Goal: Task Accomplishment & Management: Use online tool/utility

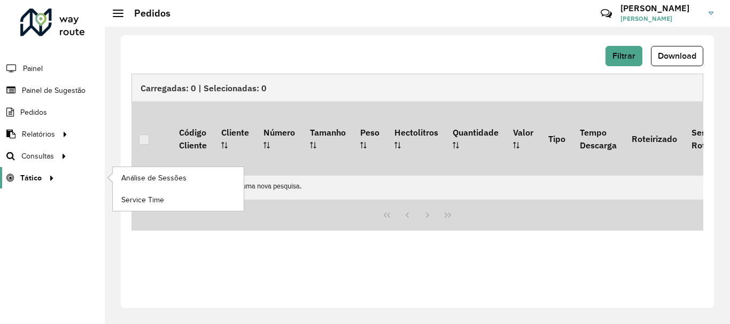
scroll to position [323, 0]
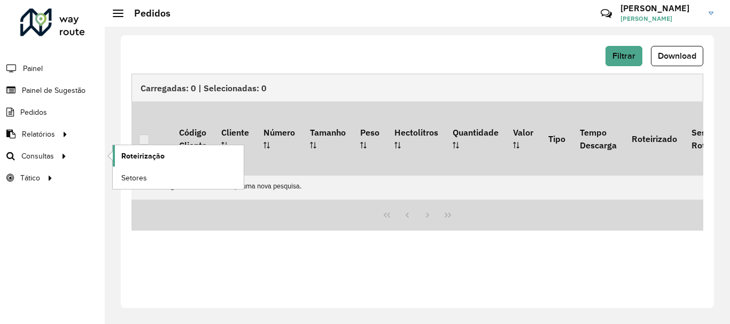
click at [157, 157] on span "Roteirização" at bounding box center [142, 156] width 43 height 11
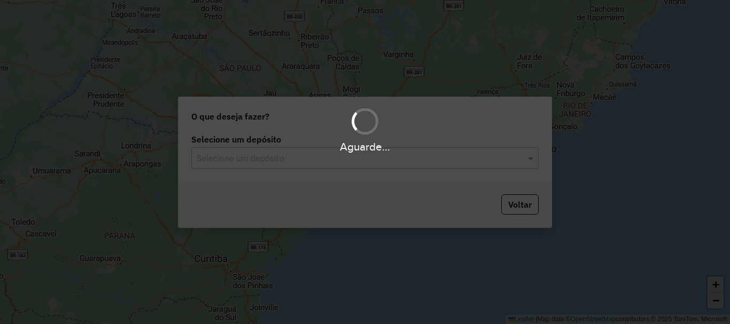
scroll to position [323, 0]
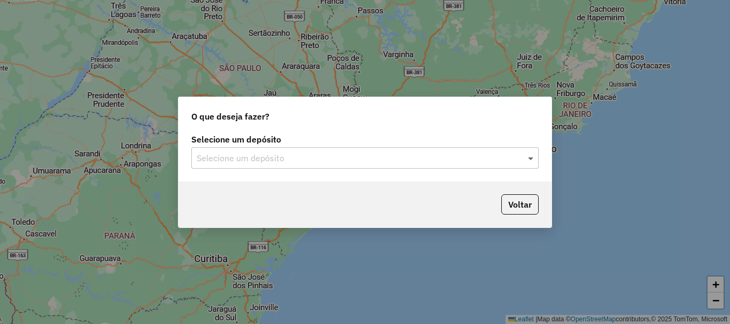
click at [531, 158] on span at bounding box center [531, 158] width 13 height 13
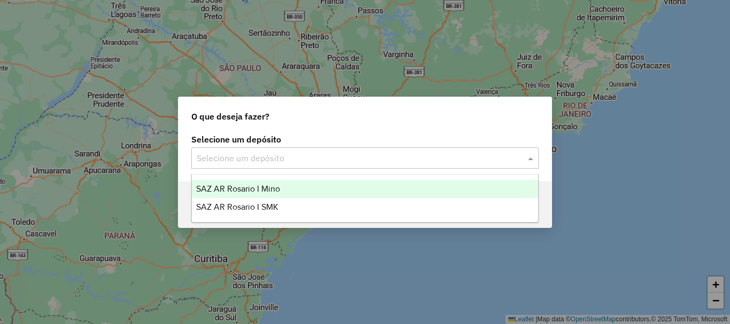
click at [232, 190] on span "SAZ AR Rosario I Mino" at bounding box center [238, 188] width 84 height 9
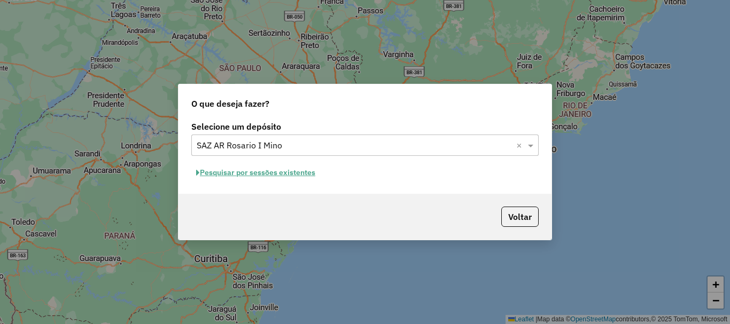
click at [251, 175] on button "Pesquisar por sessões existentes" at bounding box center [255, 173] width 129 height 17
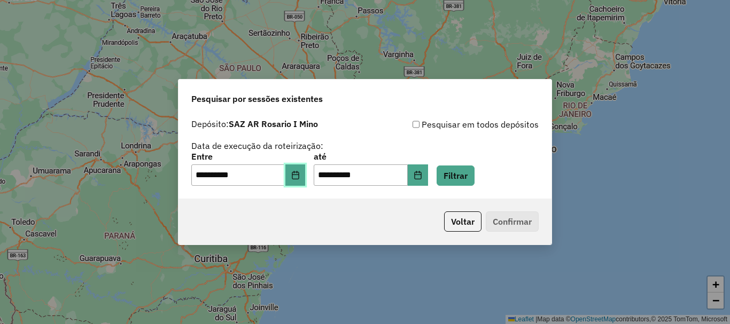
click at [299, 174] on icon "Choose Date" at bounding box center [295, 175] width 7 height 9
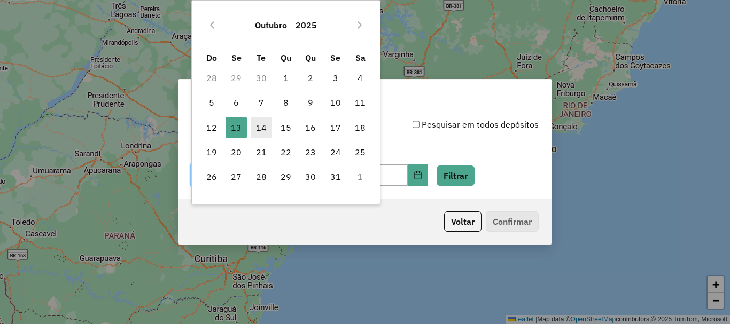
click at [261, 129] on span "14" at bounding box center [261, 127] width 21 height 21
type input "**********"
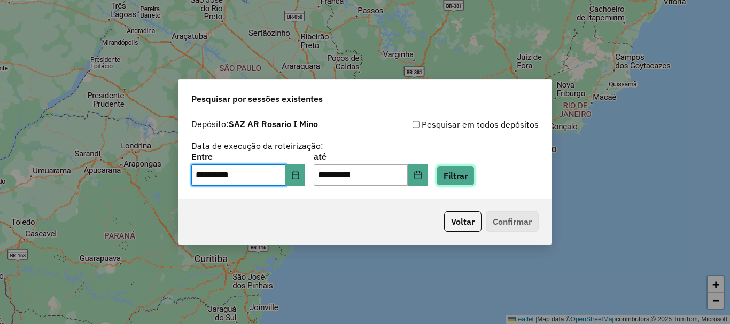
click at [466, 181] on button "Filtrar" at bounding box center [456, 176] width 38 height 20
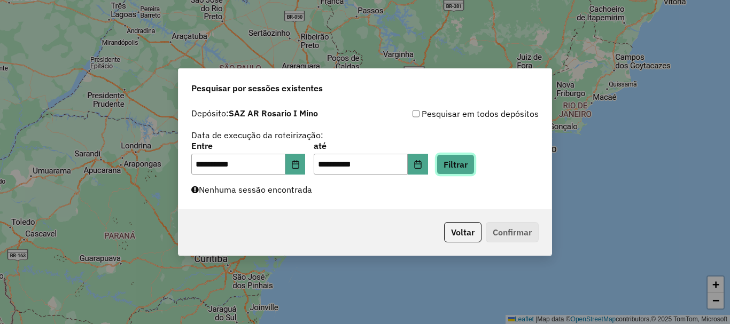
click at [463, 167] on button "Filtrar" at bounding box center [456, 164] width 38 height 20
click at [475, 167] on button "Filtrar" at bounding box center [456, 164] width 38 height 20
click at [467, 163] on button "Filtrar" at bounding box center [456, 164] width 38 height 20
click at [465, 165] on button "Filtrar" at bounding box center [456, 164] width 38 height 20
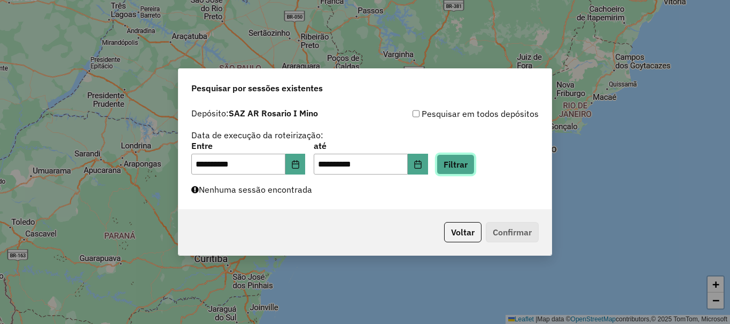
click at [462, 165] on button "Filtrar" at bounding box center [456, 164] width 38 height 20
click at [475, 169] on button "Filtrar" at bounding box center [456, 164] width 38 height 20
click at [475, 168] on button "Filtrar" at bounding box center [456, 164] width 38 height 20
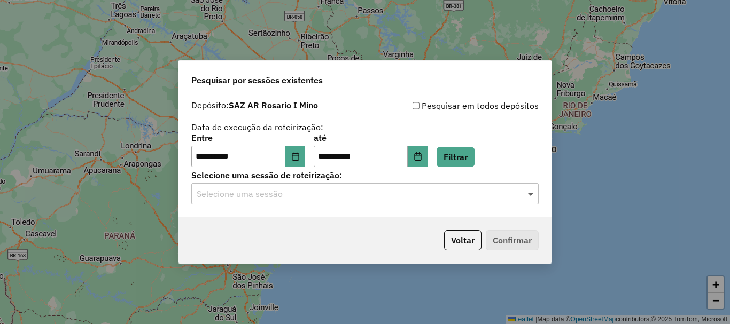
click at [530, 193] on span at bounding box center [531, 194] width 13 height 13
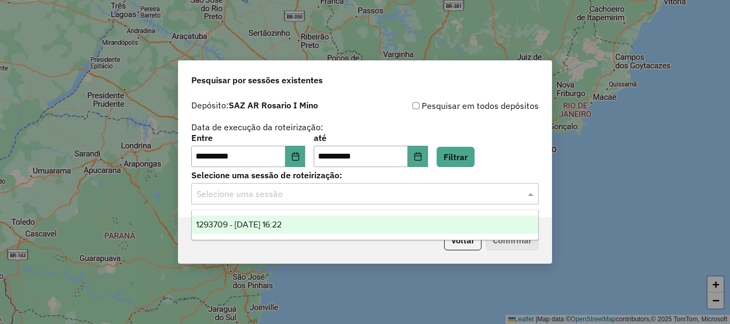
click at [276, 226] on span "1293709 - 14/10/2025 16:22" at bounding box center [239, 224] width 86 height 9
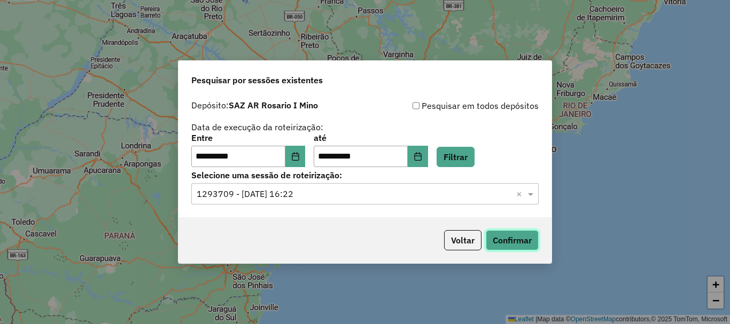
click at [508, 236] on button "Confirmar" at bounding box center [512, 240] width 53 height 20
click at [513, 235] on button "Confirmar" at bounding box center [512, 240] width 53 height 20
click at [496, 238] on button "Confirmar" at bounding box center [512, 240] width 53 height 20
click at [524, 248] on button "Confirmar" at bounding box center [512, 240] width 53 height 20
click at [507, 241] on button "Confirmar" at bounding box center [512, 240] width 53 height 20
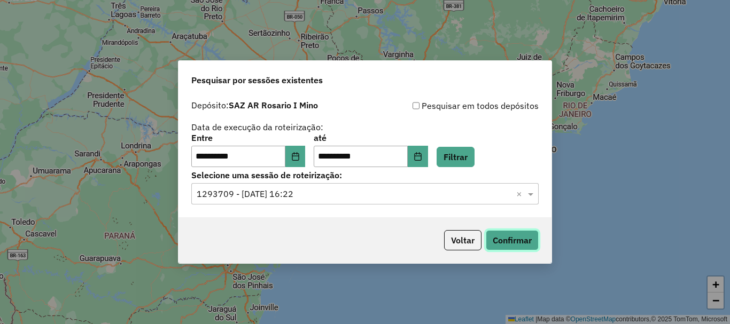
click at [501, 243] on button "Confirmar" at bounding box center [512, 240] width 53 height 20
click at [507, 242] on button "Confirmar" at bounding box center [512, 240] width 53 height 20
click at [499, 239] on button "Confirmar" at bounding box center [512, 240] width 53 height 20
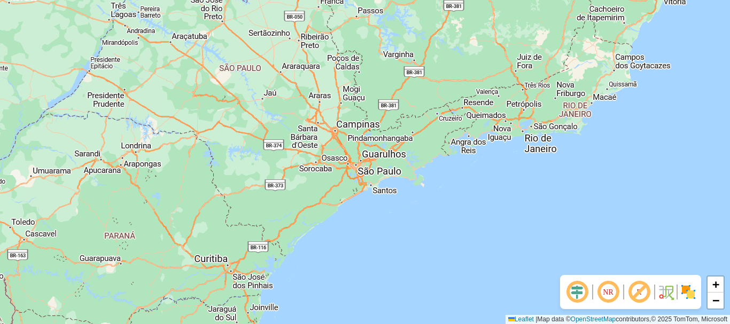
scroll to position [323, 0]
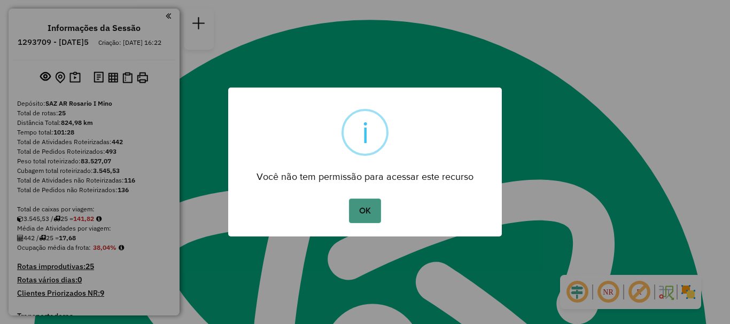
click at [364, 211] on button "OK" at bounding box center [365, 211] width 32 height 25
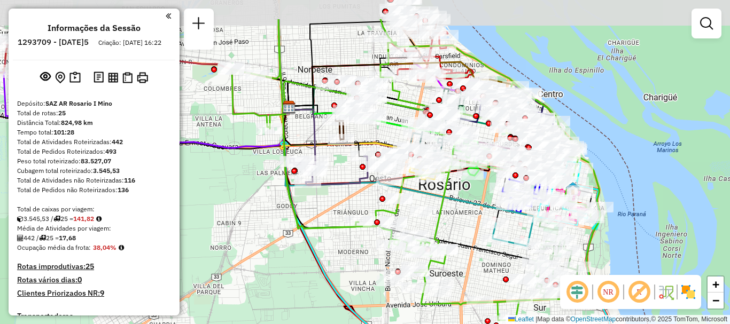
drag, startPoint x: 358, startPoint y: 134, endPoint x: 345, endPoint y: 186, distance: 53.5
click at [345, 185] on icon at bounding box center [329, 171] width 78 height 29
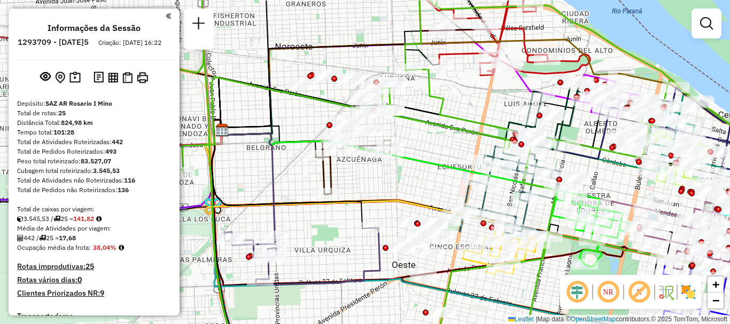
drag, startPoint x: 351, startPoint y: 135, endPoint x: 365, endPoint y: 168, distance: 35.9
click at [365, 168] on div "Janela de atendimento Grade de atendimento Capacidade Transportadoras Veículos …" at bounding box center [365, 162] width 730 height 324
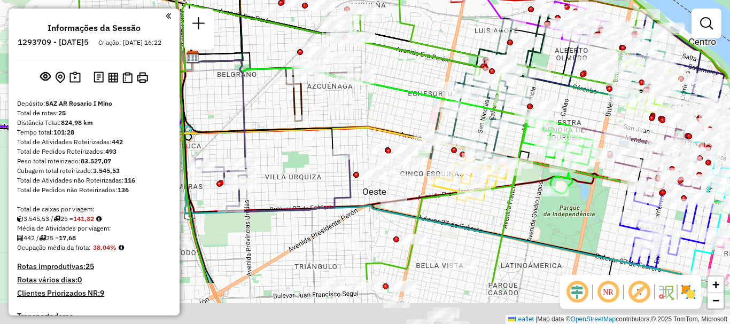
drag, startPoint x: 439, startPoint y: 93, endPoint x: 406, endPoint y: 11, distance: 88.2
click at [406, 9] on icon at bounding box center [424, 88] width 697 height 389
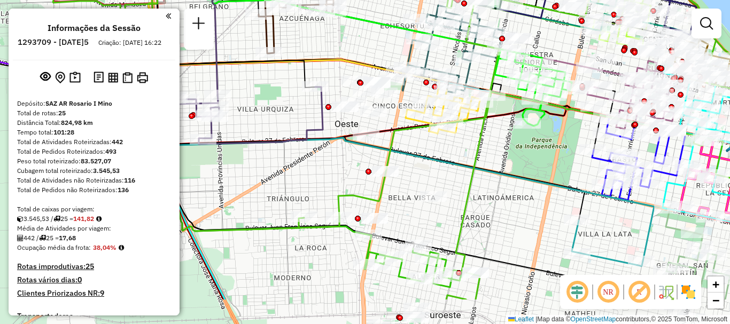
drag, startPoint x: 361, startPoint y: 238, endPoint x: 333, endPoint y: 123, distance: 118.5
click at [333, 123] on icon at bounding box center [414, 105] width 730 height 389
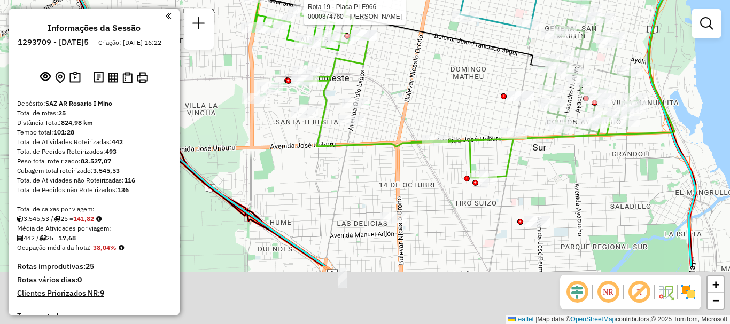
drag, startPoint x: 396, startPoint y: 213, endPoint x: 378, endPoint y: 92, distance: 122.0
click at [378, 92] on div "Rota 2 - Placa AB951JU 0000121409 - TENCA LEONARDO Rota 19 - Placa PLF966 00003…" at bounding box center [365, 162] width 730 height 324
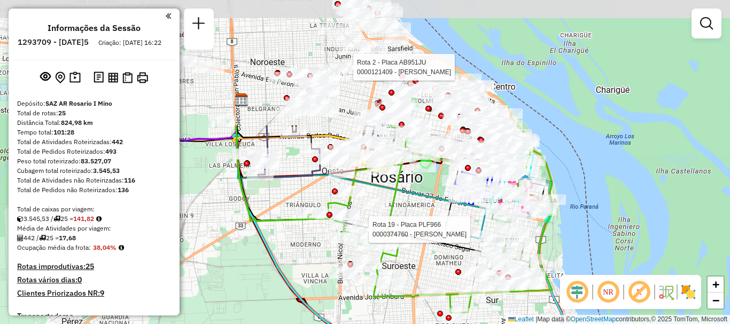
drag, startPoint x: 436, startPoint y: 199, endPoint x: 437, endPoint y: 253, distance: 54.0
click at [437, 253] on div "Rota 2 - Placa AB951JU 0000121409 - TENCA LEONARDO Rota 19 - Placa PLF966 00003…" at bounding box center [365, 162] width 730 height 324
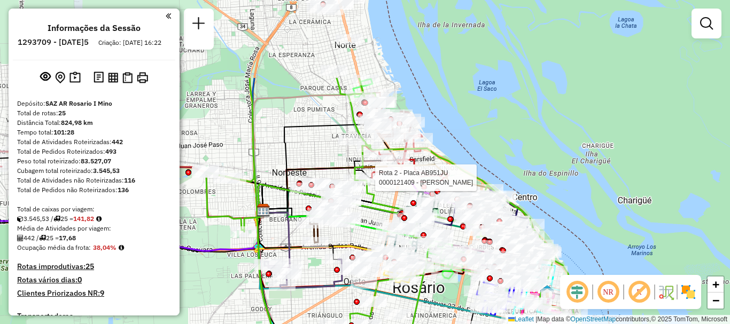
drag, startPoint x: 420, startPoint y: 176, endPoint x: 442, endPoint y: 290, distance: 116.1
click at [442, 290] on div "Rota 2 - Placa AB951JU 0000121409 - TENCA LEONARDO Rota 19 - Placa PLF966 00003…" at bounding box center [365, 162] width 730 height 324
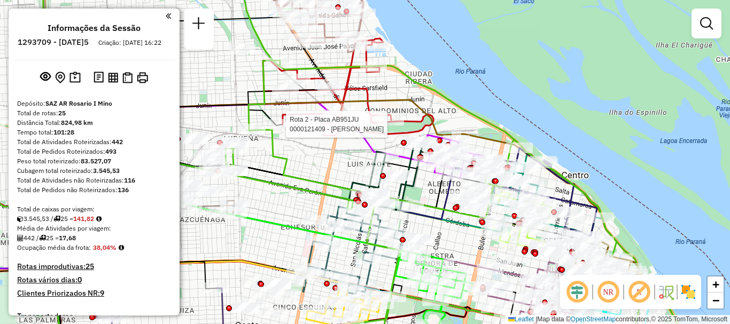
drag, startPoint x: 445, startPoint y: 233, endPoint x: 414, endPoint y: 144, distance: 94.0
click at [414, 144] on div "Rota 2 - Placa AB951JU 0000121409 - TENCA LEONARDO Rota 19 - Placa PLF966 00003…" at bounding box center [365, 162] width 730 height 324
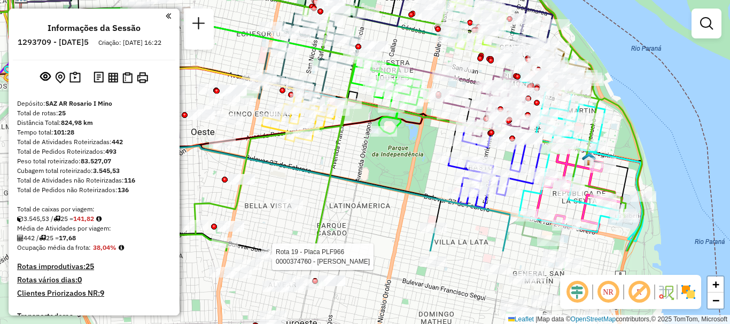
drag, startPoint x: 537, startPoint y: 264, endPoint x: 524, endPoint y: 159, distance: 105.6
click at [524, 159] on icon at bounding box center [496, 170] width 94 height 78
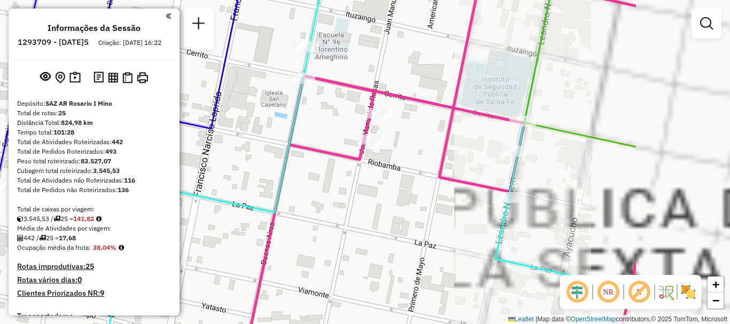
drag, startPoint x: 488, startPoint y: 168, endPoint x: 404, endPoint y: 153, distance: 85.3
click at [404, 153] on div "Rota 2 - Placa AB951JU 0000121409 - TENCA LEONARDO Rota 19 - Placa PLF966 00003…" at bounding box center [365, 162] width 730 height 324
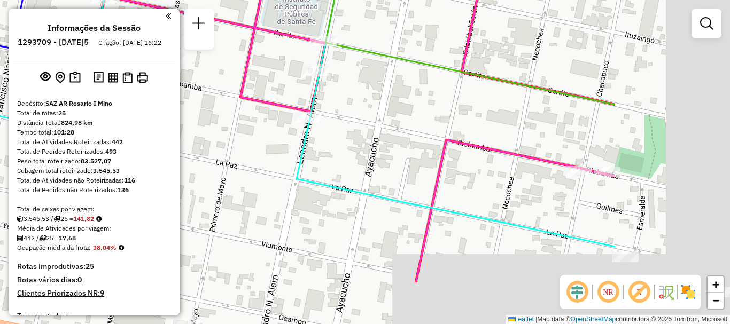
drag, startPoint x: 450, startPoint y: 97, endPoint x: 374, endPoint y: 71, distance: 81.0
click at [368, 63] on div "Rota 2 - Placa AB951JU 0000121409 - TENCA LEONARDO Rota 19 - Placa PLF966 00003…" at bounding box center [365, 162] width 730 height 324
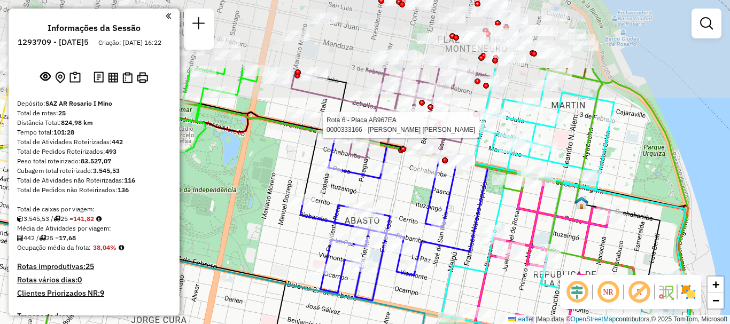
drag, startPoint x: 468, startPoint y: 157, endPoint x: 476, endPoint y: 203, distance: 46.2
click at [476, 203] on icon at bounding box center [394, 223] width 188 height 155
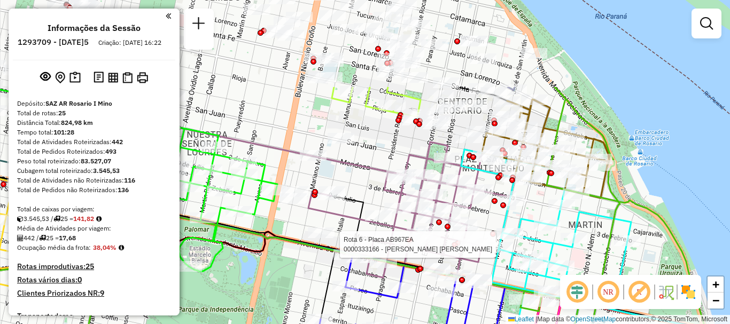
drag, startPoint x: 578, startPoint y: 80, endPoint x: 595, endPoint y: 200, distance: 121.0
click at [595, 200] on icon at bounding box center [326, 281] width 764 height 389
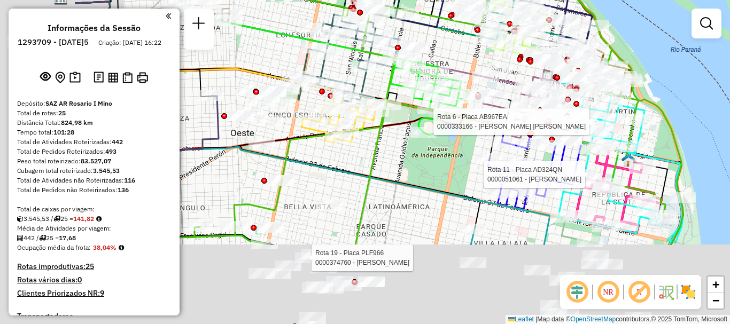
drag, startPoint x: 306, startPoint y: 174, endPoint x: 455, endPoint y: 62, distance: 186.7
click at [455, 62] on div "Rota 2 - Placa AB951JU 0000121409 - TENCA LEONARDO Rota 19 - Placa PLF966 00003…" at bounding box center [365, 162] width 730 height 324
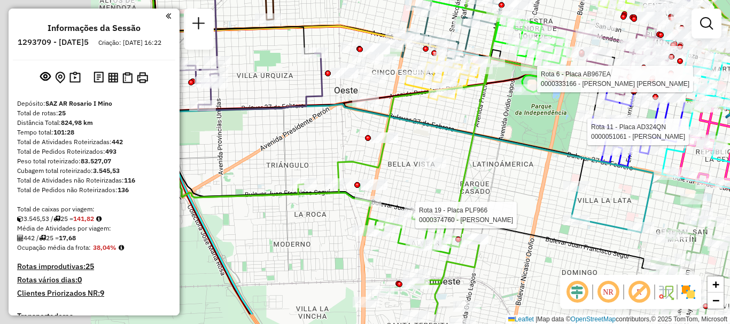
drag, startPoint x: 346, startPoint y: 164, endPoint x: 459, endPoint y: 121, distance: 120.4
click at [459, 121] on icon at bounding box center [369, 66] width 430 height 242
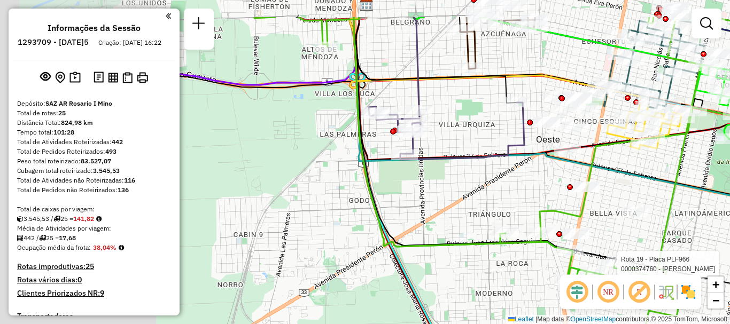
drag, startPoint x: 264, startPoint y: 149, endPoint x: 455, endPoint y: 198, distance: 198.2
click at [455, 198] on div "Rota 2 - Placa AB951JU 0000121409 - TENCA LEONARDO Rota 19 - Placa PLF966 00003…" at bounding box center [365, 162] width 730 height 324
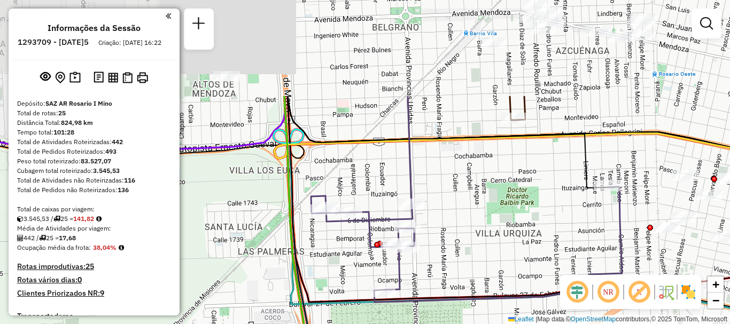
drag, startPoint x: 430, startPoint y: 92, endPoint x: 420, endPoint y: 221, distance: 129.2
click at [420, 221] on div "Rota 2 - Placa AB951JU 0000121409 - TENCA LEONARDO Rota 19 - Placa PLF966 00003…" at bounding box center [365, 162] width 730 height 324
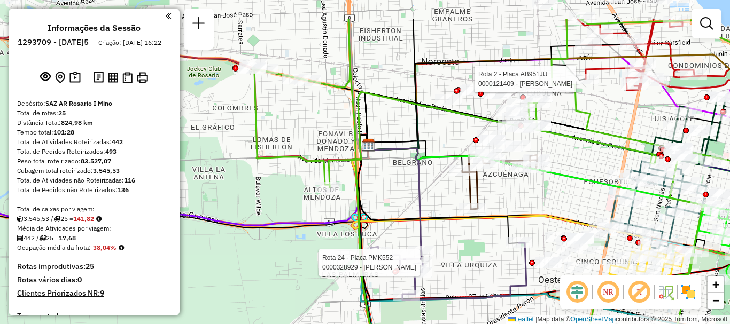
drag, startPoint x: 461, startPoint y: 175, endPoint x: 460, endPoint y: 227, distance: 51.9
click at [460, 227] on div "Rota 2 - Placa AB951JU 0000121409 - TENCA LEONARDO Rota 19 - Placa PLF966 00003…" at bounding box center [365, 162] width 730 height 324
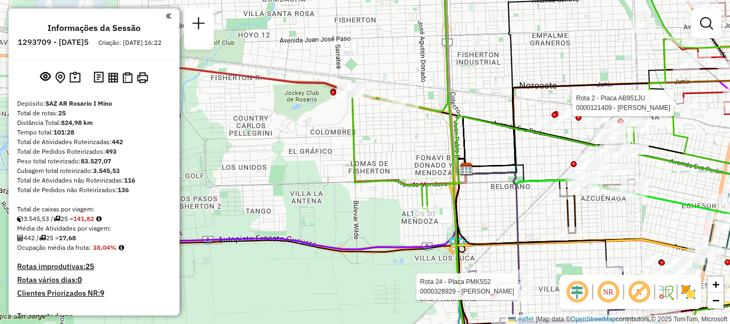
drag, startPoint x: 477, startPoint y: 184, endPoint x: 581, endPoint y: 207, distance: 106.7
click at [581, 207] on icon at bounding box center [597, 207] width 75 height 54
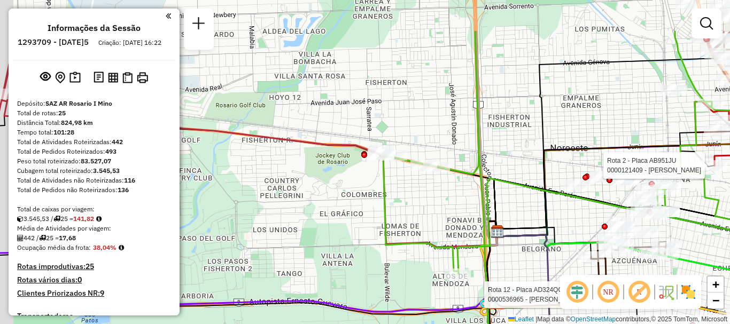
drag, startPoint x: 428, startPoint y: 186, endPoint x: 452, endPoint y: 250, distance: 68.2
click at [452, 250] on icon at bounding box center [604, 225] width 446 height 389
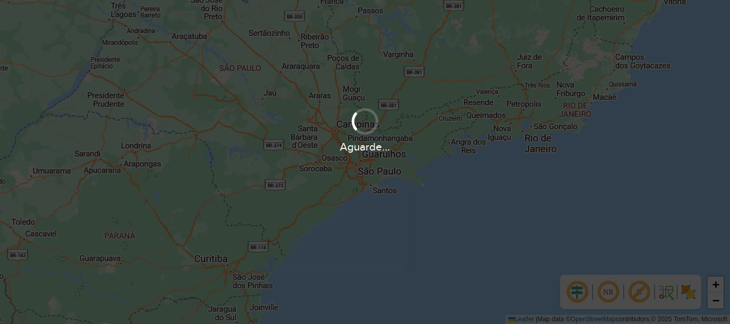
scroll to position [323, 0]
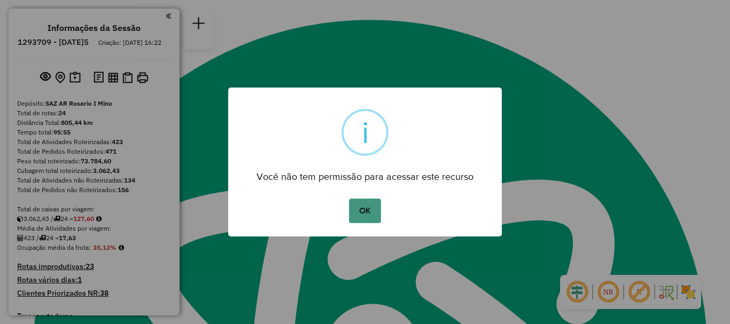
click at [365, 213] on button "OK" at bounding box center [365, 211] width 32 height 25
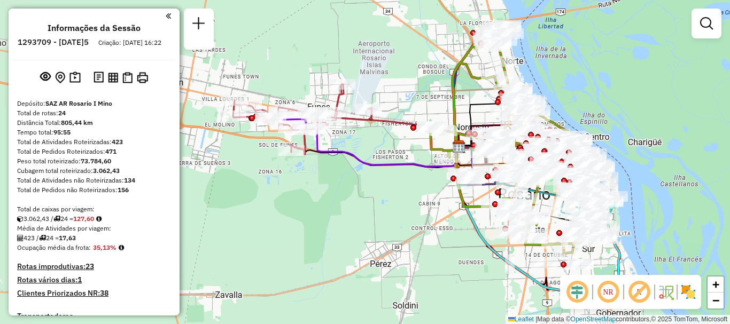
drag, startPoint x: 312, startPoint y: 148, endPoint x: 341, endPoint y: 196, distance: 56.1
click at [341, 196] on div "Janela de atendimento Grade de atendimento Capacidade Transportadoras Veículos …" at bounding box center [365, 162] width 730 height 324
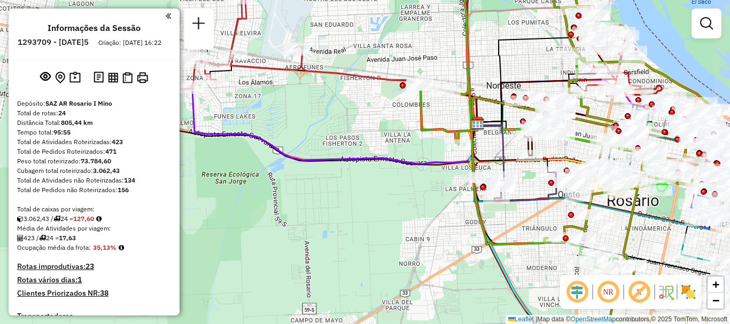
drag, startPoint x: 357, startPoint y: 166, endPoint x: 322, endPoint y: 164, distance: 34.8
click at [322, 164] on icon at bounding box center [331, 126] width 292 height 76
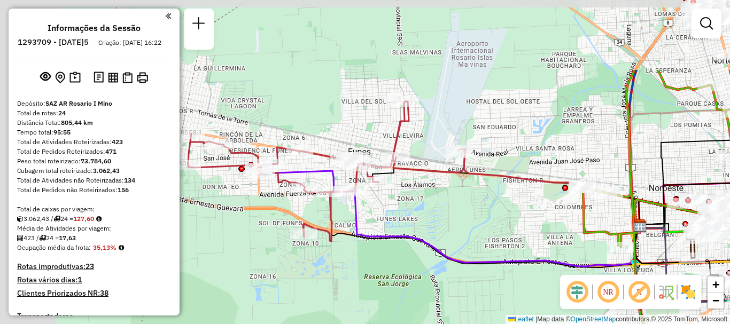
drag, startPoint x: 289, startPoint y: 156, endPoint x: 451, endPoint y: 258, distance: 192.2
click at [451, 258] on icon at bounding box center [493, 229] width 292 height 76
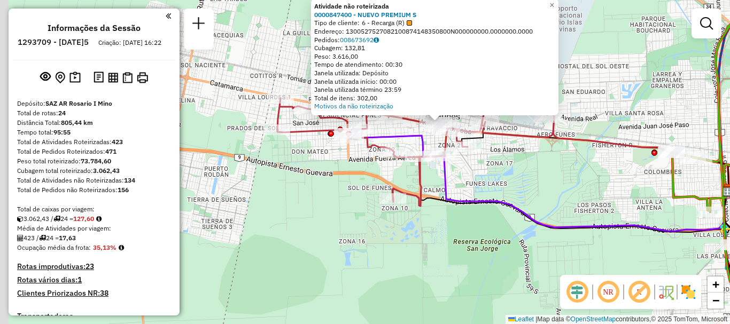
drag, startPoint x: 365, startPoint y: 262, endPoint x: 417, endPoint y: 194, distance: 85.9
click at [417, 194] on icon at bounding box center [415, 136] width 277 height 140
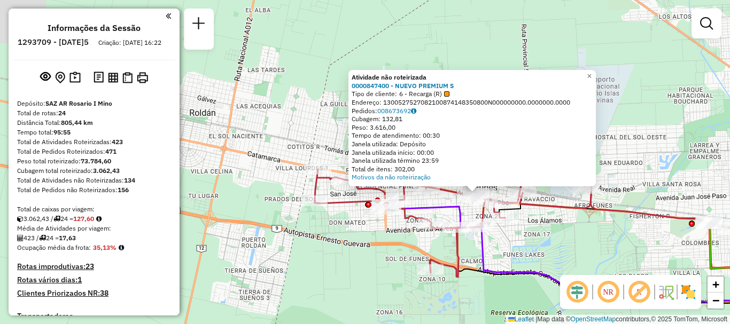
drag, startPoint x: 367, startPoint y: 231, endPoint x: 364, endPoint y: 244, distance: 13.2
click at [365, 245] on div "Atividade não roteirizada 0000847400 - NUEVO PREMIUM S Tipo de cliente: 6 - Rec…" at bounding box center [365, 162] width 730 height 324
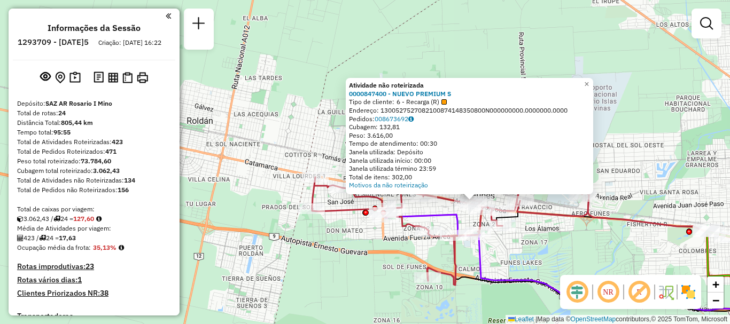
click at [500, 254] on div "Atividade não roteirizada 0000847400 - NUEVO PREMIUM S Tipo de cliente: 6 - Rec…" at bounding box center [365, 162] width 730 height 324
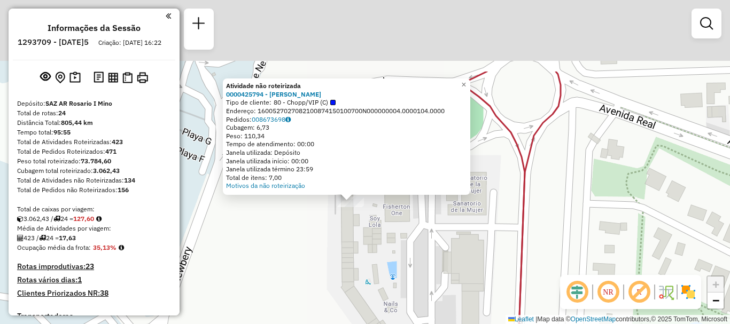
drag, startPoint x: 351, startPoint y: 224, endPoint x: 349, endPoint y: 290, distance: 65.8
click at [349, 290] on div "Atividade não roteirizada 0000425794 - CICALA Tipo de cliente: 80 - Chopp/VIP (…" at bounding box center [365, 162] width 730 height 324
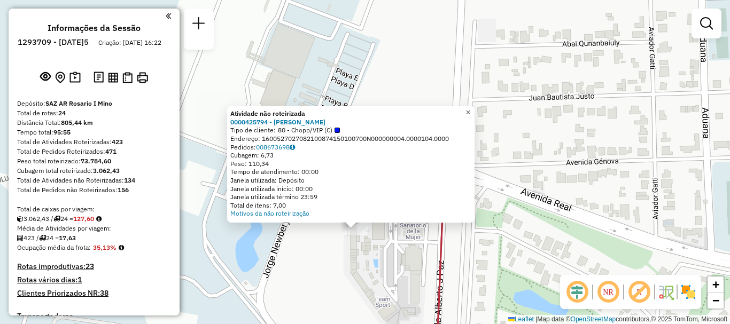
click at [470, 108] on span "×" at bounding box center [468, 112] width 5 height 9
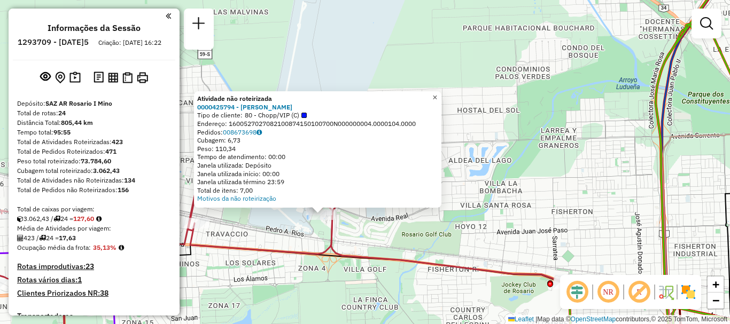
click at [437, 96] on span "×" at bounding box center [434, 97] width 5 height 9
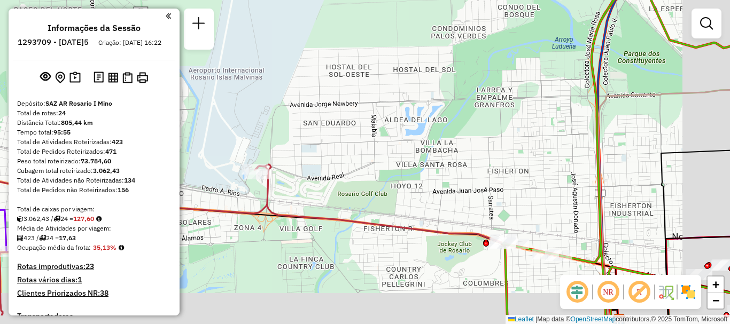
drag, startPoint x: 509, startPoint y: 195, endPoint x: 252, endPoint y: 51, distance: 294.4
click at [252, 51] on div "Janela de atendimento Grade de atendimento Capacidade Transportadoras Veículos …" at bounding box center [365, 162] width 730 height 324
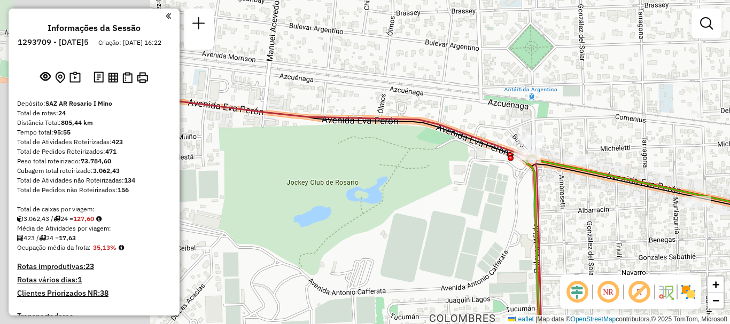
drag, startPoint x: 308, startPoint y: 155, endPoint x: 512, endPoint y: 189, distance: 205.9
click at [512, 189] on div "Janela de atendimento Grade de atendimento Capacidade Transportadoras Veículos …" at bounding box center [365, 162] width 730 height 324
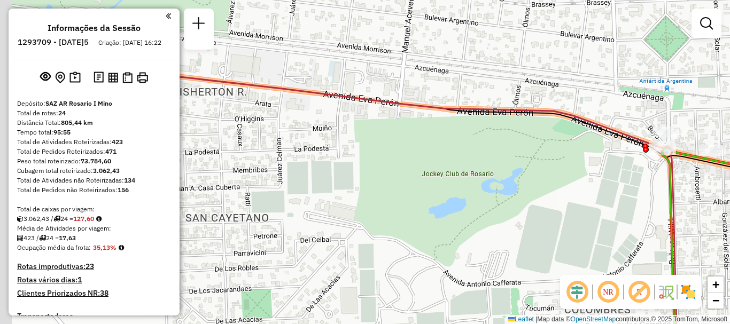
drag, startPoint x: 391, startPoint y: 199, endPoint x: 526, endPoint y: 190, distance: 135.5
click at [526, 190] on div "Janela de atendimento Grade de atendimento Capacidade Transportadoras Veículos …" at bounding box center [365, 162] width 730 height 324
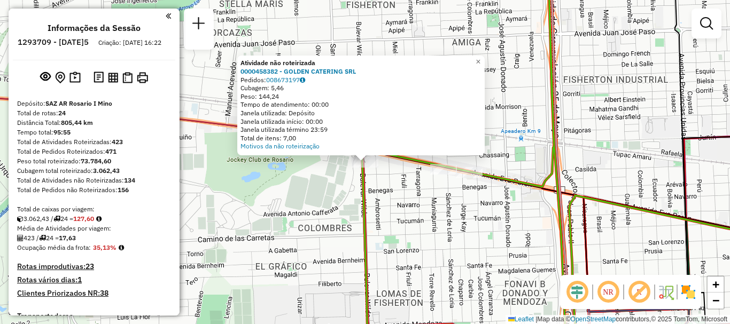
click at [468, 205] on div "Atividade não roteirizada 0000458382 - GOLDEN CATERING SRL Pedidos: 008673197 C…" at bounding box center [365, 162] width 730 height 324
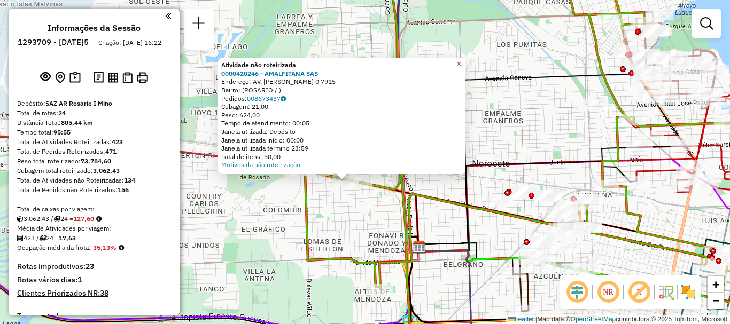
drag, startPoint x: 467, startPoint y: 61, endPoint x: 454, endPoint y: 76, distance: 20.1
click at [461, 61] on span "×" at bounding box center [459, 63] width 5 height 9
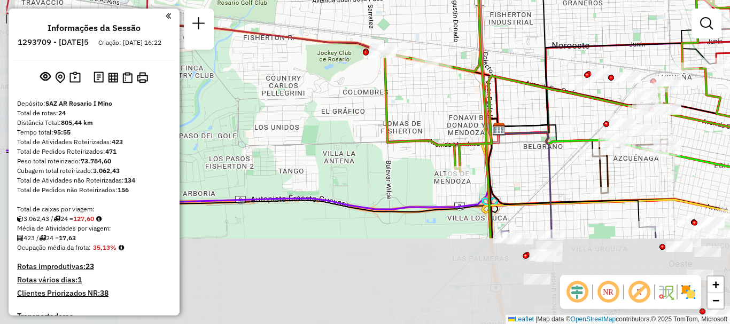
drag, startPoint x: 367, startPoint y: 230, endPoint x: 445, endPoint y: 124, distance: 131.6
click at [445, 124] on div "Janela de atendimento Grade de atendimento Capacidade Transportadoras Veículos …" at bounding box center [365, 162] width 730 height 324
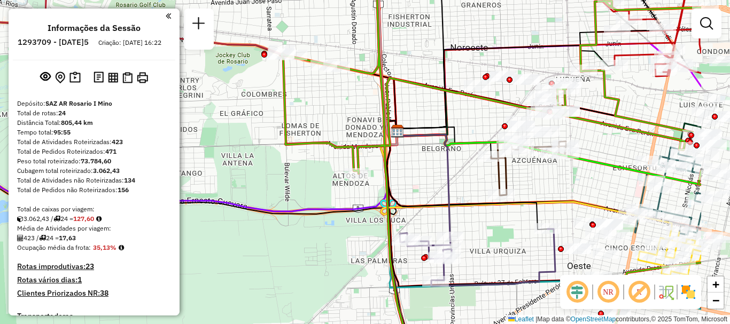
drag, startPoint x: 429, startPoint y: 139, endPoint x: 283, endPoint y: 139, distance: 145.9
click at [283, 139] on icon at bounding box center [491, 164] width 420 height 389
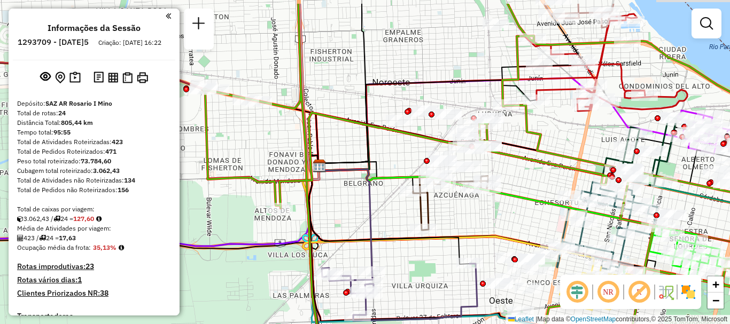
drag, startPoint x: 393, startPoint y: 166, endPoint x: 353, endPoint y: 202, distance: 53.8
click at [361, 203] on div "Janela de atendimento Grade de atendimento Capacidade Transportadoras Veículos …" at bounding box center [365, 162] width 730 height 324
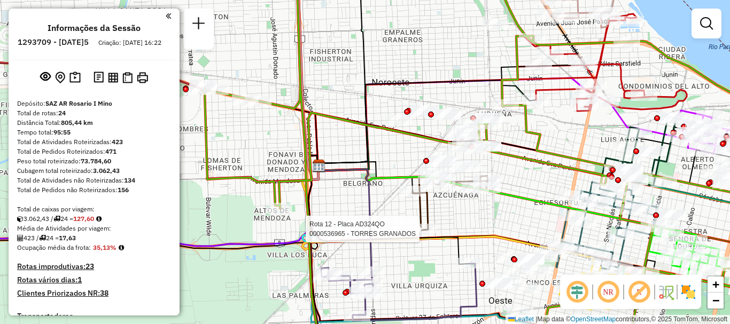
select select "**********"
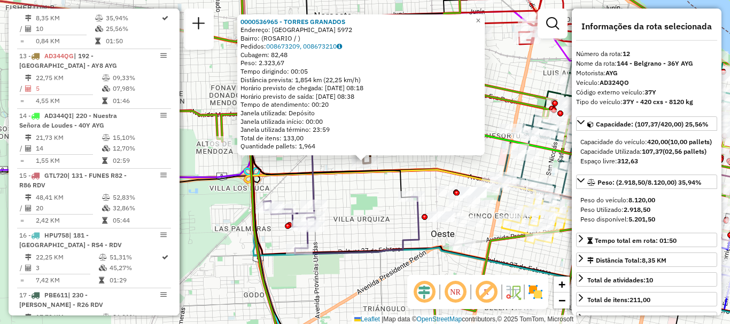
scroll to position [53, 0]
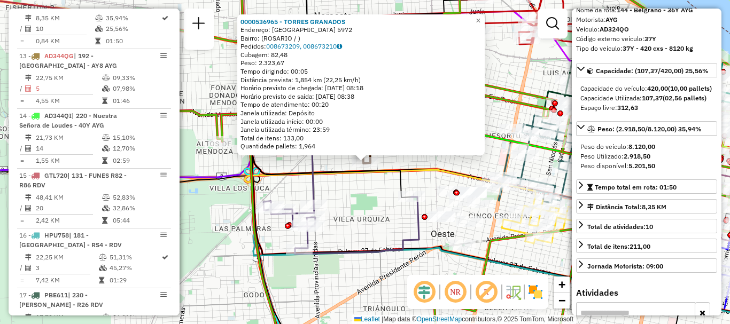
click at [395, 225] on div "0000536965 - TORRES GRANADOS Endereço: montevideo 5972 Bairro: (ROSARIO / ) Ped…" at bounding box center [365, 162] width 730 height 324
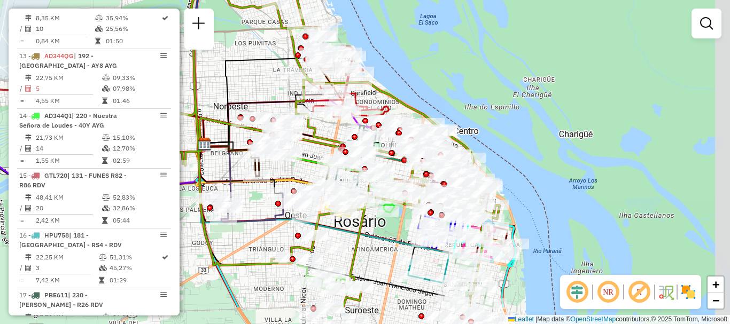
drag, startPoint x: 487, startPoint y: 279, endPoint x: 364, endPoint y: 227, distance: 133.2
click at [364, 227] on icon at bounding box center [326, 121] width 361 height 373
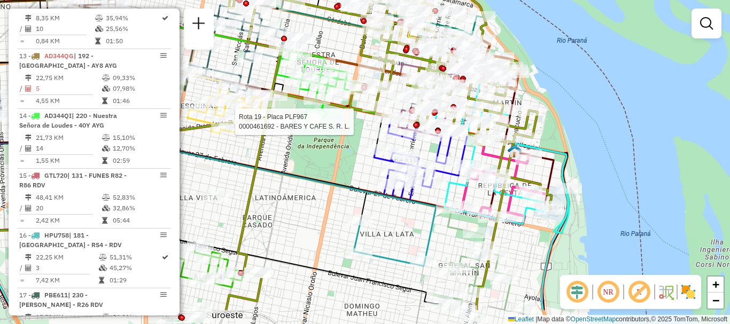
drag, startPoint x: 431, startPoint y: 257, endPoint x: 429, endPoint y: 195, distance: 61.5
click at [429, 195] on icon at bounding box center [184, 125] width 506 height 272
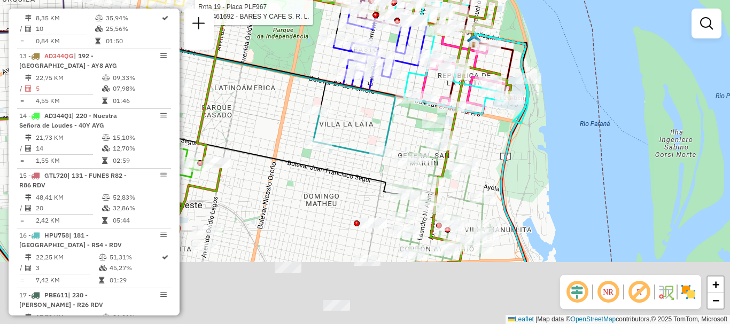
drag, startPoint x: 390, startPoint y: 130, endPoint x: 383, endPoint y: 118, distance: 13.9
click at [383, 118] on icon at bounding box center [143, 15] width 506 height 272
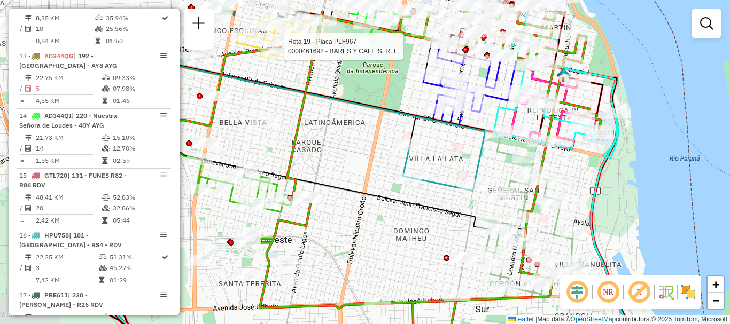
drag, startPoint x: 318, startPoint y: 212, endPoint x: 424, endPoint y: 240, distance: 110.1
click at [424, 246] on div "Rota 19 - Placa PLF967 0000461692 - BARES Y CAFE S. R. L. Janela de atendimento…" at bounding box center [365, 162] width 730 height 324
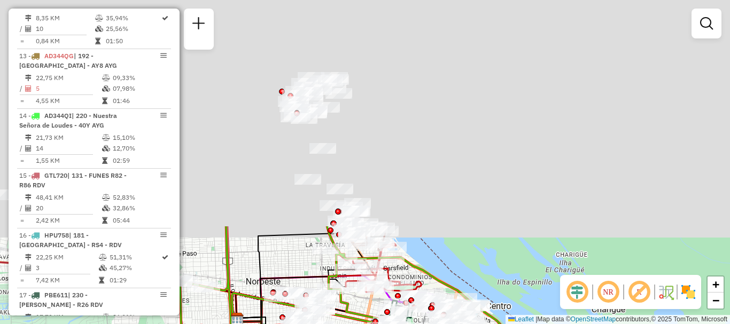
drag, startPoint x: 505, startPoint y: 86, endPoint x: 537, endPoint y: 345, distance: 261.2
click at [537, 324] on html "Aguarde... Pop-up bloqueado! Seu navegador bloqueou automáticamente a abertura …" at bounding box center [365, 162] width 730 height 324
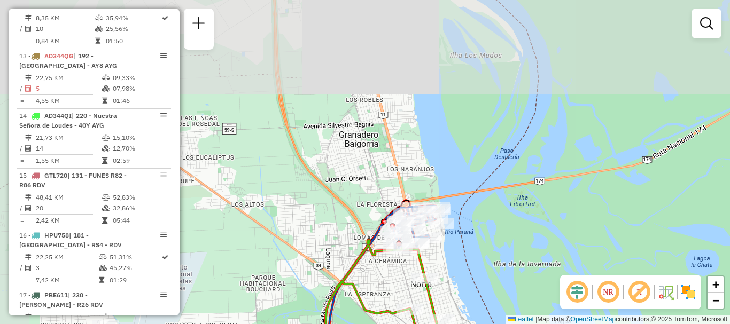
drag, startPoint x: 429, startPoint y: 304, endPoint x: 471, endPoint y: 311, distance: 42.9
click at [483, 324] on html "Aguarde... Pop-up bloqueado! Seu navegador bloqueou automáticamente a abertura …" at bounding box center [365, 162] width 730 height 324
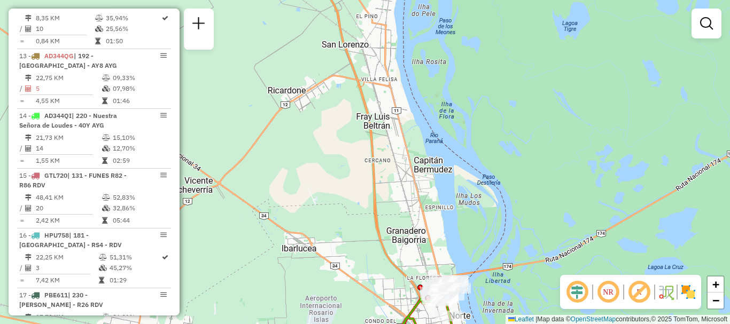
drag, startPoint x: 369, startPoint y: 196, endPoint x: 399, endPoint y: 254, distance: 65.7
click at [399, 254] on div "Rota 19 - Placa PLF967 0000461692 - BARES Y CAFE S. R. L. Janela de atendimento…" at bounding box center [365, 162] width 730 height 324
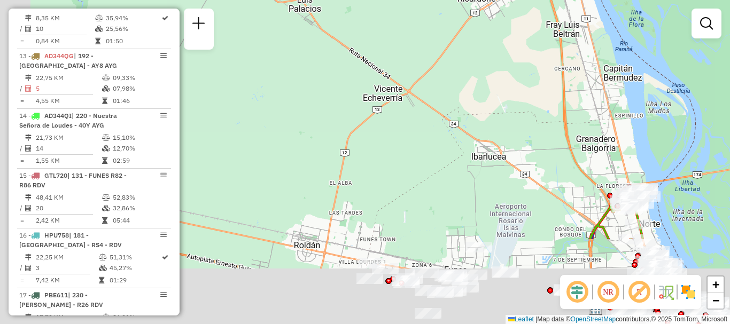
drag, startPoint x: 477, startPoint y: 274, endPoint x: 610, endPoint y: 157, distance: 177.7
click at [610, 157] on div "Rota 19 - Placa PLF967 0000461692 - BARES Y CAFE S. R. L. Janela de atendimento…" at bounding box center [365, 162] width 730 height 324
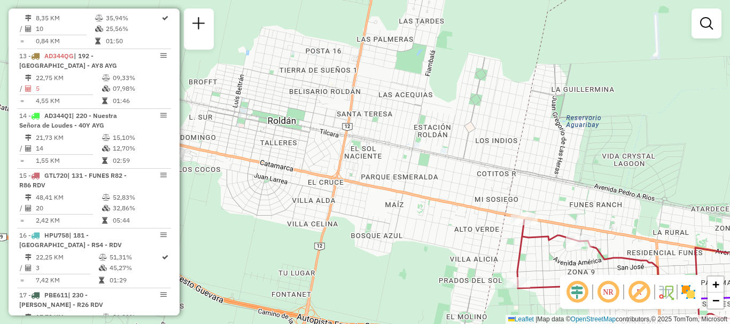
drag, startPoint x: 500, startPoint y: 230, endPoint x: 501, endPoint y: 245, distance: 15.0
click at [501, 245] on div "Rota 19 - Placa PLF967 0000461692 - BARES Y CAFE S. R. L. Janela de atendimento…" at bounding box center [365, 162] width 730 height 324
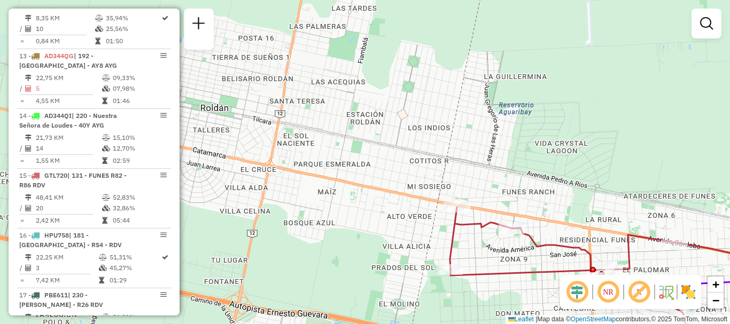
drag, startPoint x: 561, startPoint y: 206, endPoint x: 490, endPoint y: 191, distance: 72.7
click at [490, 191] on div "Rota 19 - Placa PLF967 0000461692 - BARES Y CAFE S. R. L. Janela de atendimento…" at bounding box center [365, 162] width 730 height 324
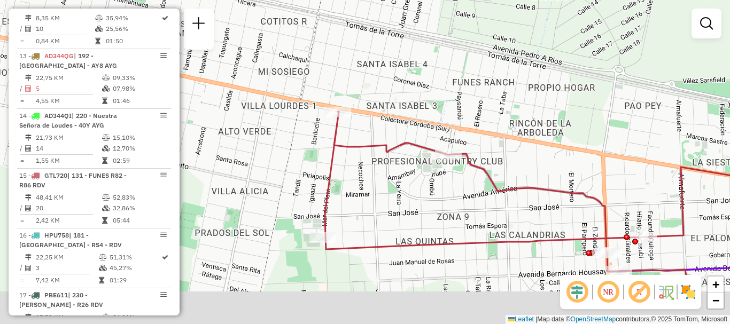
drag, startPoint x: 552, startPoint y: 281, endPoint x: 559, endPoint y: 221, distance: 59.7
click at [559, 221] on div "Rota 19 - Placa PLF967 0000461692 - BARES Y CAFE S. R. L. Janela de atendimento…" at bounding box center [365, 162] width 730 height 324
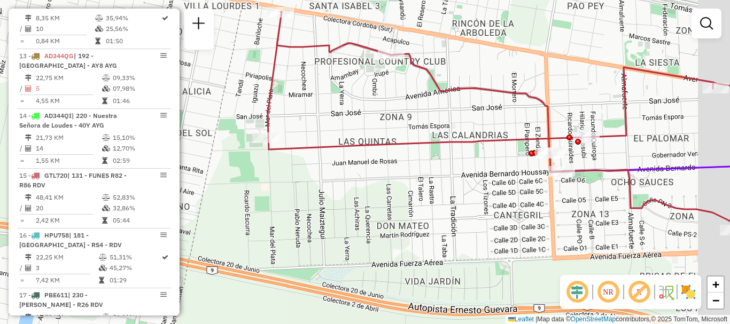
drag, startPoint x: 560, startPoint y: 261, endPoint x: 502, endPoint y: 161, distance: 115.2
click at [502, 161] on div "Rota 19 - Placa PLF967 0000461692 - BARES Y CAFE S. R. L. Janela de atendimento…" at bounding box center [365, 162] width 730 height 324
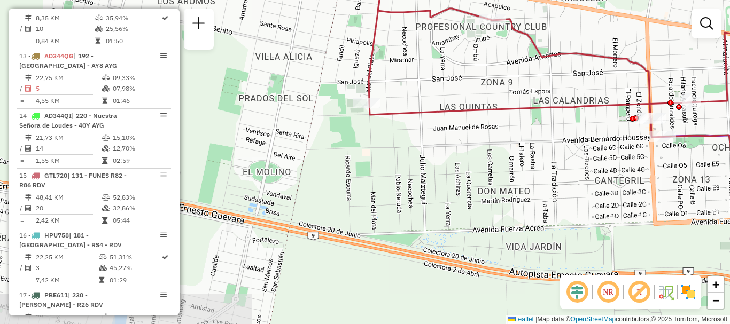
drag, startPoint x: 322, startPoint y: 195, endPoint x: 423, endPoint y: 161, distance: 106.3
click at [423, 161] on div "Rota 19 - Placa PLF967 0000461692 - BARES Y CAFE S. R. L. Janela de atendimento…" at bounding box center [365, 162] width 730 height 324
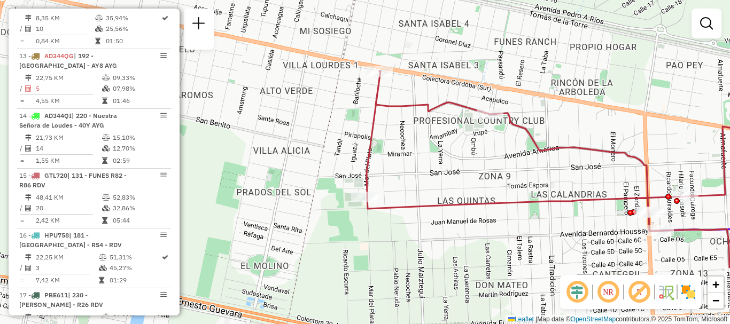
drag, startPoint x: 465, startPoint y: 63, endPoint x: 463, endPoint y: 152, distance: 89.3
click at [463, 152] on div "Rota 19 - Placa PLF967 0000461692 - BARES Y CAFE S. R. L. Janela de atendimento…" at bounding box center [365, 162] width 730 height 324
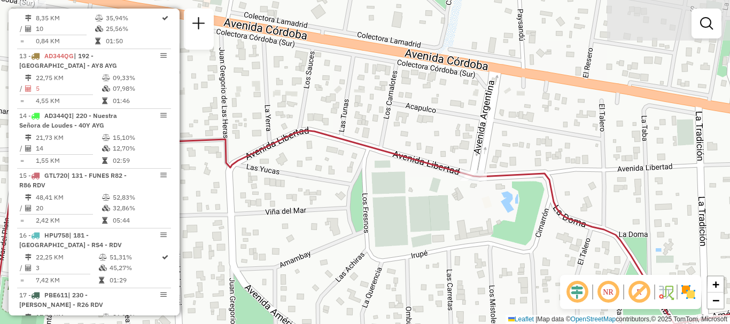
drag, startPoint x: 507, startPoint y: 85, endPoint x: 485, endPoint y: 148, distance: 66.1
click at [485, 148] on div "Rota 19 - Placa PLF967 0000461692 - BARES Y CAFE S. R. L. Janela de atendimento…" at bounding box center [365, 162] width 730 height 324
click at [609, 139] on div "Rota 19 - Placa PLF967 0000461692 - BARES Y CAFE S. R. L. Janela de atendimento…" at bounding box center [365, 162] width 730 height 324
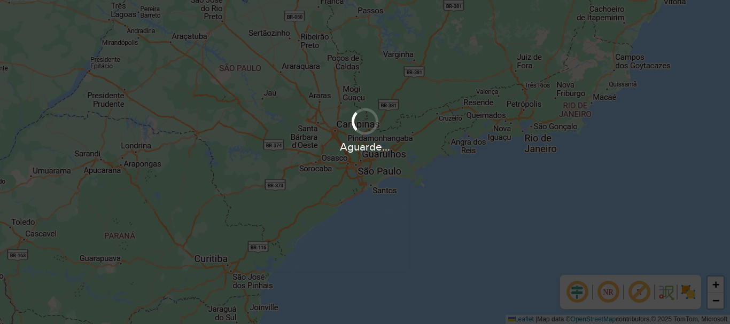
scroll to position [323, 0]
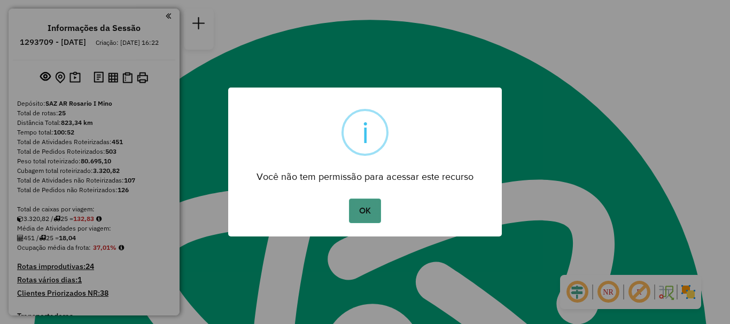
click at [370, 211] on button "OK" at bounding box center [365, 211] width 32 height 25
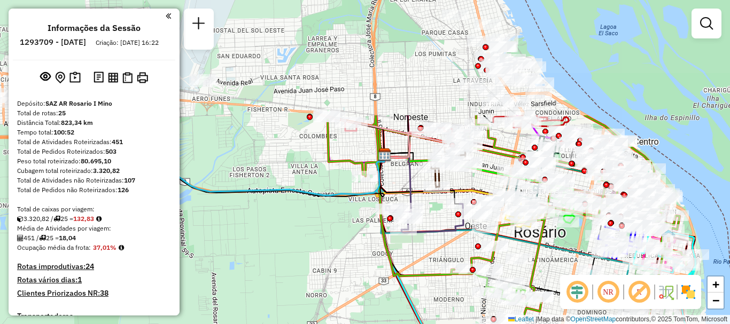
drag, startPoint x: 368, startPoint y: 159, endPoint x: 381, endPoint y: 276, distance: 117.2
click at [381, 276] on div "Janela de atendimento Grade de atendimento Capacidade Transportadoras Veículos …" at bounding box center [365, 162] width 730 height 324
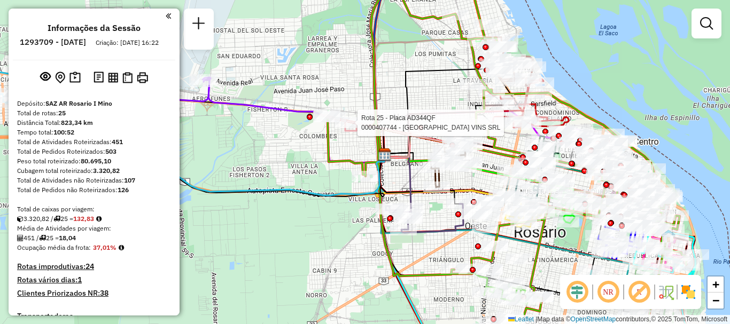
select select "**********"
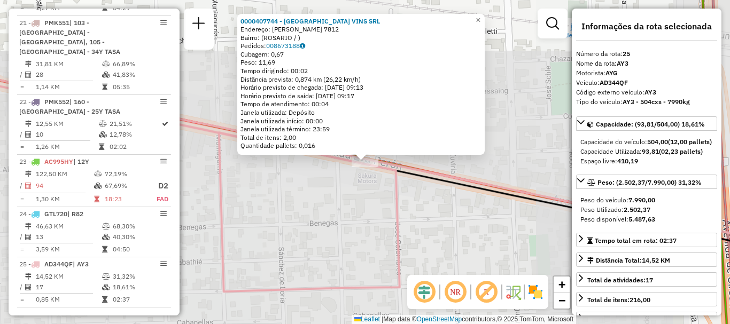
scroll to position [1788, 0]
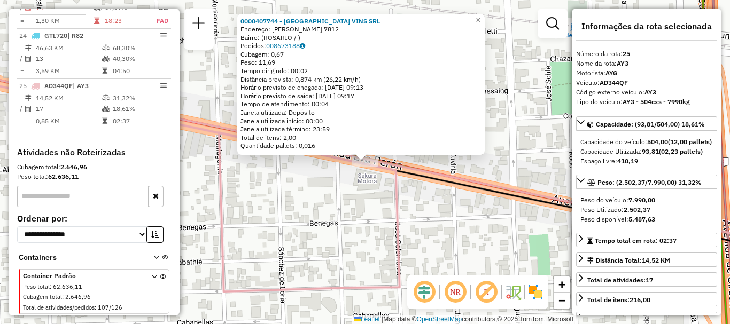
click at [343, 261] on div "0000407744 - CATALUNYA VINS SRL Endereço: EVA PERON 7812 Bairro: (ROSARIO / ) P…" at bounding box center [365, 162] width 730 height 324
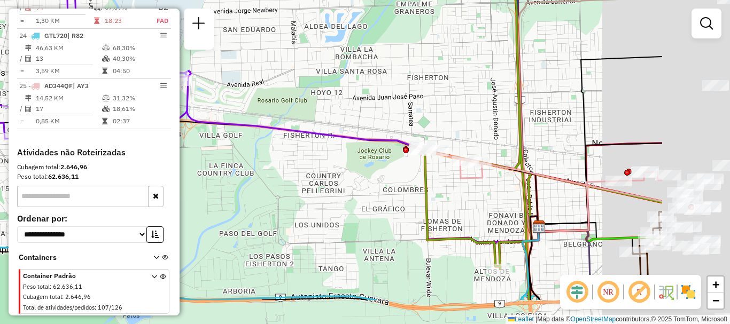
drag, startPoint x: 535, startPoint y: 196, endPoint x: 372, endPoint y: 111, distance: 184.1
click at [372, 111] on div "Janela de atendimento Grade de atendimento Capacidade Transportadoras Veículos …" at bounding box center [365, 162] width 730 height 324
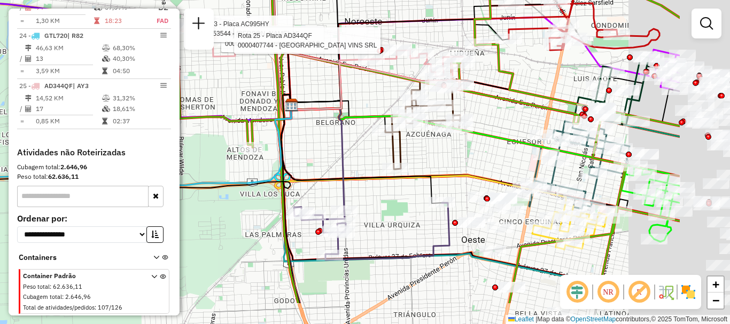
drag, startPoint x: 417, startPoint y: 165, endPoint x: 344, endPoint y: 127, distance: 82.7
click at [345, 127] on div "Rota 25 - Placa AD344QF 0000420246 - AMALFITANA SAS Rota 23 - Placa AC995HY 000…" at bounding box center [365, 162] width 730 height 324
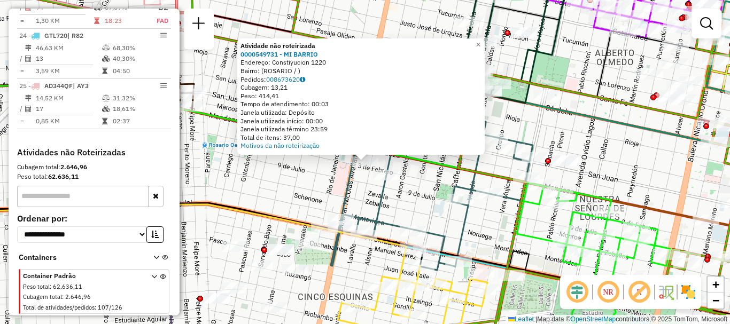
click at [412, 168] on div "Atividade não roteirizada 0000549731 - MI BARRIO Endereço: Constiyucion 1220 Ba…" at bounding box center [365, 162] width 730 height 324
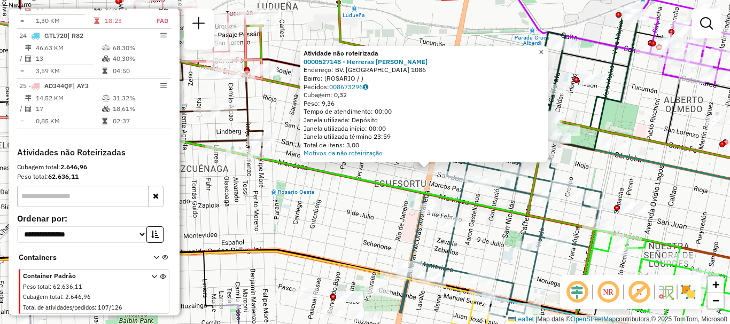
click at [544, 48] on span "×" at bounding box center [541, 52] width 5 height 9
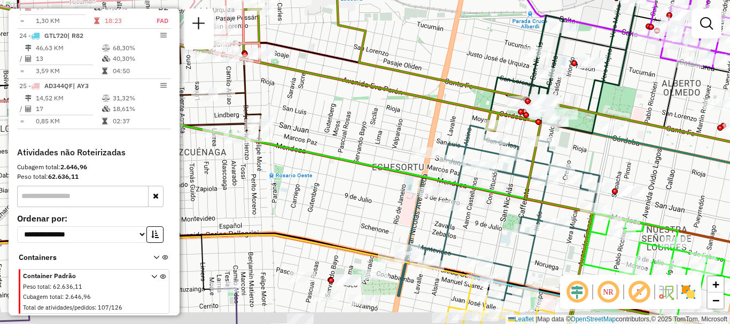
drag, startPoint x: 505, startPoint y: 116, endPoint x: 541, endPoint y: 17, distance: 105.2
click at [541, 17] on icon at bounding box center [363, 145] width 876 height 389
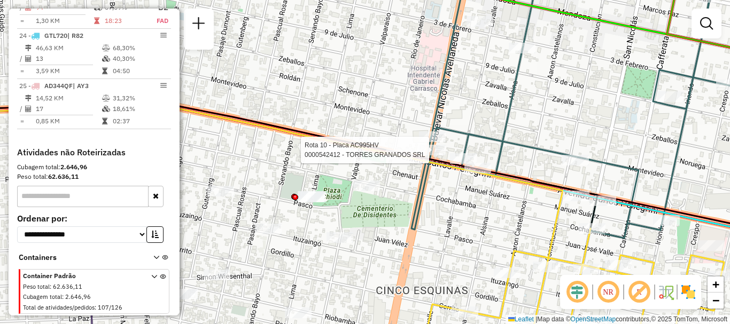
select select "**********"
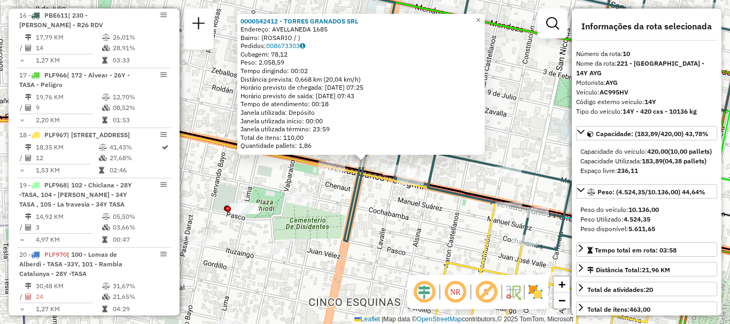
scroll to position [939, 0]
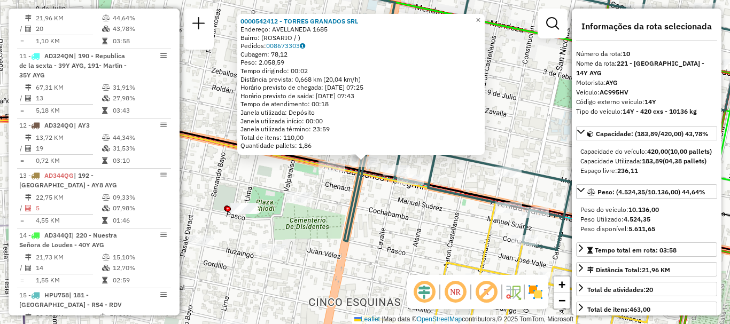
click at [429, 176] on icon at bounding box center [546, 108] width 404 height 283
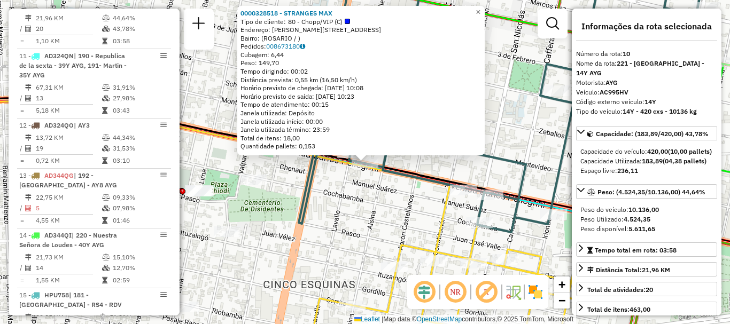
scroll to position [107, 0]
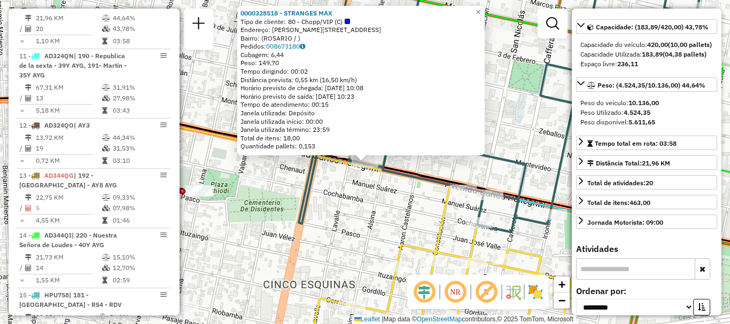
click at [516, 178] on icon at bounding box center [501, 99] width 404 height 265
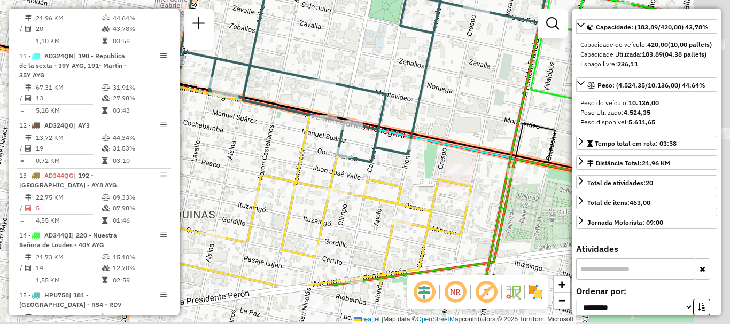
drag, startPoint x: 541, startPoint y: 169, endPoint x: 351, endPoint y: 96, distance: 203.6
click at [376, 96] on div "Janela de atendimento Grade de atendimento Capacidade Transportadoras Veículos …" at bounding box center [365, 162] width 730 height 324
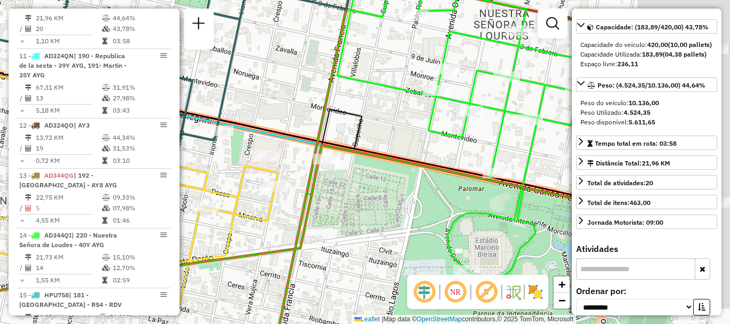
drag, startPoint x: 501, startPoint y: 110, endPoint x: 344, endPoint y: 106, distance: 156.7
click at [344, 106] on div "Janela de atendimento Grade de atendimento Capacidade Transportadoras Veículos …" at bounding box center [365, 162] width 730 height 324
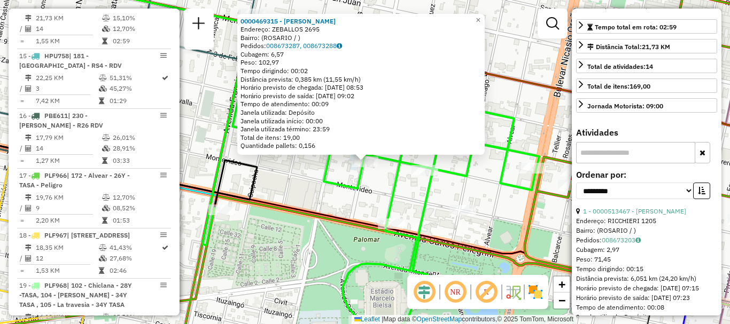
scroll to position [170, 0]
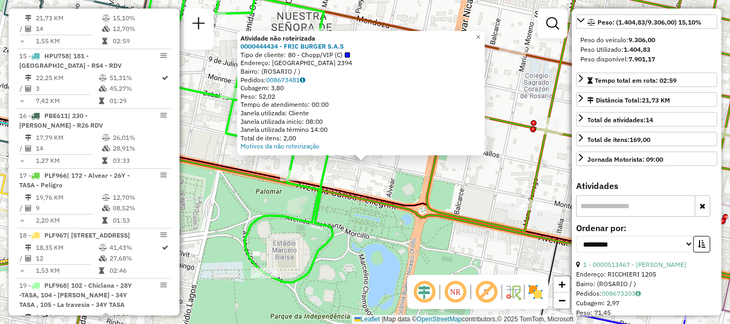
click at [481, 193] on div "Atividade não roteirizada 0000444434 - FRIC BURGER S.A.S Tipo de cliente: 80 - …" at bounding box center [365, 162] width 730 height 324
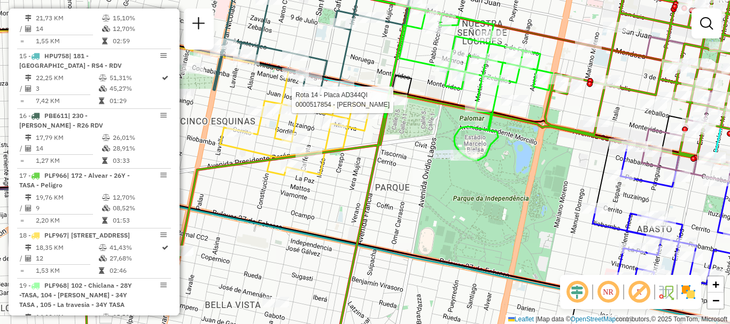
select select "**********"
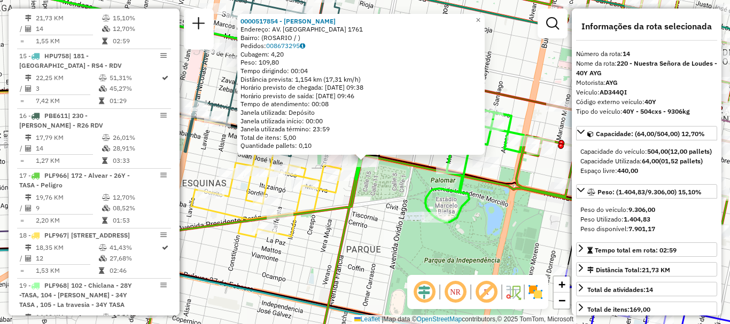
click at [393, 174] on div "0000517854 - BORLA HERNAN Endereço: AV. FRANCIA 1761 Bairro: (ROSARIO / ) Pedid…" at bounding box center [365, 162] width 730 height 324
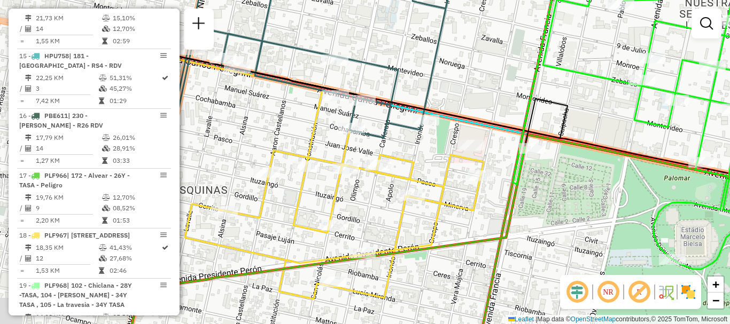
drag, startPoint x: 300, startPoint y: 87, endPoint x: 469, endPoint y: 88, distance: 168.4
click at [469, 88] on div "Janela de atendimento Grade de atendimento Capacidade Transportadoras Veículos …" at bounding box center [365, 162] width 730 height 324
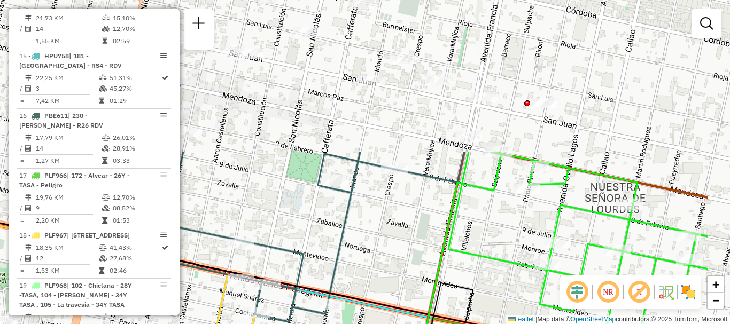
drag, startPoint x: 602, startPoint y: 145, endPoint x: 508, endPoint y: 330, distance: 207.3
click at [508, 324] on html "Aguarde... Pop-up bloqueado! Seu navegador bloqueou automáticamente a abertura …" at bounding box center [365, 162] width 730 height 324
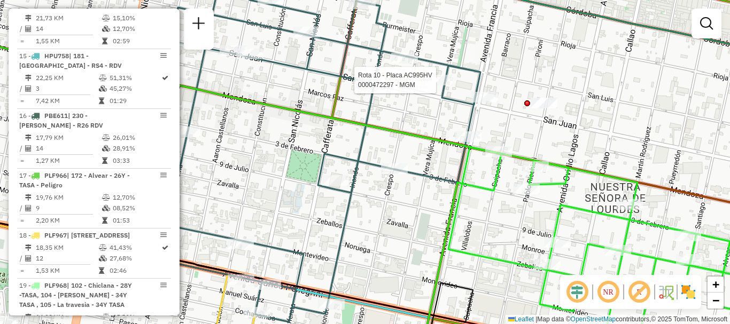
select select "**********"
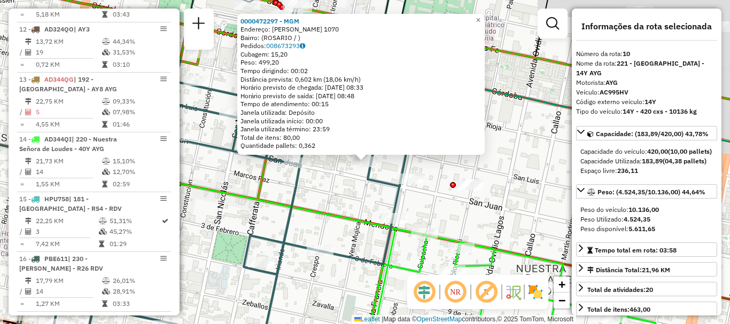
scroll to position [939, 0]
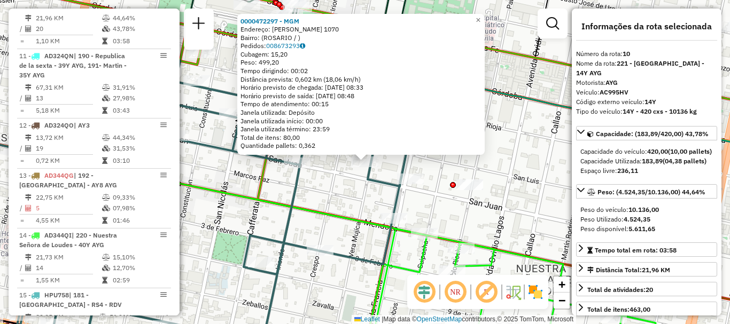
click at [446, 180] on div "0000472297 - MGM Endereço: VERA MUJICA 1070 Bairro: (ROSARIO / ) Pedidos: 00867…" at bounding box center [365, 162] width 730 height 324
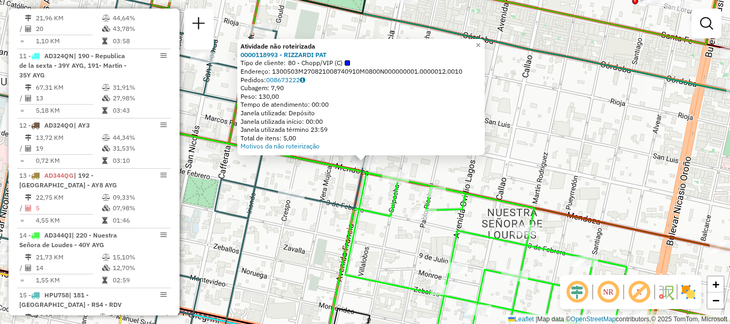
click at [460, 178] on div "Atividade não roteirizada 0000118993 - RIZZARDI PAT Tipo de cliente: 80 - Chopp…" at bounding box center [365, 162] width 730 height 324
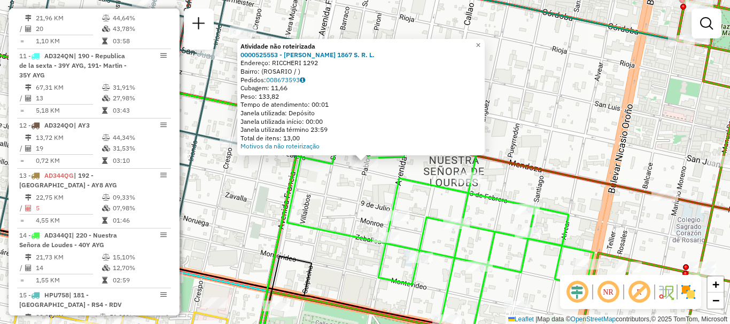
click at [375, 212] on div "Atividade não roteirizada 0000525553 - Gould 1867 S. R. L. Endereço: RICCHERI 1…" at bounding box center [365, 162] width 730 height 324
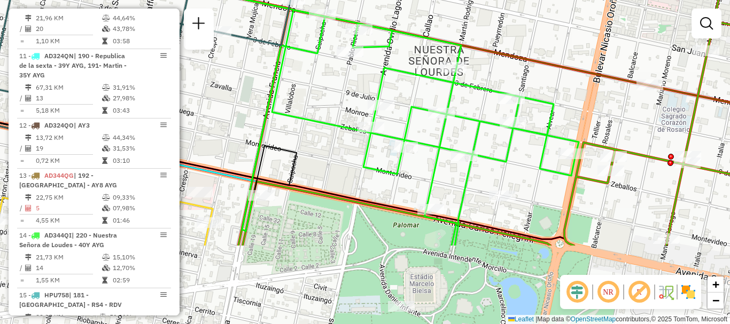
drag, startPoint x: 558, startPoint y: 186, endPoint x: 541, endPoint y: 100, distance: 87.6
click at [543, 104] on icon at bounding box center [410, 128] width 337 height 236
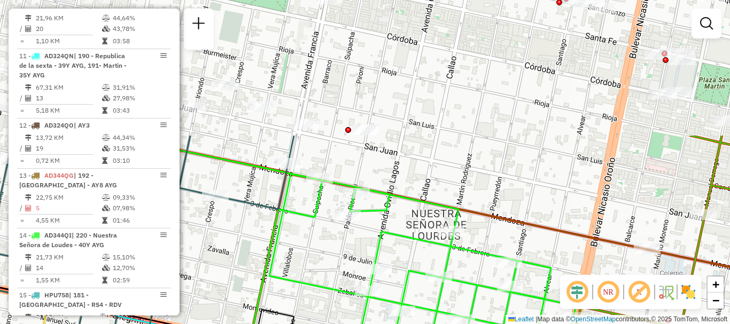
drag, startPoint x: 538, startPoint y: 183, endPoint x: 540, endPoint y: 275, distance: 91.4
click at [540, 275] on div "Janela de atendimento Grade de atendimento Capacidade Transportadoras Veículos …" at bounding box center [365, 162] width 730 height 324
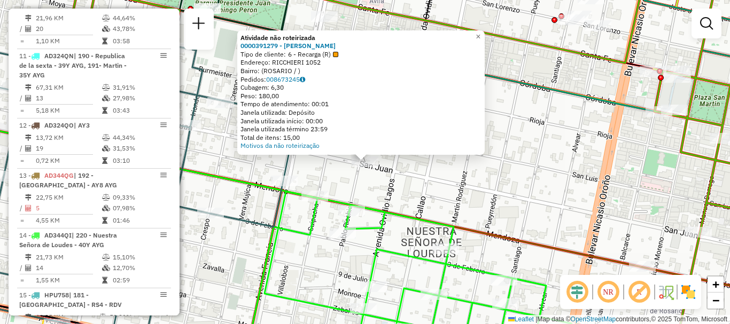
click at [317, 166] on div "Atividade não roteirizada 0000391279 - HUANG JIE Tipo de cliente: 6 - Recarga (…" at bounding box center [365, 162] width 730 height 324
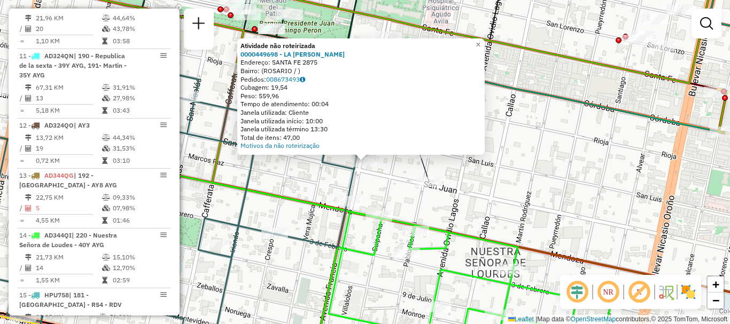
click at [375, 180] on div "Atividade não roteirizada 0000449698 - LA ROSA CRISTIAN FABIAN Endereço: SANTA …" at bounding box center [365, 162] width 730 height 324
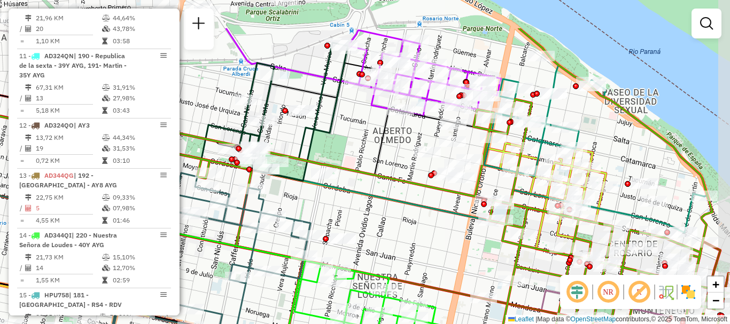
drag, startPoint x: 480, startPoint y: 172, endPoint x: 421, endPoint y: 230, distance: 82.8
click at [421, 230] on div "Janela de atendimento Grade de atendimento Capacidade Transportadoras Veículos …" at bounding box center [365, 162] width 730 height 324
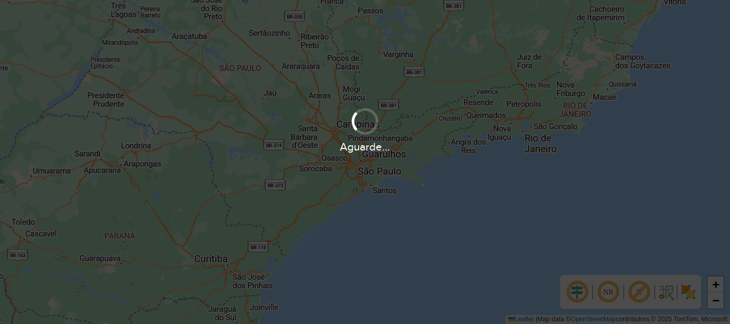
scroll to position [323, 0]
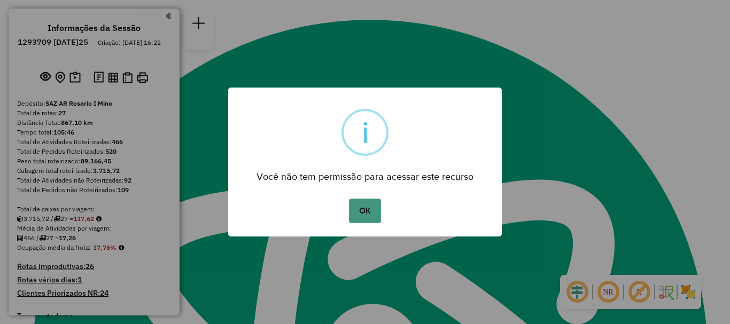
click at [372, 212] on button "OK" at bounding box center [365, 211] width 32 height 25
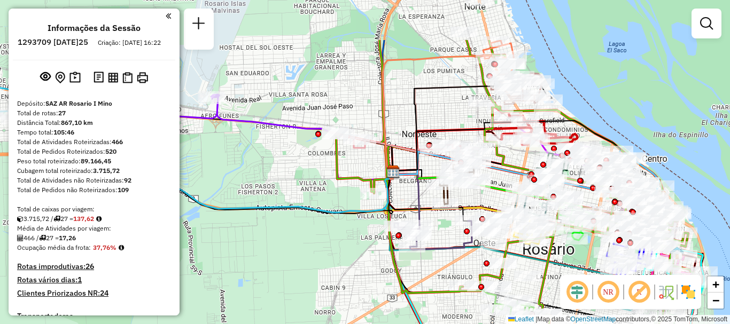
drag, startPoint x: 392, startPoint y: 179, endPoint x: 413, endPoint y: 189, distance: 23.2
click at [415, 201] on icon at bounding box center [406, 198] width 27 height 53
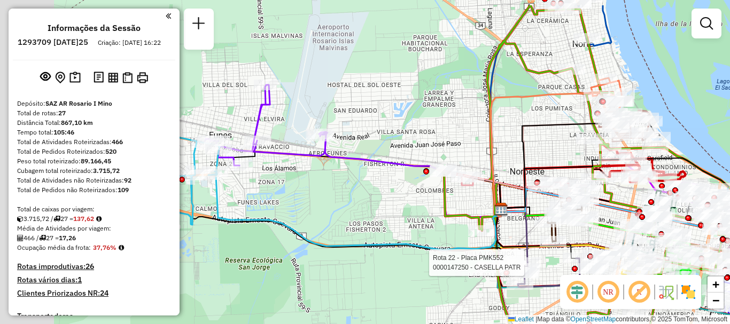
drag, startPoint x: 300, startPoint y: 179, endPoint x: 408, endPoint y: 217, distance: 114.5
click at [408, 217] on div "Rota 22 - Placa PMK552 0000147250 - CASELLA PATR Janela de atendimento Grade de…" at bounding box center [365, 162] width 730 height 324
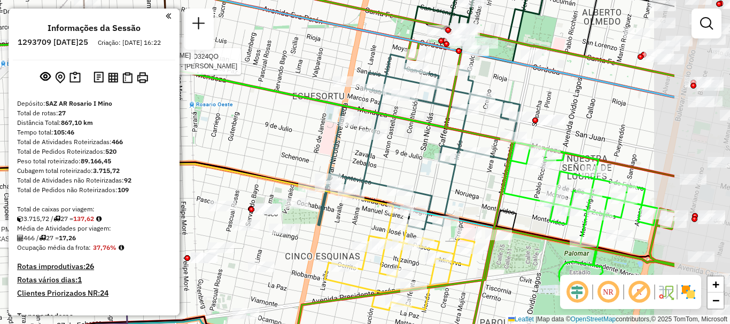
drag, startPoint x: 543, startPoint y: 199, endPoint x: 424, endPoint y: 171, distance: 122.7
click at [428, 173] on div "Rota 22 - Placa PMK552 0000147250 - CASELLA PATR Rota 12 - Placa AD324QO 000040…" at bounding box center [365, 162] width 730 height 324
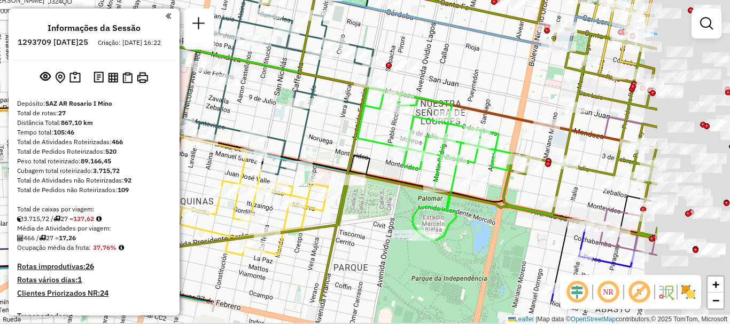
drag, startPoint x: 465, startPoint y: 190, endPoint x: 362, endPoint y: 153, distance: 108.9
click at [367, 154] on div "Rota 22 - Placa PMK552 0000147250 - CASELLA PATR Rota 12 - Placa AD324QO 000040…" at bounding box center [365, 162] width 730 height 324
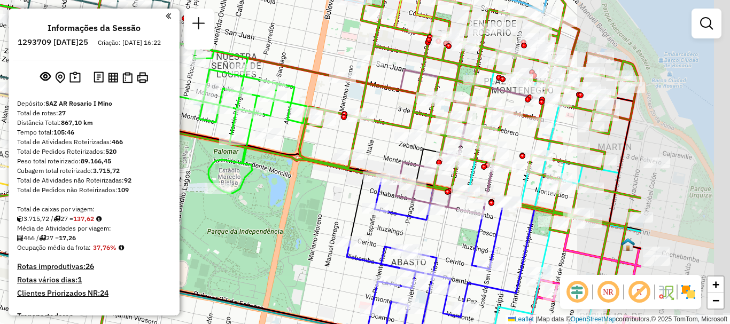
drag, startPoint x: 420, startPoint y: 182, endPoint x: 313, endPoint y: 157, distance: 109.8
click at [321, 161] on icon at bounding box center [283, 130] width 715 height 389
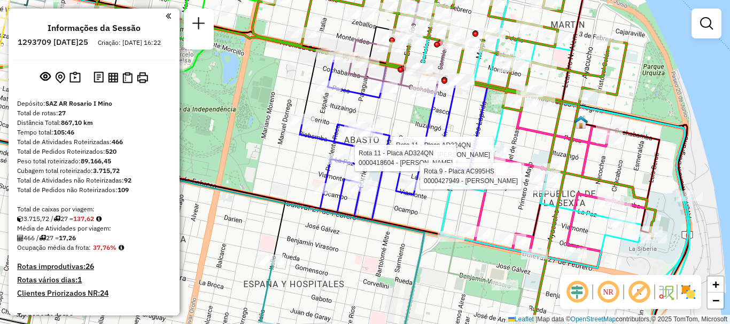
select select "**********"
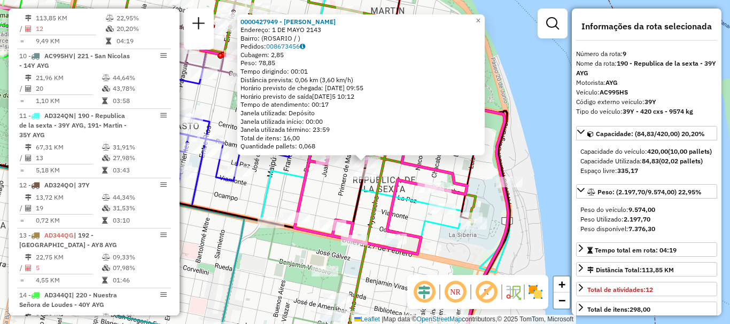
scroll to position [53, 0]
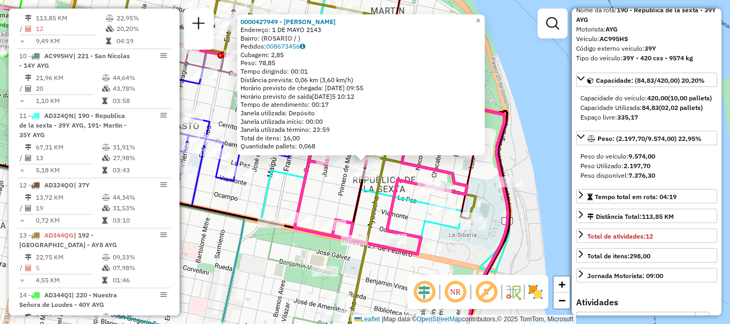
click at [550, 217] on div "0000427949 - AMIONE [PERSON_NAME]: 1 DE MAYO 2143 Bairro: ([GEOGRAPHIC_DATA] / …" at bounding box center [365, 162] width 730 height 324
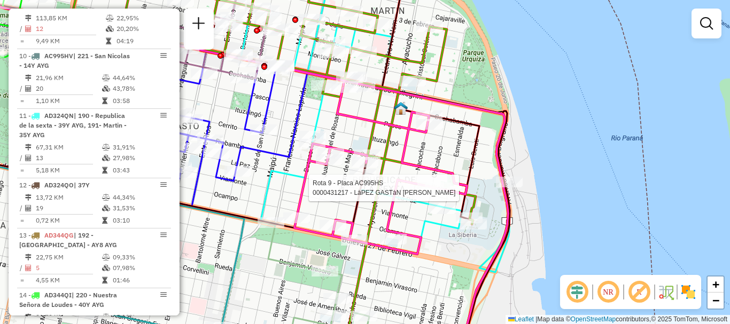
select select "**********"
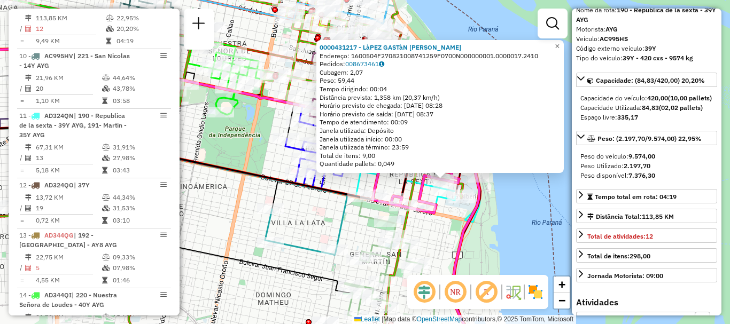
click at [543, 242] on div "0000431217 - LàPEZ GASTàN [PERSON_NAME]: 1600504F270821008741259F0700N000000001…" at bounding box center [365, 162] width 730 height 324
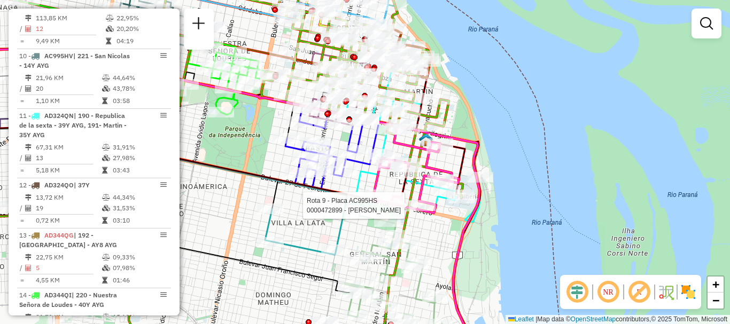
select select "**********"
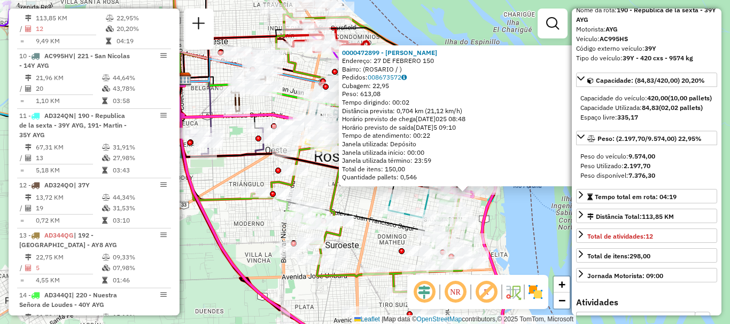
click at [544, 237] on div "0000472899 - CAPELLO [PERSON_NAME]: 27 DE FEBRERO 150 Bairro: ([GEOGRAPHIC_DATA…" at bounding box center [365, 162] width 730 height 324
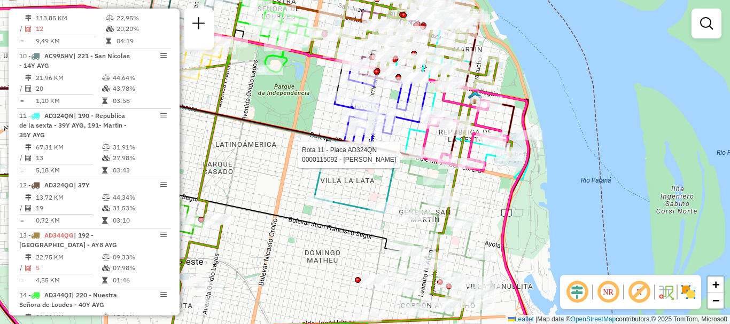
select select "**********"
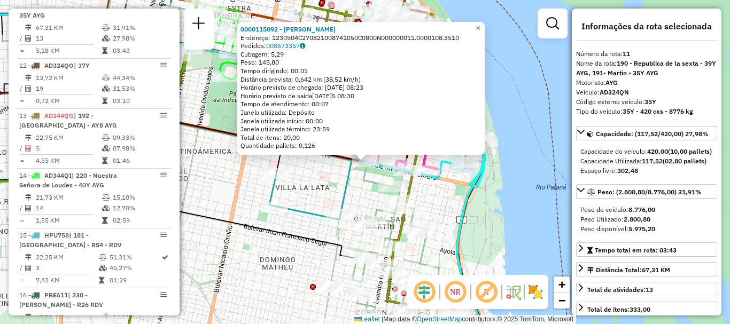
scroll to position [107, 0]
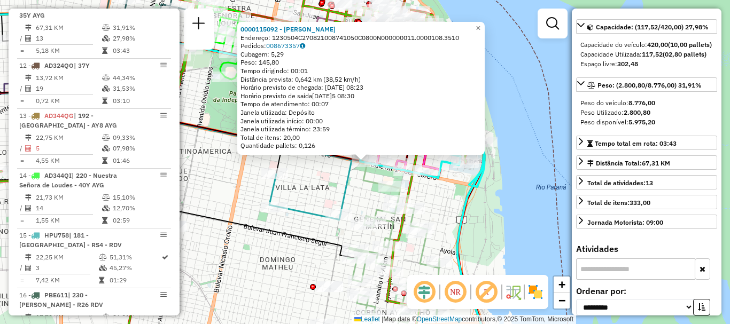
click at [530, 208] on div "0000115092 - COLOMBETTI [PERSON_NAME]: 1230504C270821008741050C0800N000000011.0…" at bounding box center [365, 162] width 730 height 324
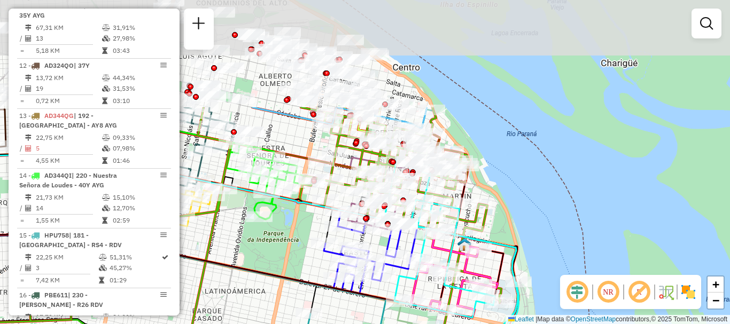
drag, startPoint x: 519, startPoint y: 161, endPoint x: 561, endPoint y: 313, distance: 157.6
click at [561, 313] on div "Janela de atendimento Grade de atendimento Capacidade Transportadoras Veículos …" at bounding box center [365, 162] width 730 height 324
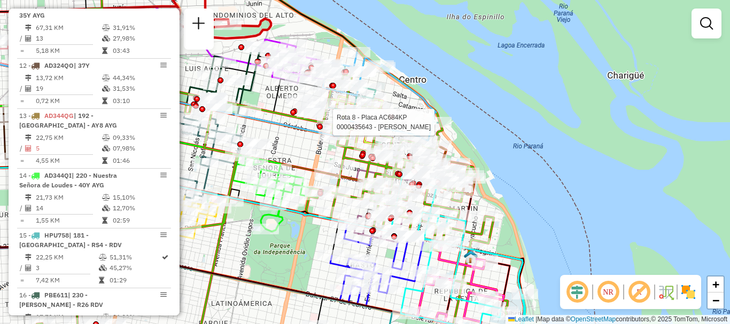
select select "**********"
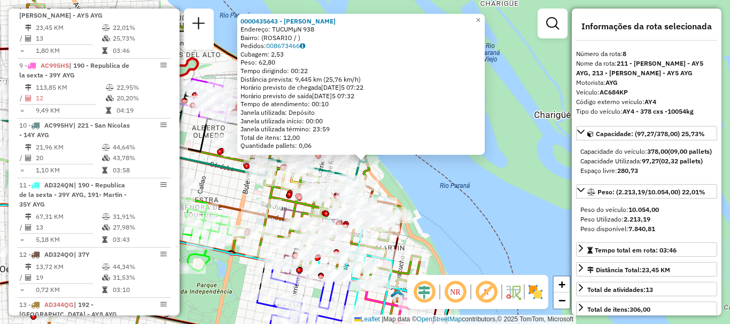
scroll to position [53, 0]
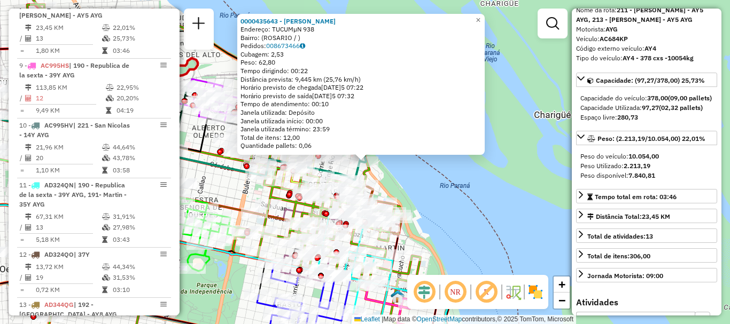
click at [530, 226] on div "0000435643 - [PERSON_NAME]: TUCUMµN 938 Bairro: ([GEOGRAPHIC_DATA] / ) Pedidos:…" at bounding box center [365, 162] width 730 height 324
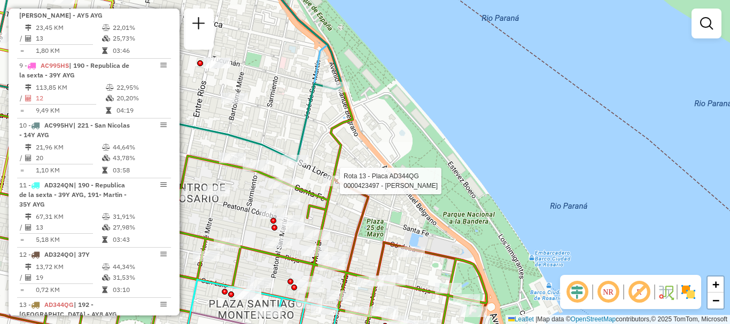
select select "**********"
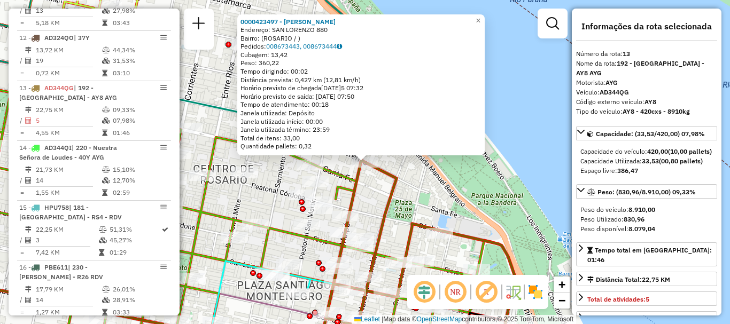
scroll to position [1118, 0]
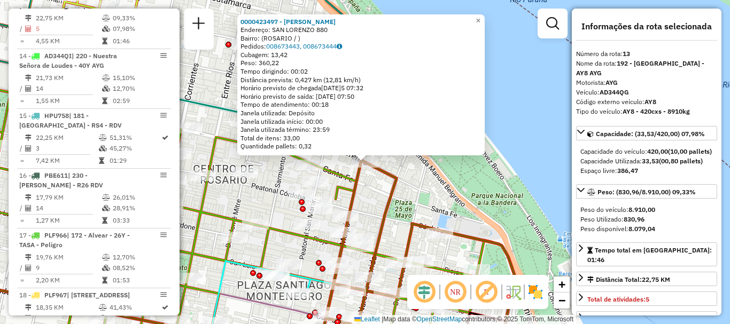
click at [525, 176] on div "0000423497 - [PERSON_NAME] Endereço: SAN LORENZO 880 Bairro: ([GEOGRAPHIC_DATA]…" at bounding box center [365, 162] width 730 height 324
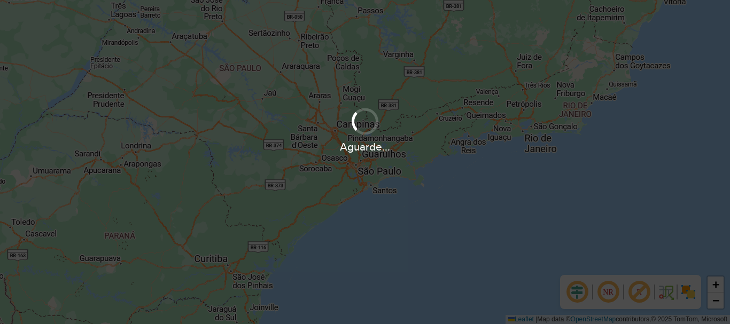
scroll to position [323, 0]
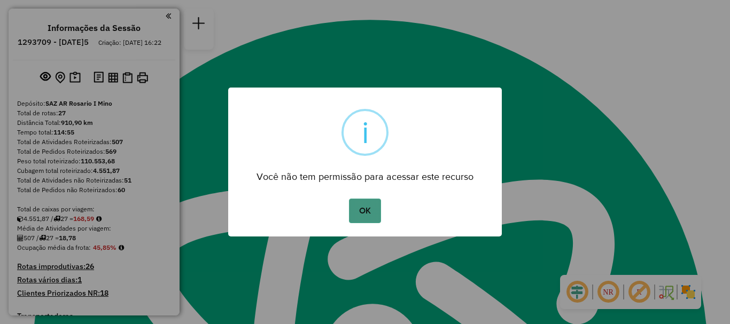
click at [357, 213] on button "OK" at bounding box center [365, 211] width 32 height 25
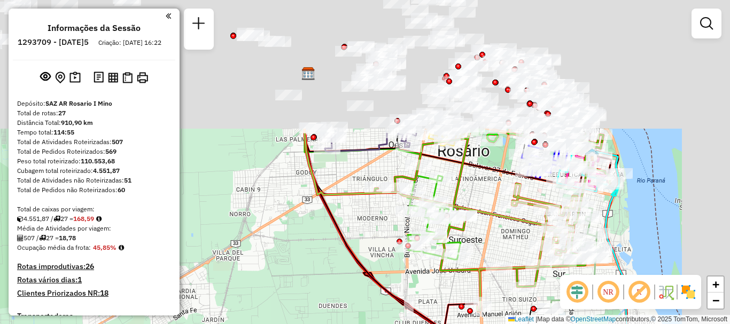
drag, startPoint x: 395, startPoint y: 180, endPoint x: 346, endPoint y: 318, distance: 146.6
click at [346, 318] on div "Janela de atendimento Grade de atendimento Capacidade Transportadoras Veículos …" at bounding box center [365, 162] width 730 height 324
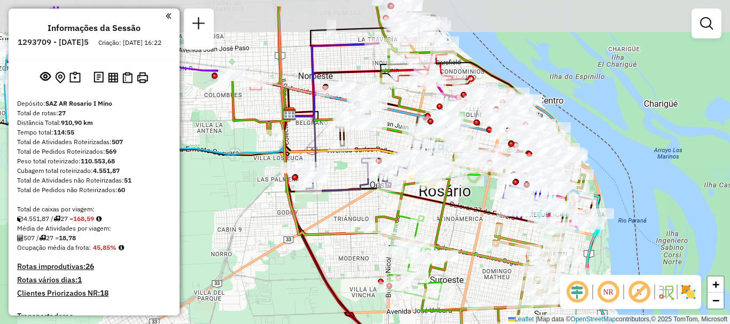
drag, startPoint x: 359, startPoint y: 265, endPoint x: 352, endPoint y: 274, distance: 12.2
click at [352, 274] on div "Janela de atendimento Grade de atendimento Capacidade Transportadoras Veículos …" at bounding box center [365, 162] width 730 height 324
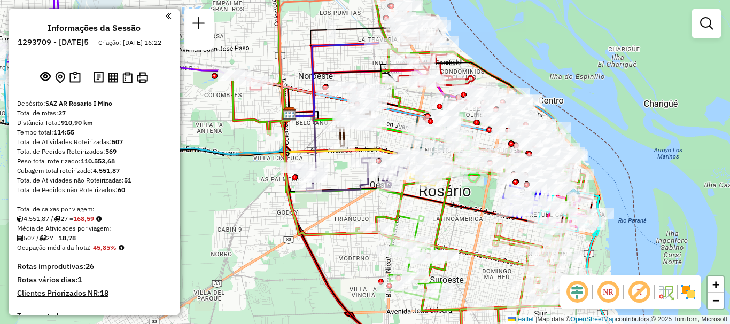
drag, startPoint x: 352, startPoint y: 244, endPoint x: 301, endPoint y: 249, distance: 51.0
click at [301, 249] on div "Janela de atendimento Grade de atendimento Capacidade Transportadoras Veículos …" at bounding box center [365, 162] width 730 height 324
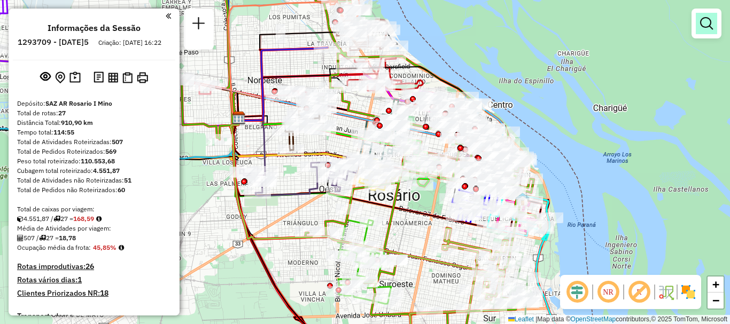
click at [708, 24] on em at bounding box center [706, 23] width 13 height 13
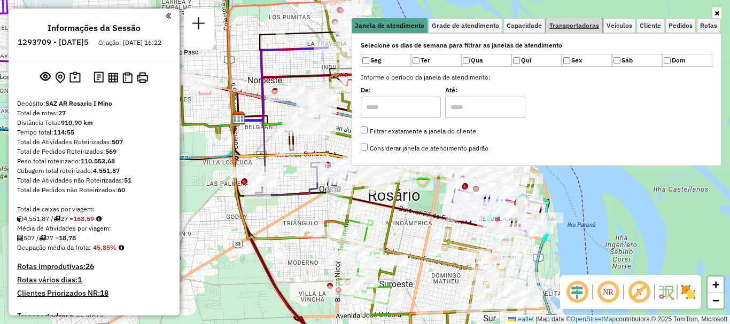
click at [573, 26] on span "Transportadoras" at bounding box center [575, 25] width 50 height 6
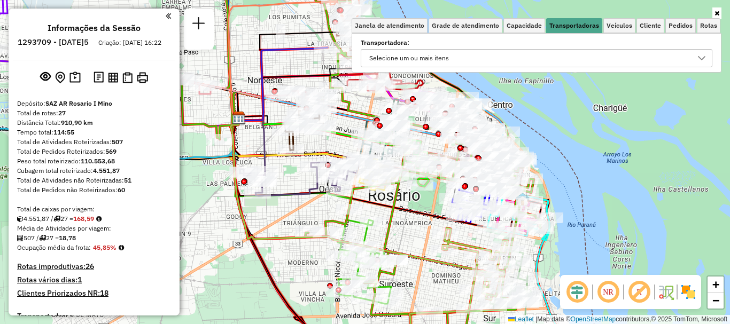
click at [700, 54] on icon at bounding box center [702, 58] width 9 height 9
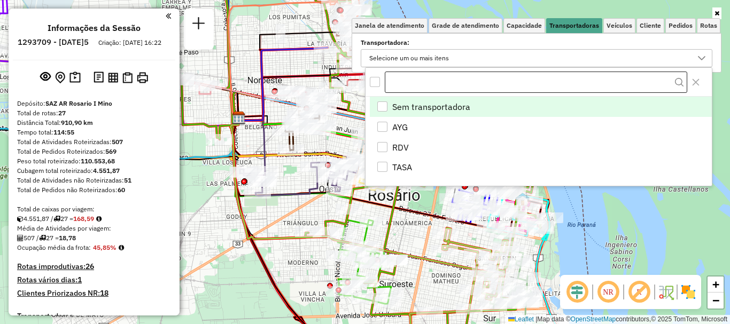
scroll to position [6, 37]
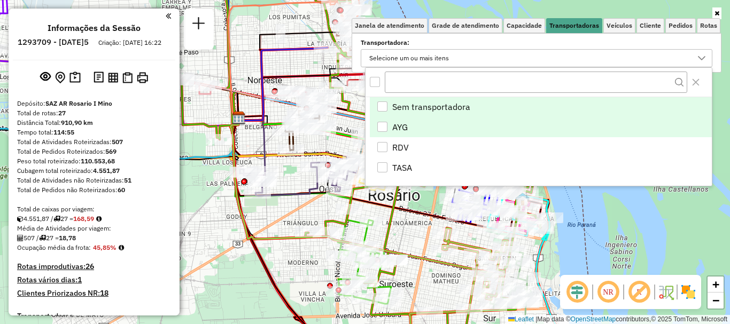
click at [381, 127] on div "AYG" at bounding box center [382, 127] width 10 height 10
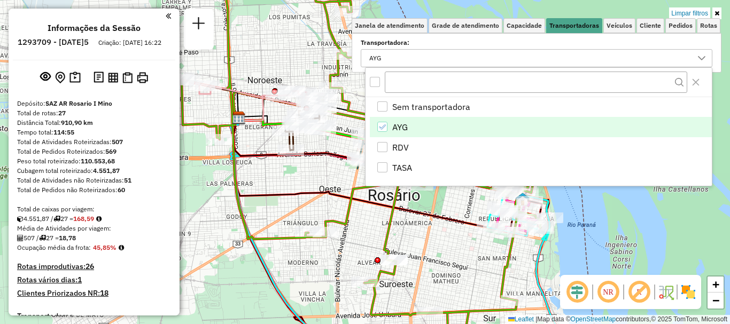
click at [295, 182] on div "Limpar filtros Janela de atendimento Grade de atendimento Capacidade Transporta…" at bounding box center [365, 162] width 730 height 324
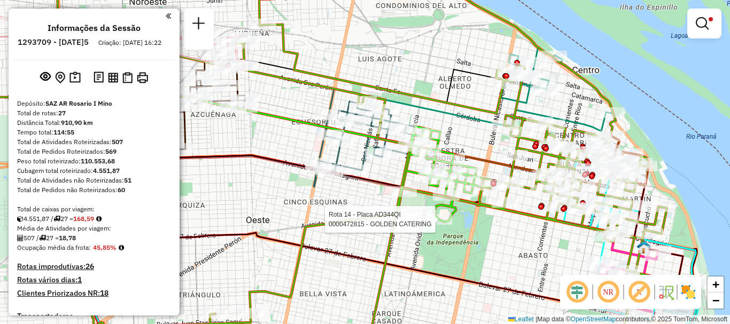
select select "**********"
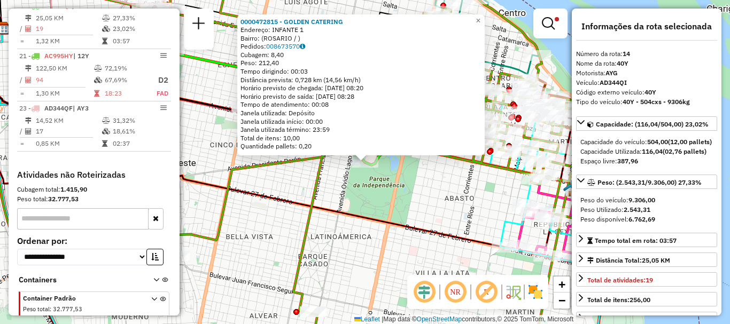
scroll to position [53, 0]
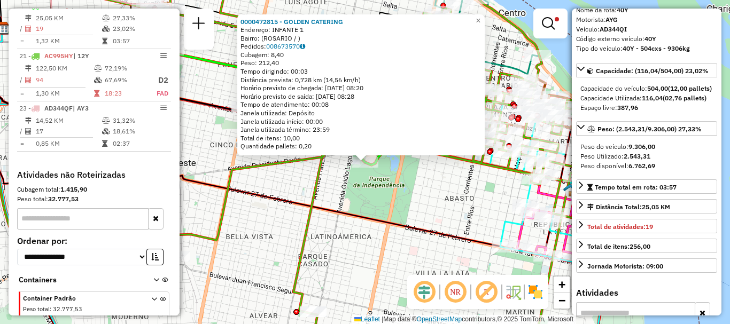
click at [446, 219] on div "0000472815 - GOLDEN CATERING Endereço: INFANTE 1 Bairro: (ROSARIO / ) Pedidos: …" at bounding box center [365, 162] width 730 height 324
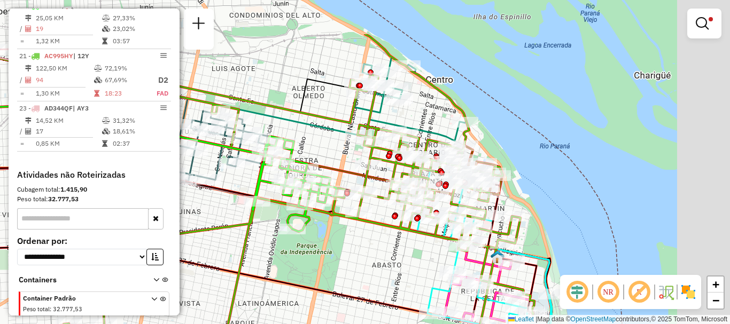
drag, startPoint x: 414, startPoint y: 180, endPoint x: 341, endPoint y: 247, distance: 99.1
click at [341, 247] on div "Limpar filtros Janela de atendimento Grade de atendimento Capacidade Transporta…" at bounding box center [365, 162] width 730 height 324
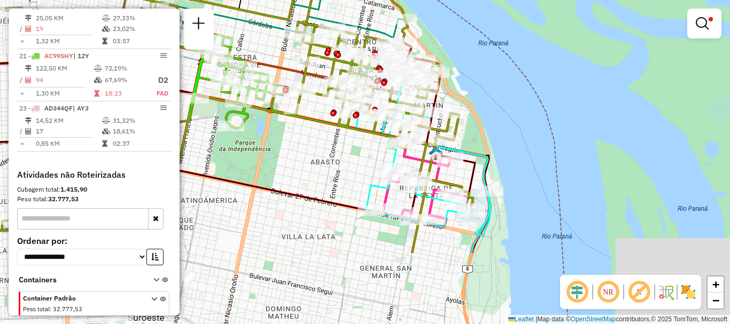
drag, startPoint x: 395, startPoint y: 242, endPoint x: 302, endPoint y: 84, distance: 182.8
click at [303, 84] on div "Limpar filtros Janela de atendimento Grade de atendimento Capacidade Transporta…" at bounding box center [365, 162] width 730 height 324
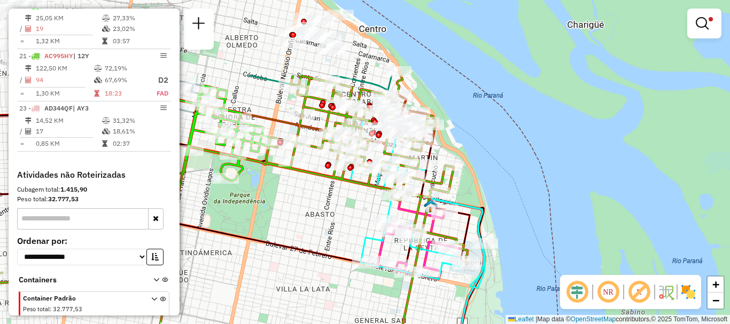
drag, startPoint x: 403, startPoint y: 109, endPoint x: 430, endPoint y: 218, distance: 112.8
click at [430, 218] on icon at bounding box center [210, 269] width 514 height 389
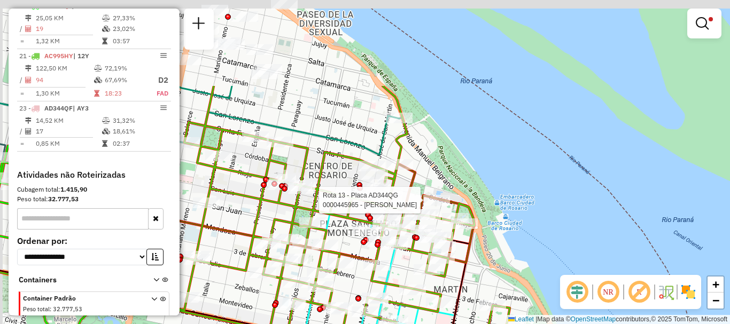
drag, startPoint x: 408, startPoint y: 88, endPoint x: 430, endPoint y: 207, distance: 120.7
click at [430, 206] on div at bounding box center [436, 200] width 27 height 11
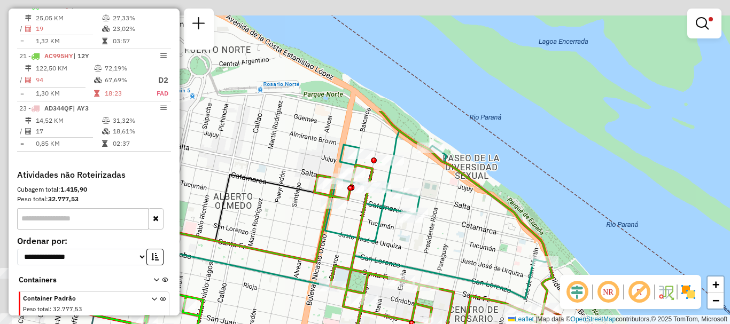
drag, startPoint x: 360, startPoint y: 184, endPoint x: 462, endPoint y: 281, distance: 140.6
click at [462, 281] on icon at bounding box center [309, 264] width 473 height 67
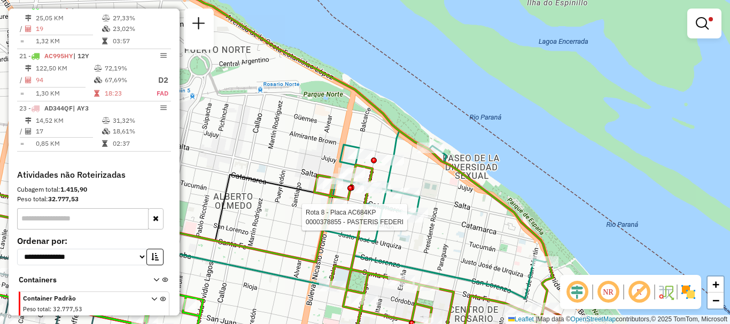
select select "**********"
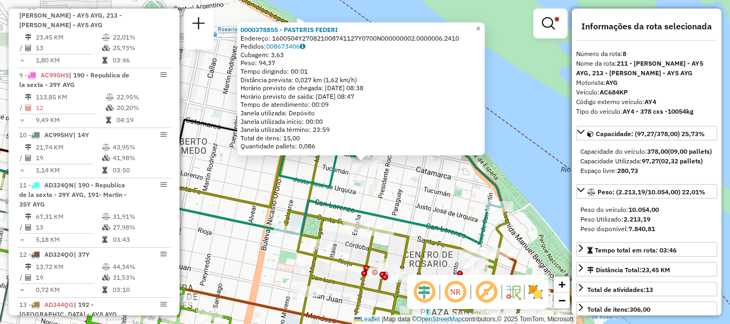
scroll to position [107, 0]
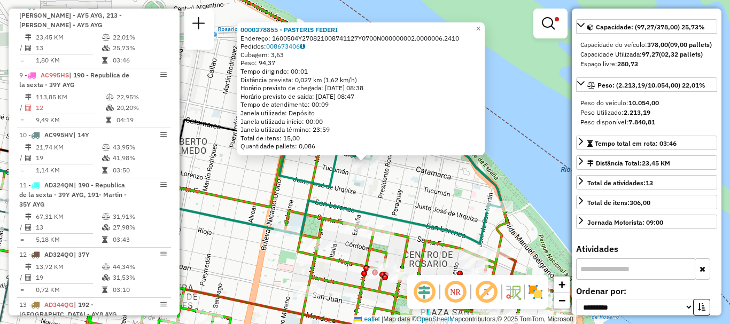
click at [530, 211] on div "0000378855 - PASTERIS FEDERI Endereço: 1600504Y270821008741127Y0700N000000002.0…" at bounding box center [365, 162] width 730 height 324
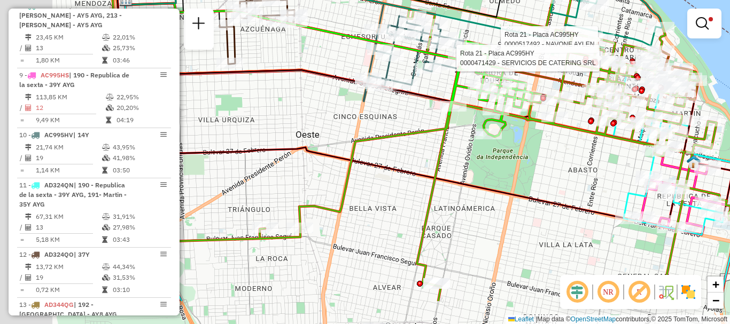
drag, startPoint x: 470, startPoint y: 191, endPoint x: 571, endPoint y: 148, distance: 109.7
click at [571, 148] on div "Rota 21 - Placa AC995HY 0000517492 - NAVONE AYLEN Rota 21 - Placa AC995HY 00004…" at bounding box center [365, 162] width 730 height 324
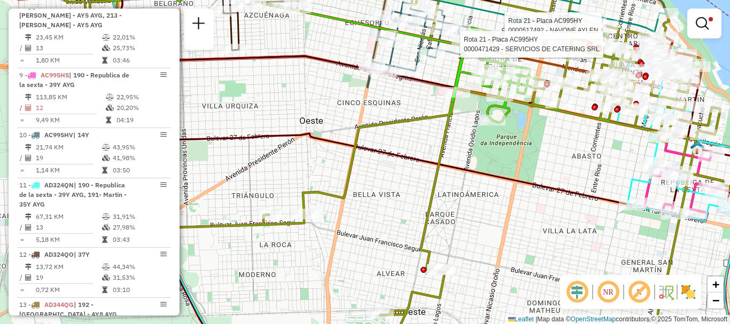
drag, startPoint x: 509, startPoint y: 174, endPoint x: 490, endPoint y: 117, distance: 60.3
click at [496, 126] on icon at bounding box center [432, 158] width 639 height 367
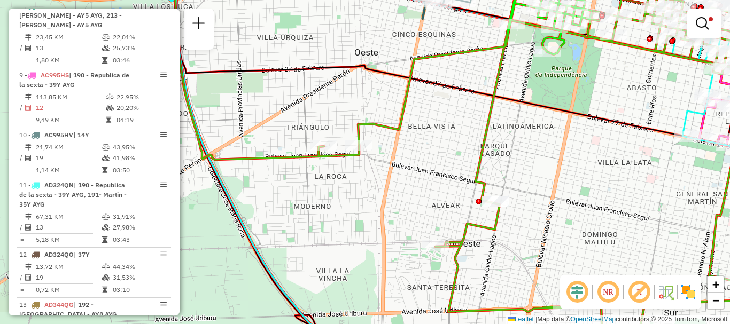
drag, startPoint x: 513, startPoint y: 152, endPoint x: 595, endPoint y: 128, distance: 85.3
click at [595, 128] on div "Rota 21 - Placa AC995HY 0000517492 - NAVONE AYLEN Rota 21 - Placa AC995HY 00004…" at bounding box center [365, 162] width 730 height 324
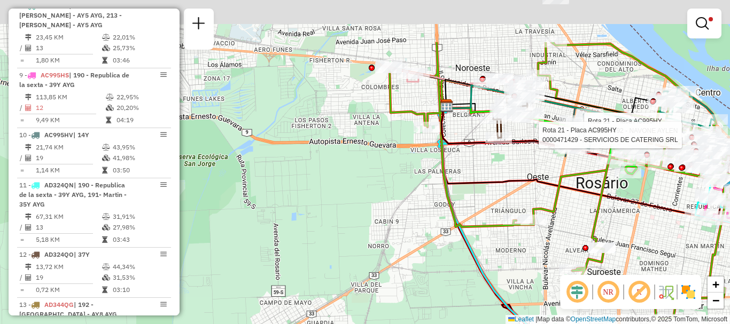
drag, startPoint x: 500, startPoint y: 154, endPoint x: 558, endPoint y: 201, distance: 74.6
click at [558, 201] on icon at bounding box center [569, 180] width 361 height 277
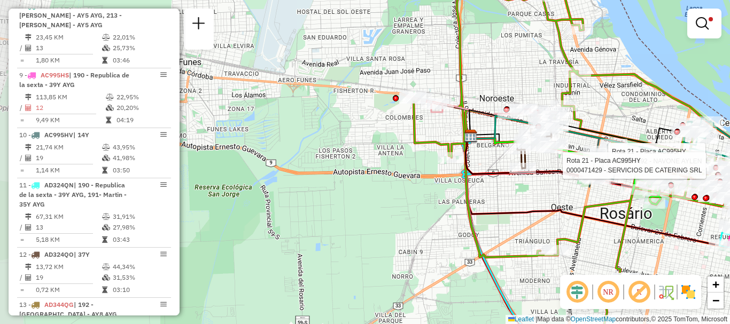
drag, startPoint x: 503, startPoint y: 186, endPoint x: 509, endPoint y: 194, distance: 9.9
click at [509, 194] on div "Rota 21 - Placa AC995HY 0000517492 - NAVONE AYLEN Rota 21 - Placa AC995HY 00004…" at bounding box center [365, 162] width 730 height 324
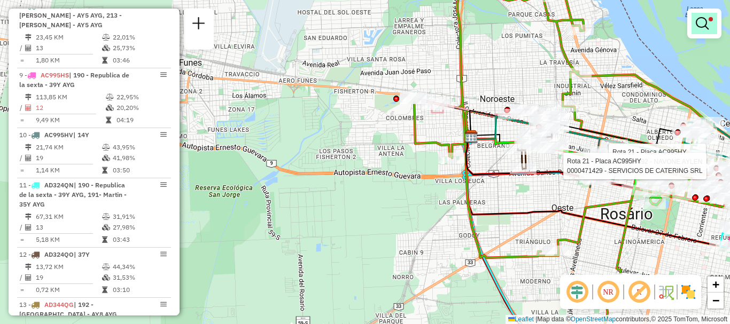
click at [695, 24] on link at bounding box center [705, 23] width 26 height 21
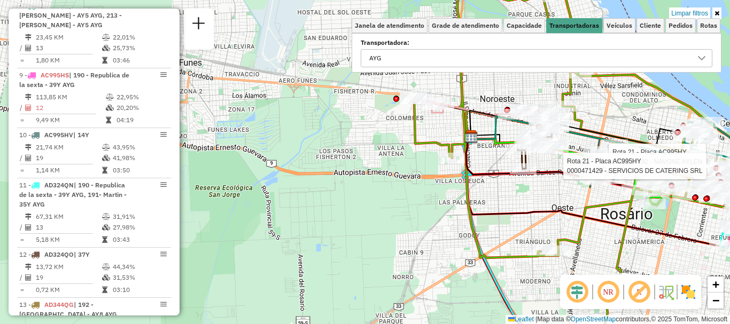
click at [701, 55] on icon at bounding box center [702, 58] width 9 height 9
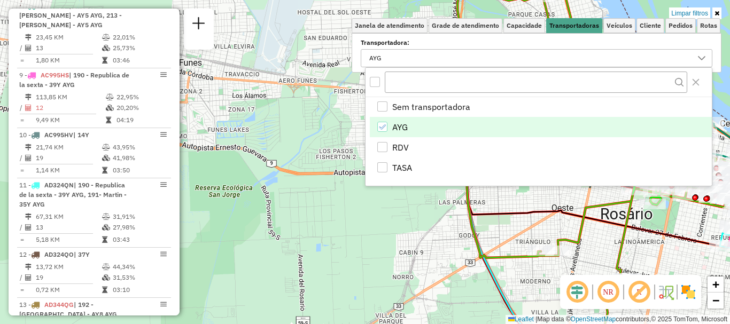
click at [387, 123] on div "AYG" at bounding box center [382, 127] width 10 height 10
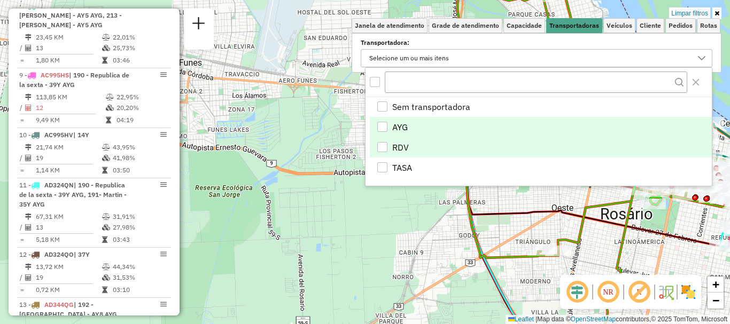
click at [386, 143] on div "RDV" at bounding box center [382, 147] width 10 height 10
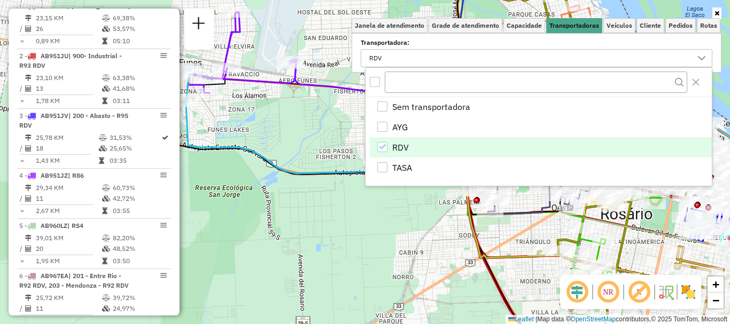
scroll to position [780, 0]
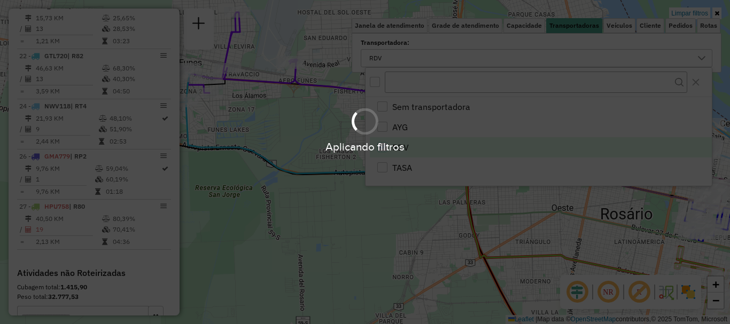
click at [395, 226] on hb-app "Aplicando filtros Pop-up bloqueado! Seu navegador bloqueou automáticamente a ab…" at bounding box center [365, 162] width 730 height 324
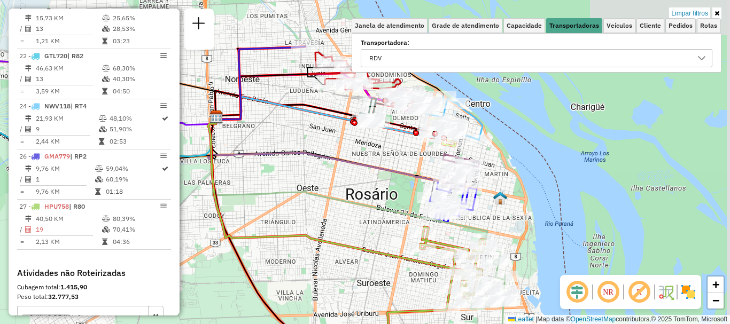
drag, startPoint x: 562, startPoint y: 187, endPoint x: 261, endPoint y: 166, distance: 302.2
click at [262, 166] on div "Limpar filtros Janela de atendimento Grade de atendimento Capacidade Transporta…" at bounding box center [365, 162] width 730 height 324
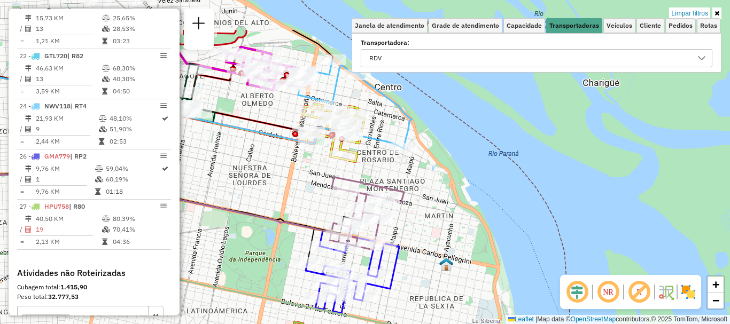
drag, startPoint x: 430, startPoint y: 173, endPoint x: 373, endPoint y: 236, distance: 84.4
click at [373, 236] on icon at bounding box center [367, 213] width 74 height 73
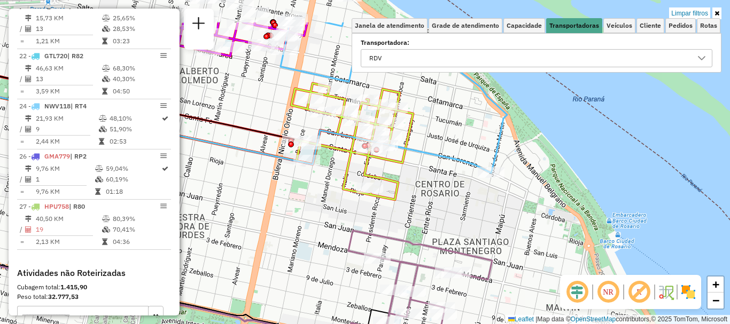
drag, startPoint x: 340, startPoint y: 157, endPoint x: 373, endPoint y: 212, distance: 64.3
click at [373, 212] on div "Rota 3 - Placa AB951JV 0000511963 - Wakanda Forever S.A.S Limpar filtros Janela…" at bounding box center [365, 162] width 730 height 324
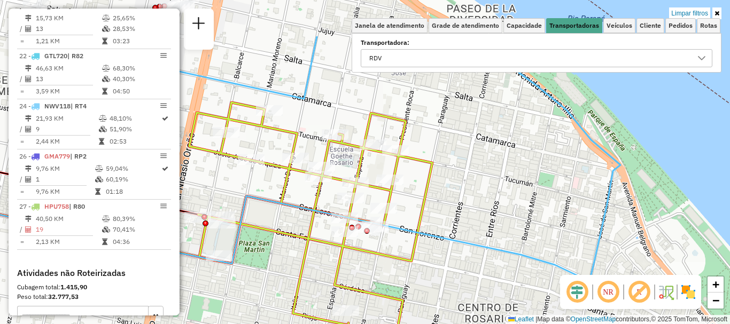
drag, startPoint x: 407, startPoint y: 181, endPoint x: 397, endPoint y: 231, distance: 51.2
click at [397, 231] on icon at bounding box center [251, 238] width 675 height 85
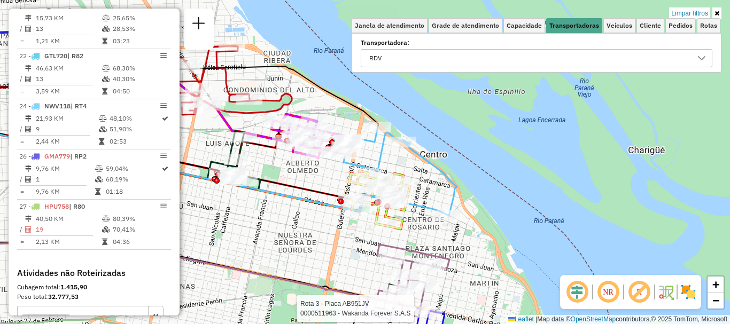
click at [394, 41] on div "Rota 3 - Placa AB951JV 0000511963 - Wakanda Forever S.A.S Rota 7 - Placa AB967E…" at bounding box center [365, 162] width 730 height 324
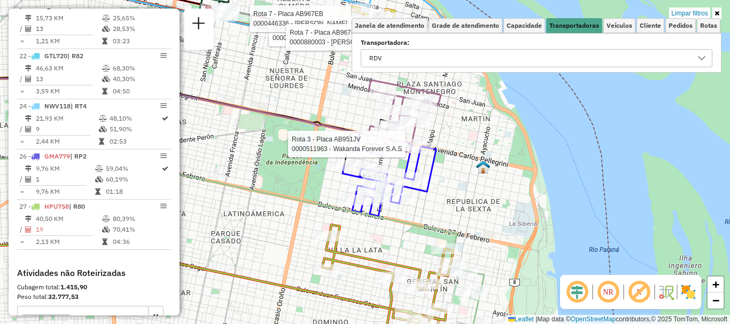
click at [703, 56] on icon at bounding box center [702, 58] width 9 height 9
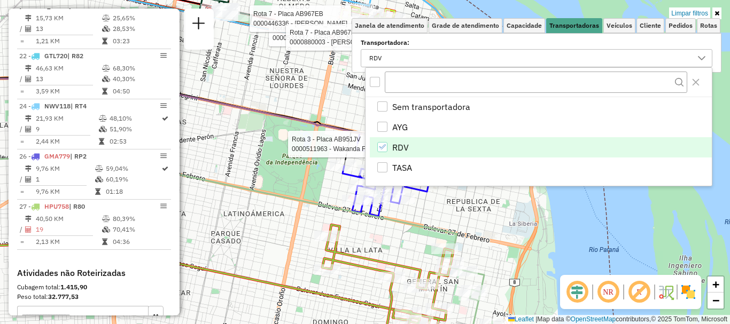
click at [386, 142] on div "RDV" at bounding box center [382, 147] width 11 height 11
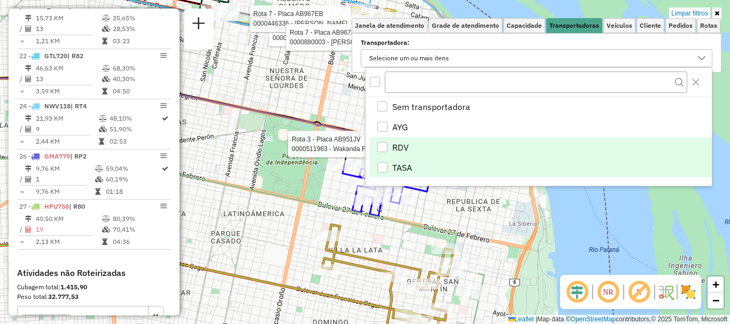
click at [383, 168] on div "TASA" at bounding box center [382, 168] width 10 height 10
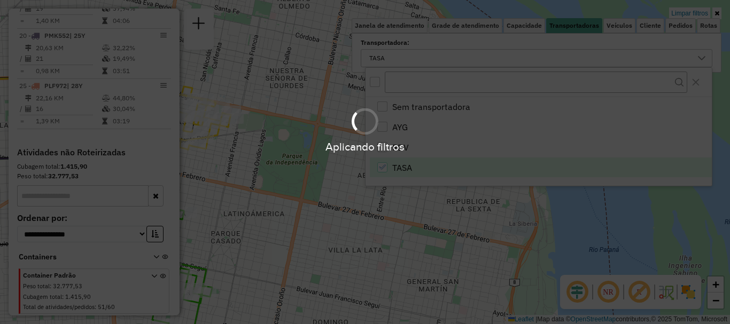
click at [455, 212] on hb-app "Aplicando filtros Pop-up bloqueado! Seu navegador bloqueou automáticamente a ab…" at bounding box center [365, 162] width 730 height 324
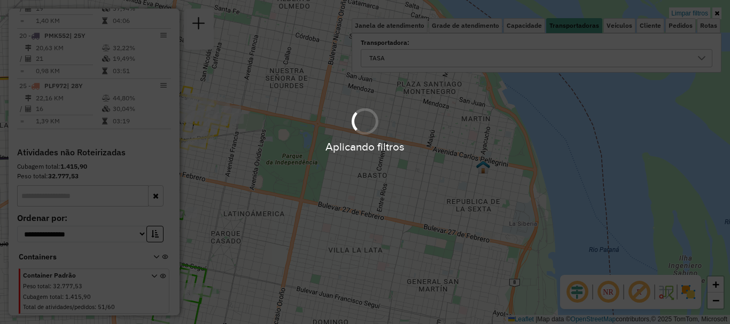
scroll to position [561, 0]
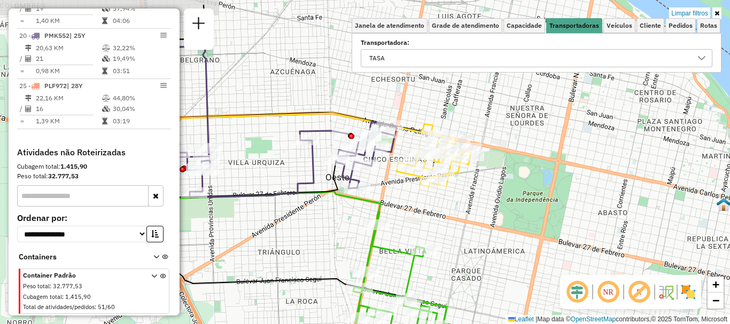
drag, startPoint x: 297, startPoint y: 248, endPoint x: 540, endPoint y: 288, distance: 246.6
click at [540, 288] on div "Limpar filtros Janela de atendimento Grade de atendimento Capacidade Transporta…" at bounding box center [365, 162] width 730 height 324
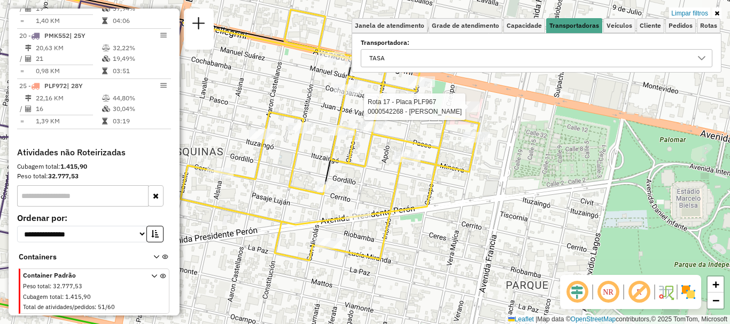
select select "**********"
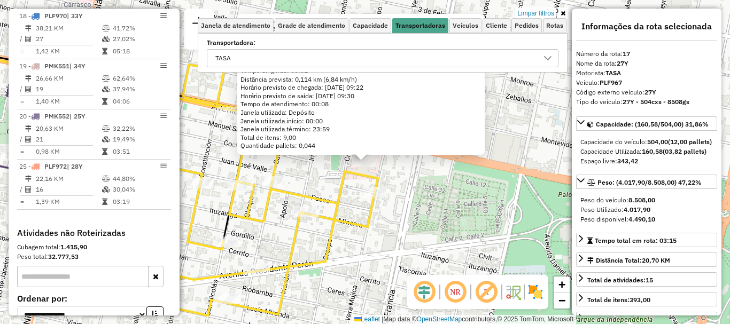
scroll to position [431, 0]
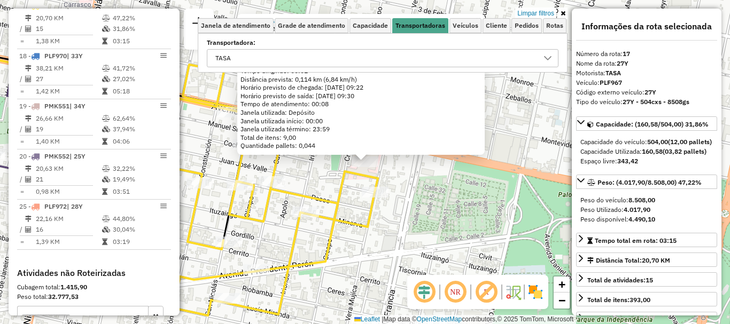
click at [437, 175] on div "0000542268 - Massetto Marcelo Endereço: AV. PELLEGRINI 3295 Bairro: (ROSARIO / …" at bounding box center [365, 162] width 730 height 324
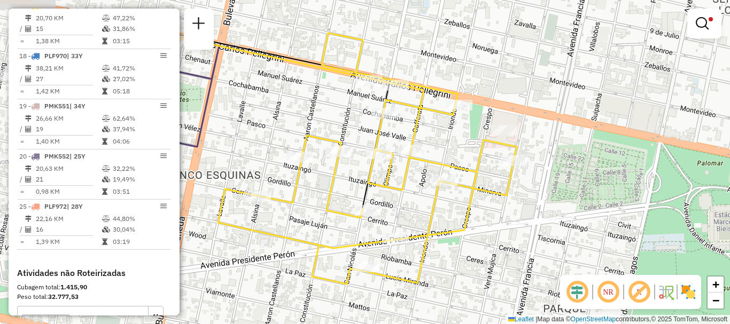
drag, startPoint x: 395, startPoint y: 194, endPoint x: 537, endPoint y: 161, distance: 145.4
click at [537, 161] on div "Limpar filtros Janela de atendimento Grade de atendimento Capacidade Transporta…" at bounding box center [365, 162] width 730 height 324
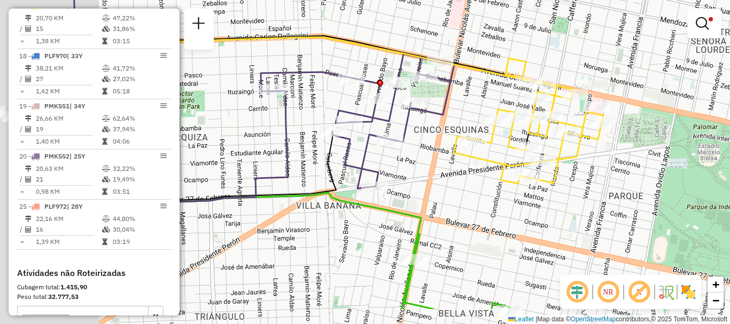
click at [468, 145] on div at bounding box center [473, 140] width 27 height 11
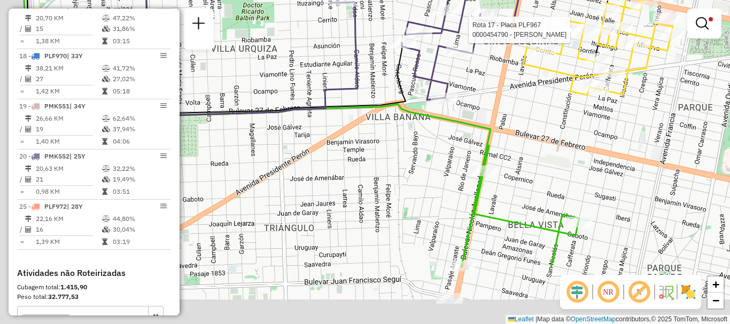
drag, startPoint x: 421, startPoint y: 138, endPoint x: 490, endPoint y: 49, distance: 113.1
click at [490, 49] on div "Rota 17 - Placa PLF967 0000454790 - PERALTA FRANCO MARTIN Limpar filtros Janela…" at bounding box center [365, 162] width 730 height 324
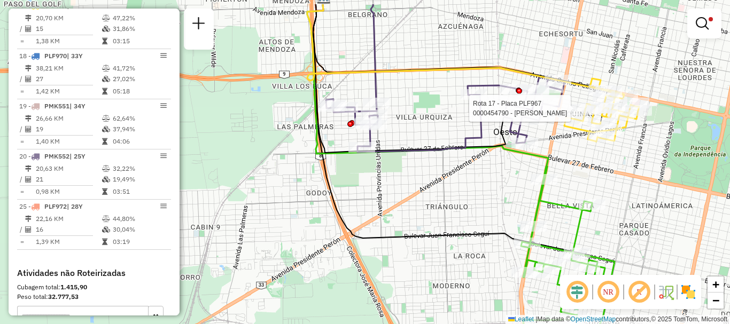
drag, startPoint x: 432, startPoint y: 140, endPoint x: 491, endPoint y: 167, distance: 65.3
click at [491, 167] on div "Rota 17 - Placa PLF967 0000454790 - PERALTA FRANCO MARTIN Limpar filtros Janela…" at bounding box center [365, 162] width 730 height 324
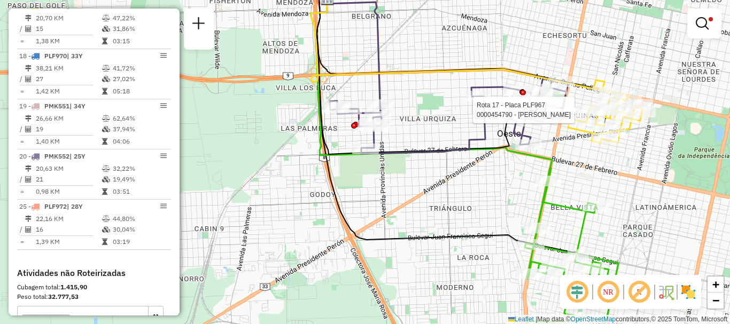
drag, startPoint x: 398, startPoint y: 154, endPoint x: 553, endPoint y: 190, distance: 159.1
click at [555, 154] on icon at bounding box center [449, 116] width 238 height 76
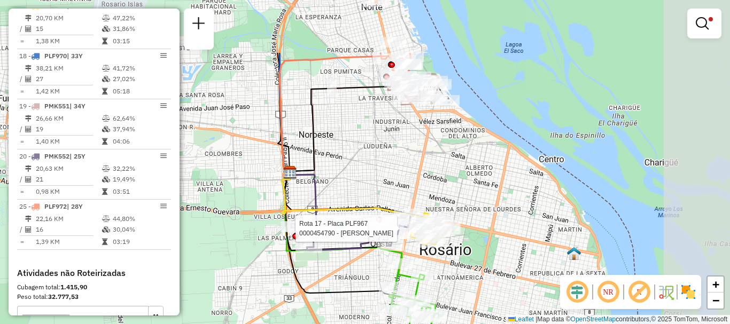
drag, startPoint x: 527, startPoint y: 162, endPoint x: 328, endPoint y: 248, distance: 216.5
click at [328, 248] on icon at bounding box center [350, 231] width 119 height 38
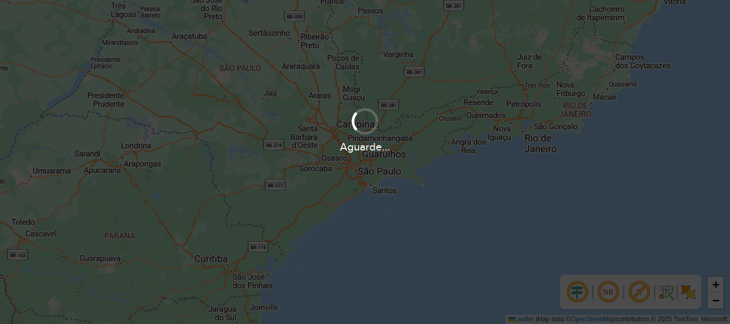
scroll to position [323, 0]
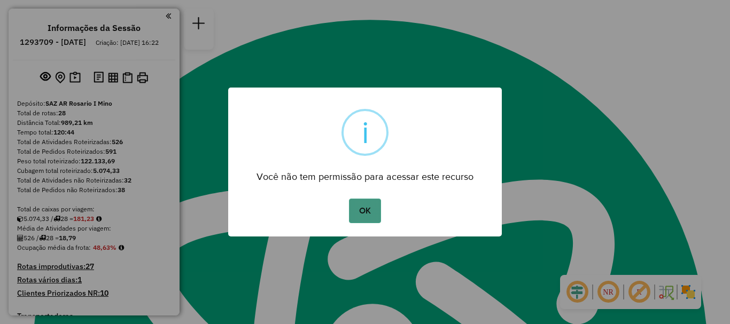
click at [354, 214] on button "OK" at bounding box center [365, 211] width 32 height 25
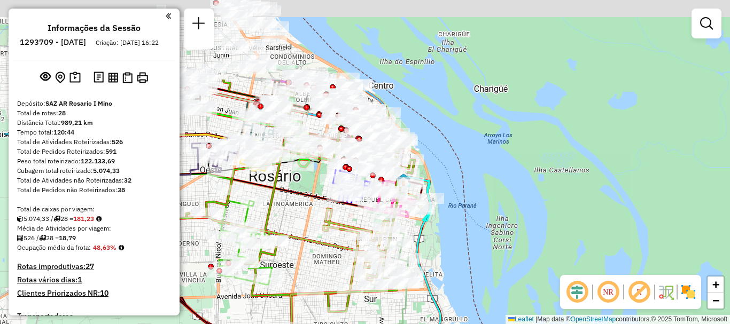
drag, startPoint x: 405, startPoint y: 164, endPoint x: 474, endPoint y: 251, distance: 110.8
click at [474, 251] on div "Janela de atendimento Grade de atendimento Capacidade Transportadoras Veículos …" at bounding box center [365, 162] width 730 height 324
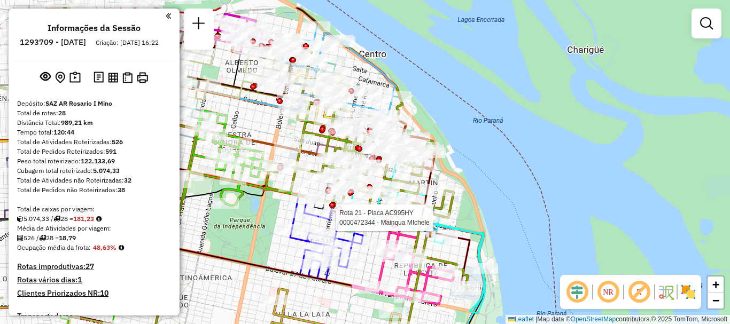
drag, startPoint x: 409, startPoint y: 202, endPoint x: 429, endPoint y: 228, distance: 32.8
click at [429, 223] on div at bounding box center [436, 218] width 27 height 11
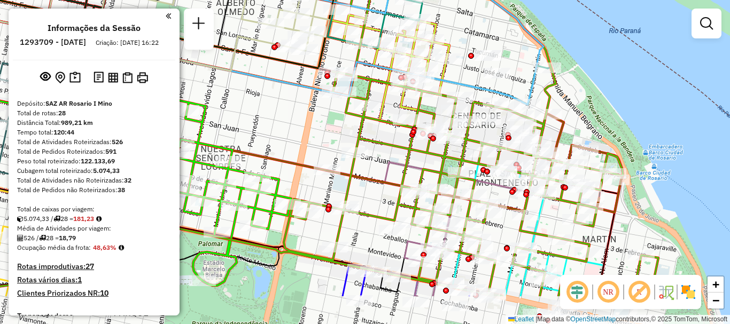
drag, startPoint x: 484, startPoint y: 140, endPoint x: 481, endPoint y: 102, distance: 37.6
click at [481, 102] on icon at bounding box center [290, 102] width 736 height 389
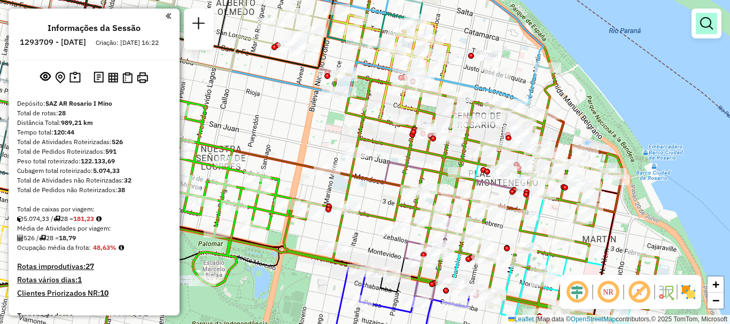
click at [712, 21] on em at bounding box center [706, 23] width 13 height 13
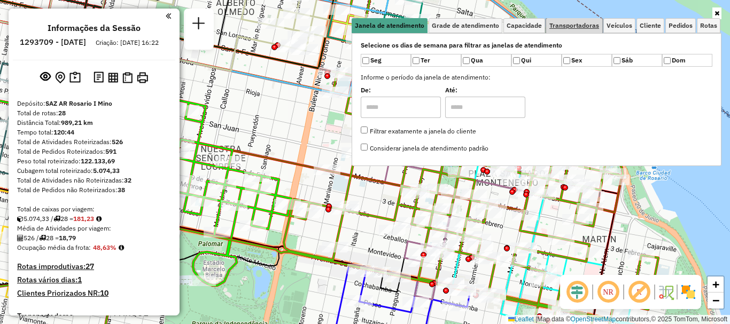
click at [571, 28] on span "Transportadoras" at bounding box center [575, 25] width 50 height 6
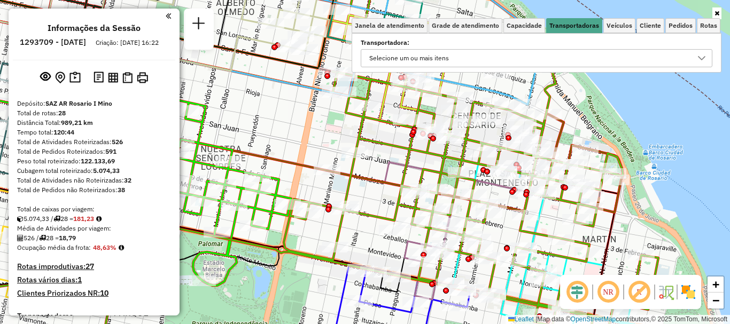
click at [699, 59] on icon at bounding box center [702, 58] width 9 height 9
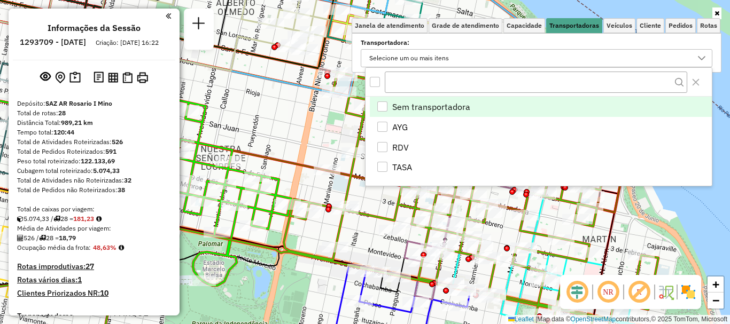
scroll to position [6, 37]
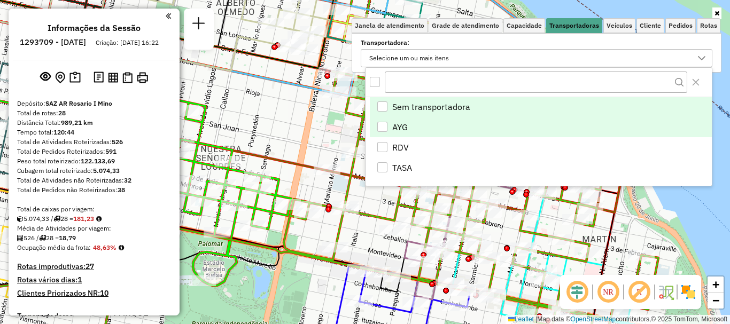
click at [383, 127] on div "AYG" at bounding box center [382, 127] width 10 height 10
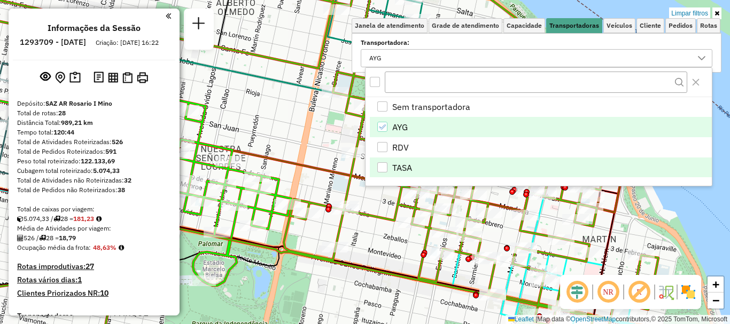
click at [377, 174] on li "TASA" at bounding box center [541, 168] width 342 height 20
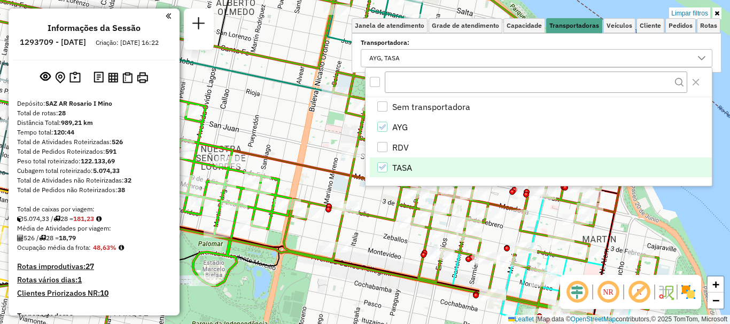
click at [376, 181] on div "Sem transportadora AYG RDV TASA" at bounding box center [539, 141] width 346 height 89
click at [702, 55] on icon at bounding box center [702, 58] width 9 height 9
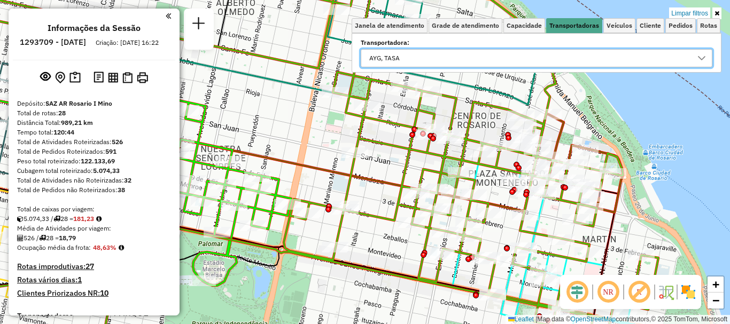
click at [700, 61] on icon at bounding box center [702, 58] width 9 height 9
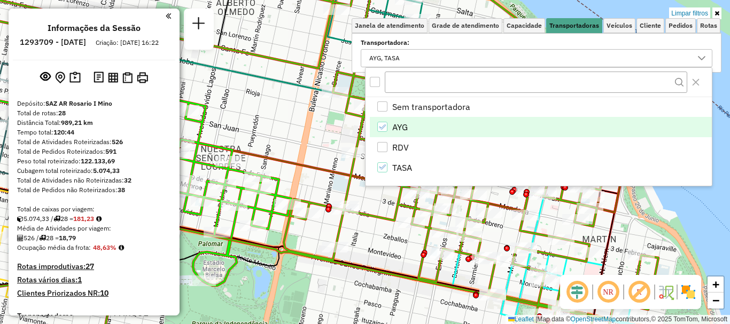
click at [372, 83] on div "All items unselected" at bounding box center [375, 82] width 10 height 10
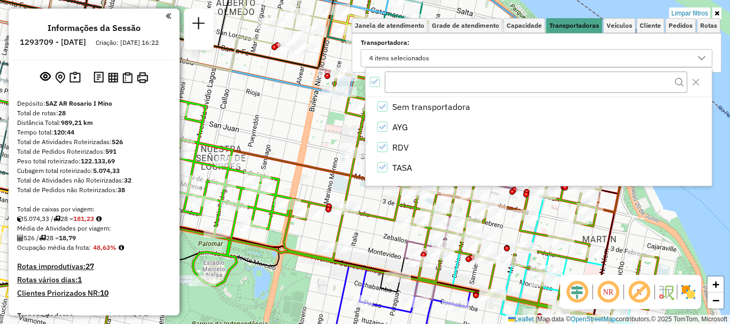
click at [367, 206] on div "Limpar filtros Janela de atendimento Grade de atendimento Capacidade Transporta…" at bounding box center [365, 162] width 730 height 324
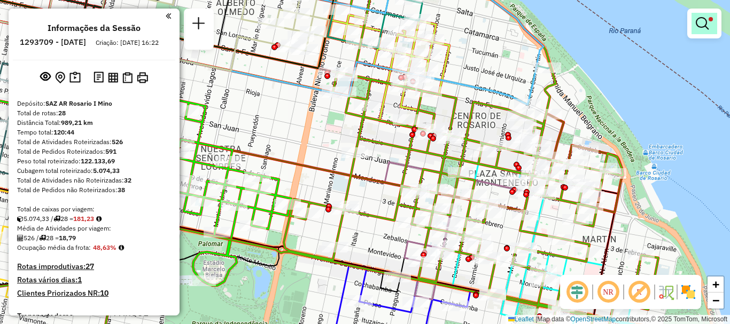
click at [702, 25] on em at bounding box center [702, 23] width 13 height 13
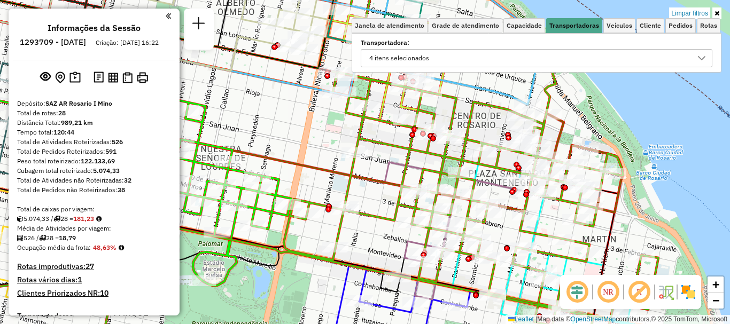
click at [699, 60] on icon at bounding box center [702, 58] width 9 height 9
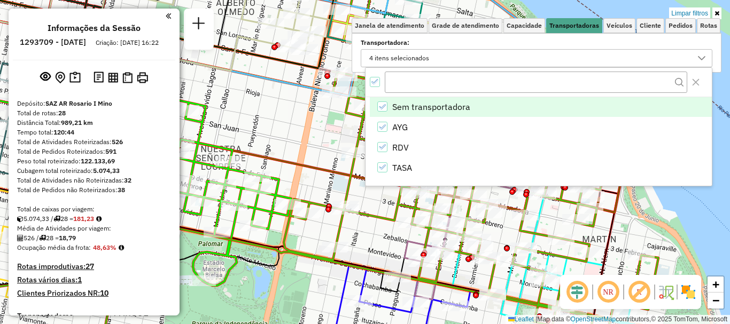
click at [375, 82] on icon "All items selected" at bounding box center [375, 81] width 7 height 7
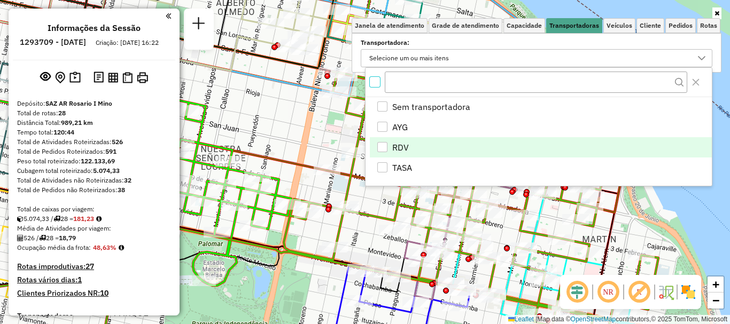
click at [382, 145] on div "RDV" at bounding box center [382, 147] width 10 height 10
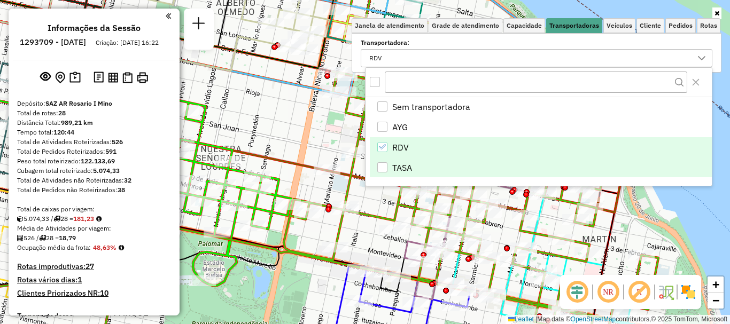
click at [370, 171] on li "TASA" at bounding box center [541, 168] width 342 height 20
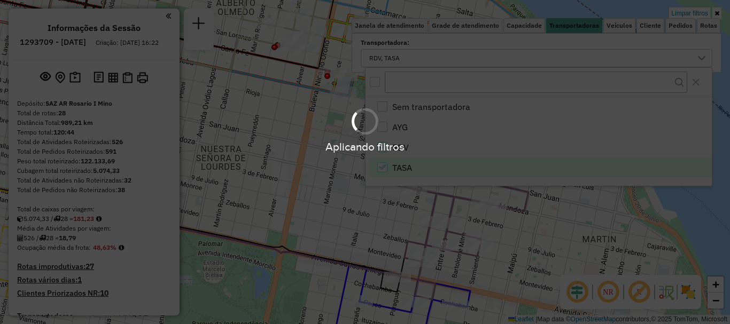
click at [368, 171] on body "Aplicando filtros Pop-up bloqueado! Seu navegador bloqueou automáticamente a ab…" at bounding box center [365, 162] width 730 height 324
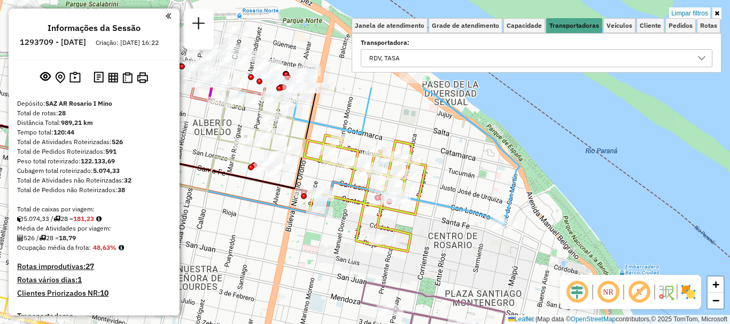
drag, startPoint x: 357, startPoint y: 237, endPoint x: 353, endPoint y: 251, distance: 14.8
click at [353, 251] on div "Limpar filtros Janela de atendimento Grade de atendimento Capacidade Transporta…" at bounding box center [365, 162] width 730 height 324
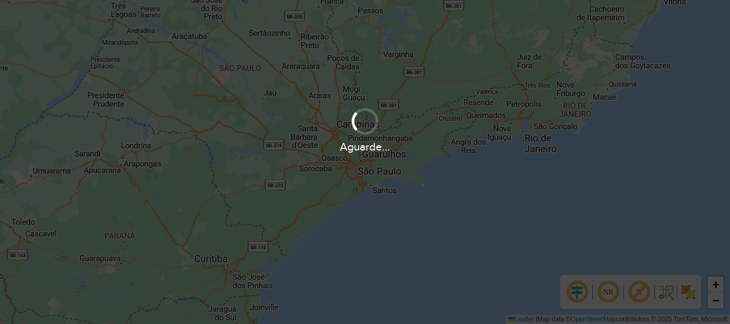
scroll to position [323, 0]
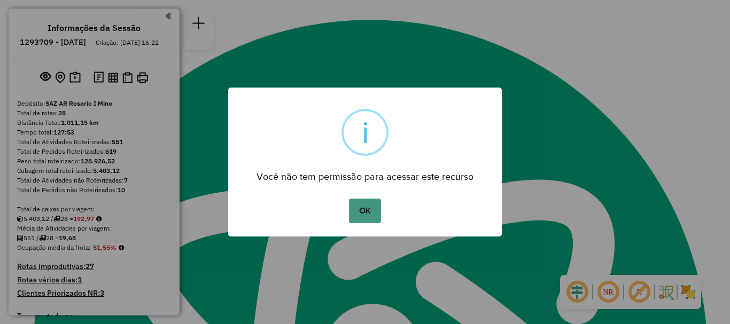
click at [364, 209] on button "OK" at bounding box center [365, 211] width 32 height 25
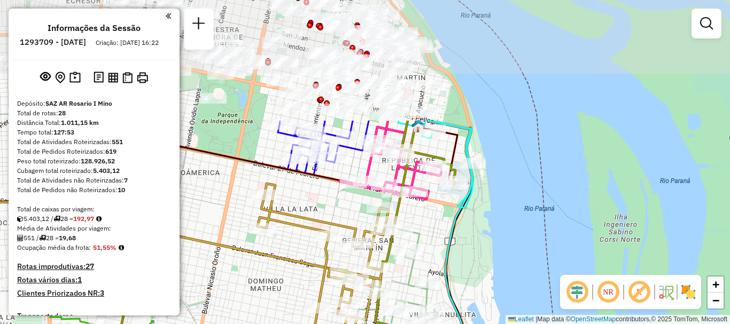
drag, startPoint x: 432, startPoint y: 243, endPoint x: 442, endPoint y: 286, distance: 44.0
click at [442, 286] on icon at bounding box center [228, 315] width 529 height 389
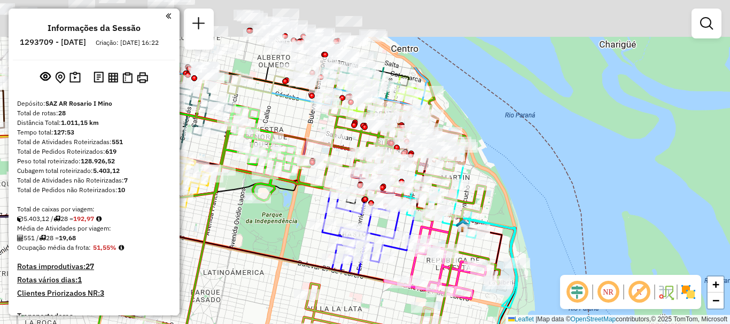
drag, startPoint x: 451, startPoint y: 299, endPoint x: 468, endPoint y: 331, distance: 36.4
click at [468, 324] on html "Aguarde... Pop-up bloqueado! Seu navegador bloqueou automáticamente a abertura …" at bounding box center [365, 162] width 730 height 324
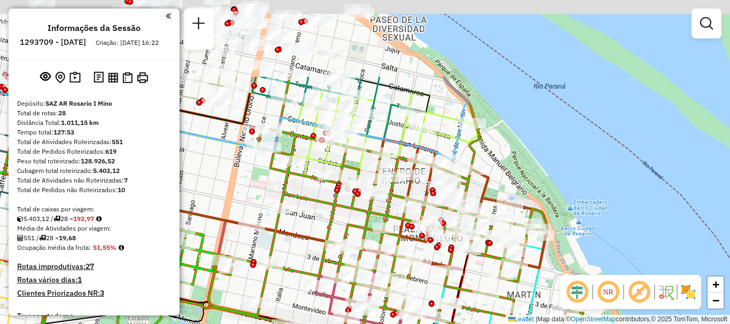
drag, startPoint x: 383, startPoint y: 150, endPoint x: 432, endPoint y: 250, distance: 111.6
click at [437, 251] on div at bounding box center [437, 248] width 6 height 6
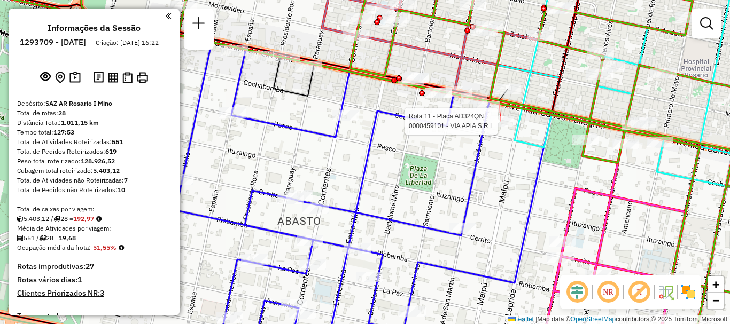
select select "**********"
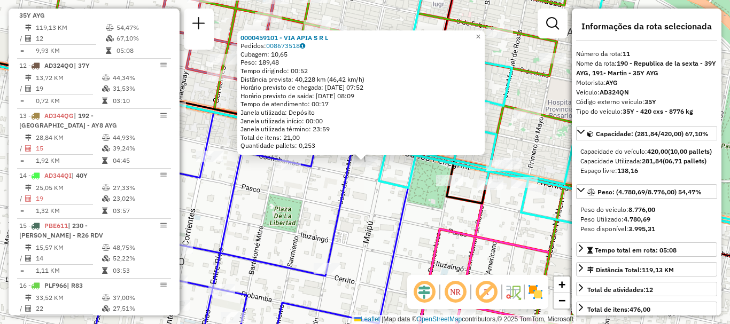
scroll to position [53, 0]
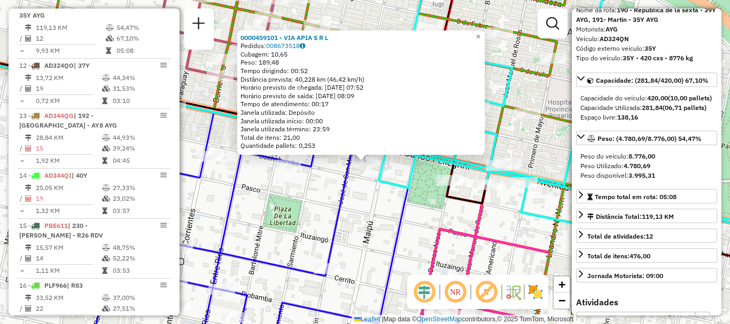
click at [450, 215] on div "0000459101 - VIA APIA S R L Pedidos: 008673518 Cubagem: 10,65 Peso: 189,48 Temp…" at bounding box center [365, 162] width 730 height 324
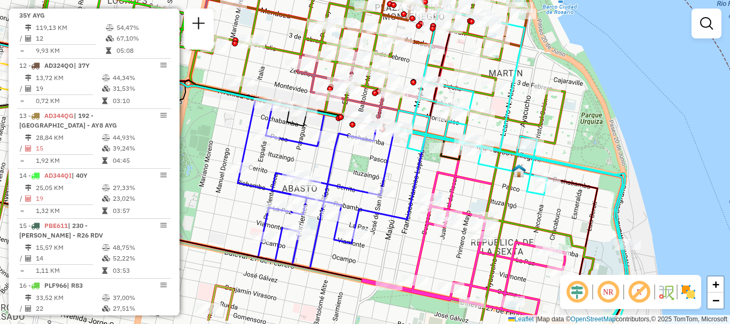
drag, startPoint x: 416, startPoint y: 160, endPoint x: 419, endPoint y: 111, distance: 49.2
click at [419, 118] on icon at bounding box center [332, 183] width 188 height 169
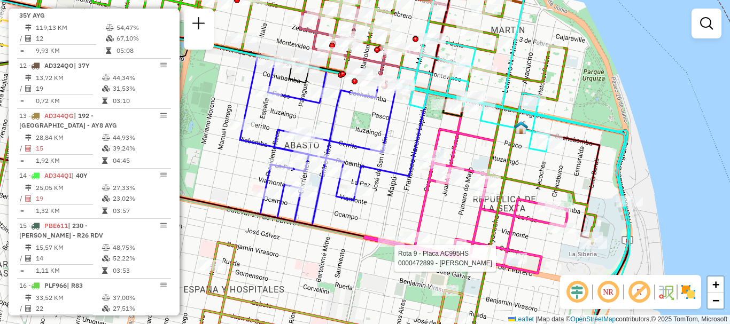
select select "**********"
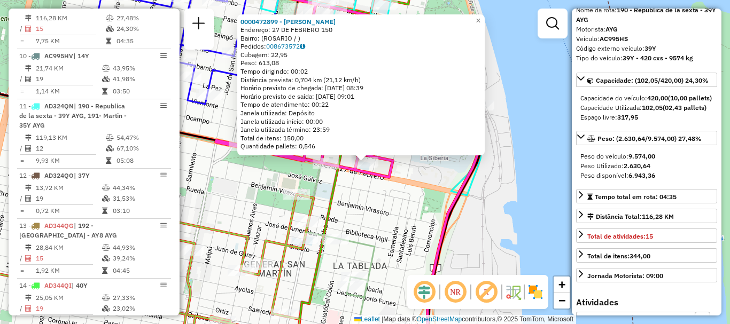
click at [486, 231] on div "0000472899 - CAPELLO [PERSON_NAME]: 27 DE FEBRERO 150 Bairro: ([GEOGRAPHIC_DATA…" at bounding box center [365, 162] width 730 height 324
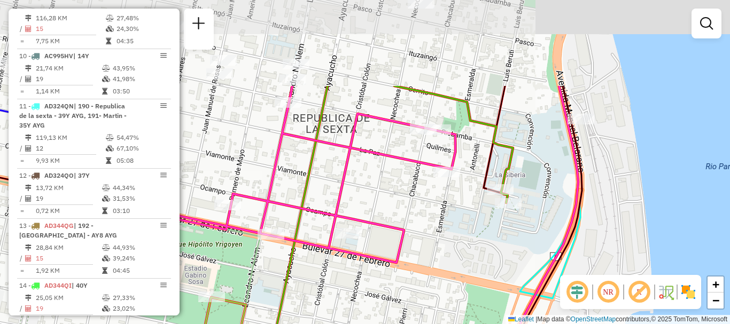
drag, startPoint x: 412, startPoint y: 246, endPoint x: 411, endPoint y: 254, distance: 8.0
click at [412, 251] on div "Janela de atendimento Grade de atendimento Capacidade Transportadoras Veículos …" at bounding box center [365, 162] width 730 height 324
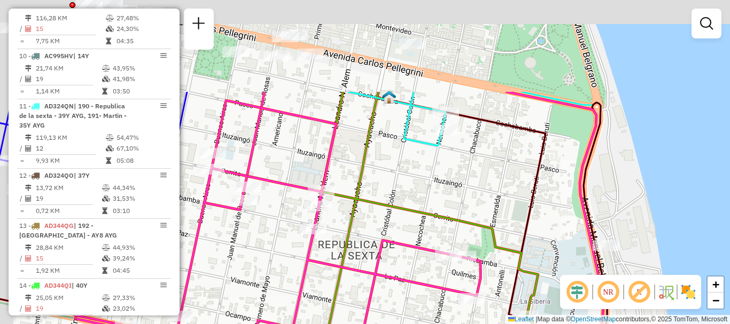
drag, startPoint x: 394, startPoint y: 261, endPoint x: 395, endPoint y: 267, distance: 6.5
click at [395, 267] on div "Janela de atendimento Grade de atendimento Capacidade Transportadoras Veículos …" at bounding box center [365, 162] width 730 height 324
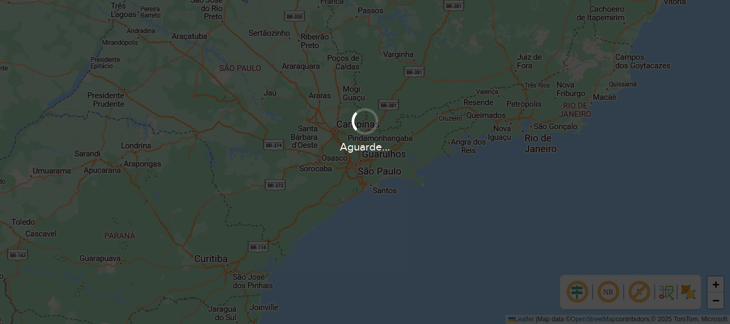
scroll to position [323, 0]
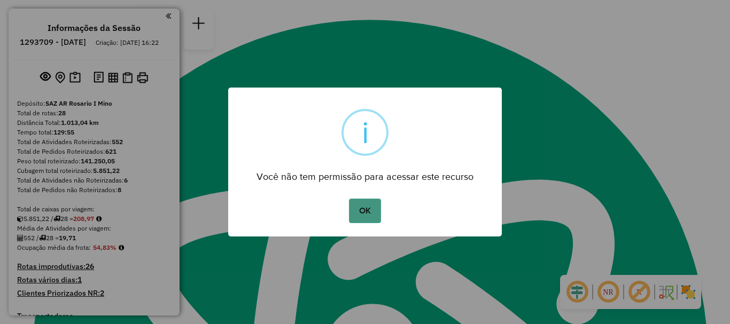
click at [379, 200] on button "OK" at bounding box center [365, 211] width 32 height 25
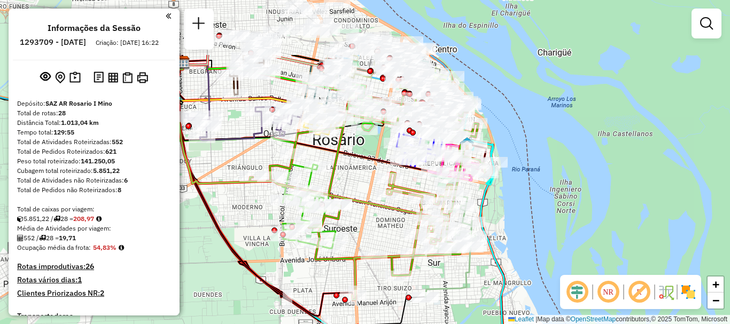
drag, startPoint x: 406, startPoint y: 200, endPoint x: 406, endPoint y: 214, distance: 13.9
click at [406, 228] on div "Janela de atendimento Grade de atendimento Capacidade Transportadoras Veículos …" at bounding box center [365, 162] width 730 height 324
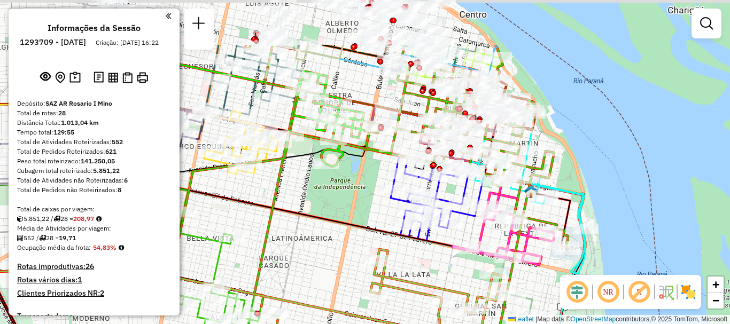
drag, startPoint x: 421, startPoint y: 184, endPoint x: 426, endPoint y: 240, distance: 56.3
click at [426, 240] on icon at bounding box center [270, 239] width 646 height 389
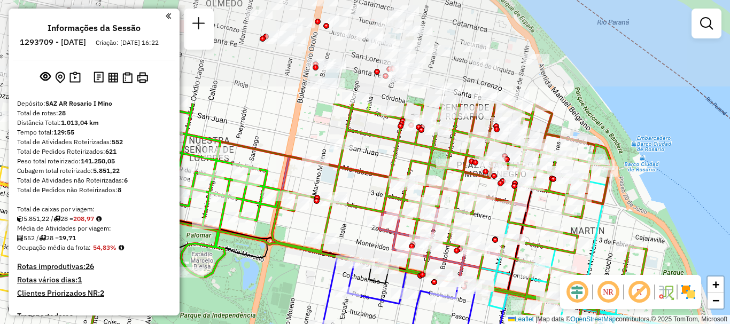
click at [453, 324] on html "Aguarde... Pop-up bloqueado! Seu navegador bloqueou automáticamente a abertura …" at bounding box center [365, 162] width 730 height 324
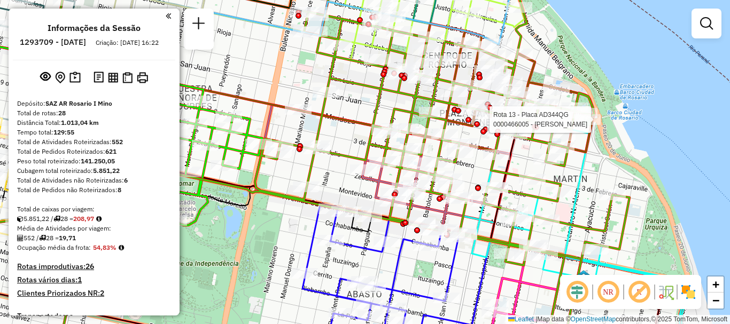
select select "**********"
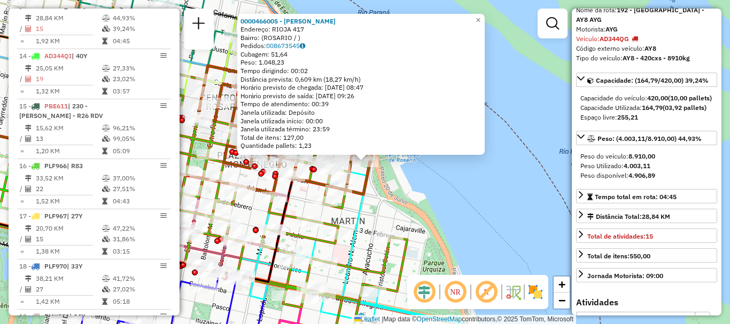
scroll to position [107, 0]
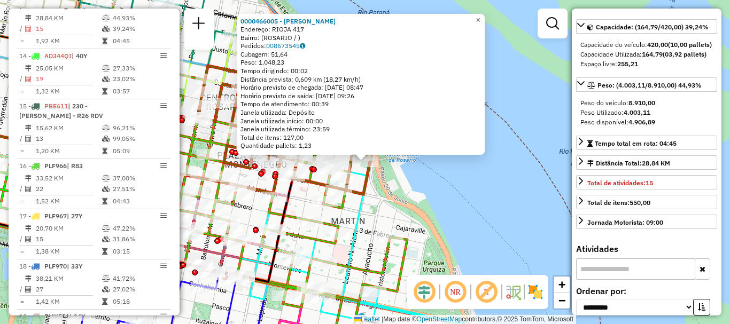
click at [472, 238] on div "0000466005 - Messi Maria Sol Endereço: RIOJA 417 Bairro: (ROSARIO / ) Pedidos: …" at bounding box center [365, 162] width 730 height 324
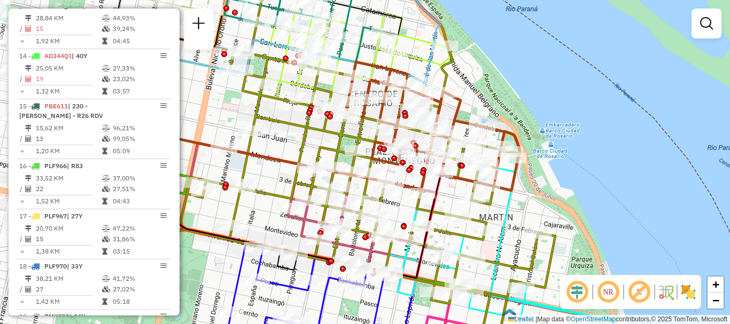
drag, startPoint x: 370, startPoint y: 220, endPoint x: 690, endPoint y: 226, distance: 319.7
click at [690, 226] on div "Janela de atendimento Grade de atendimento Capacidade Transportadoras Veículos …" at bounding box center [365, 162] width 730 height 324
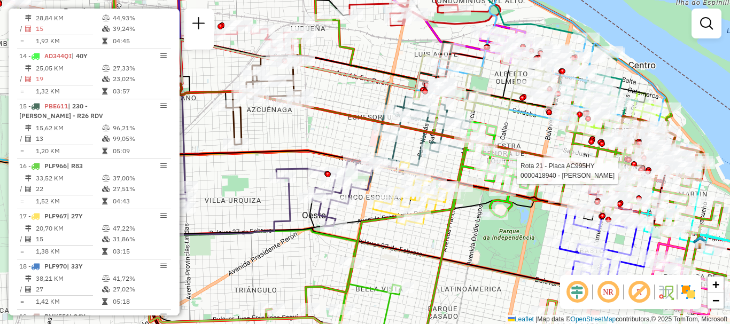
drag, startPoint x: 554, startPoint y: 169, endPoint x: 459, endPoint y: 113, distance: 110.5
click at [511, 138] on icon at bounding box center [376, 161] width 721 height 389
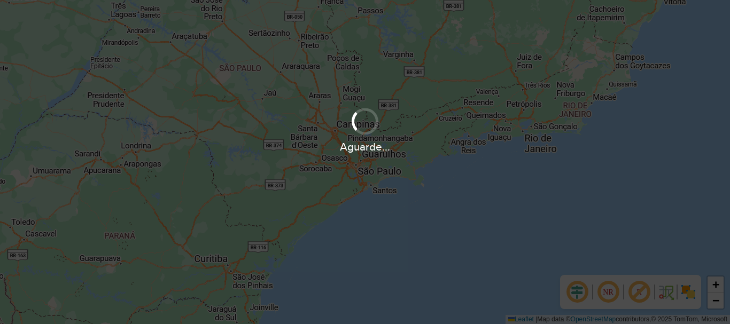
scroll to position [323, 0]
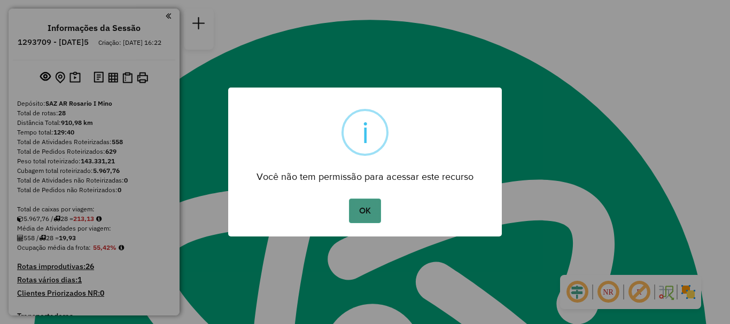
click at [360, 204] on button "OK" at bounding box center [365, 211] width 32 height 25
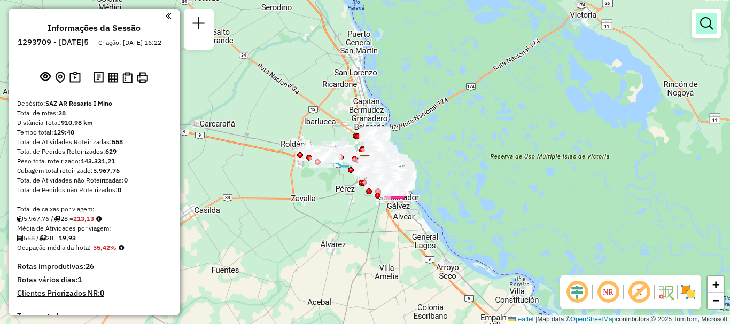
click at [705, 25] on em at bounding box center [706, 23] width 13 height 13
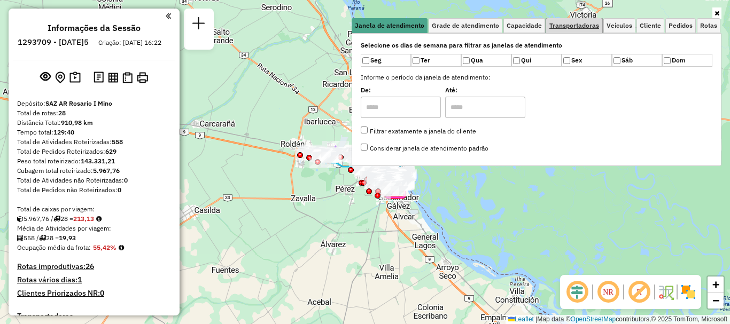
click at [565, 25] on span "Transportadoras" at bounding box center [575, 25] width 50 height 6
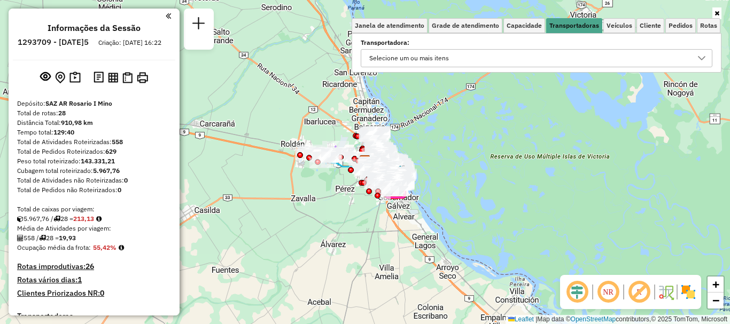
click at [701, 60] on icon at bounding box center [702, 58] width 9 height 9
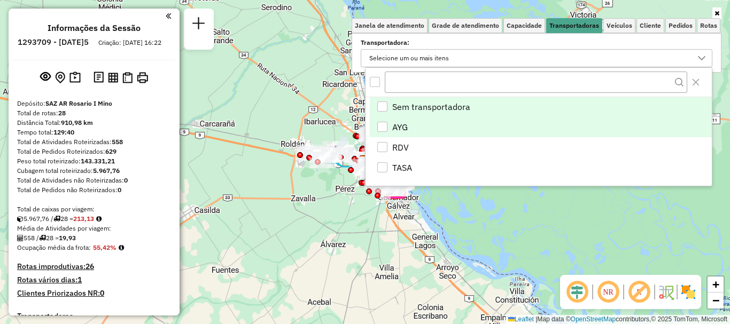
click at [379, 125] on div "AYG" at bounding box center [382, 127] width 10 height 10
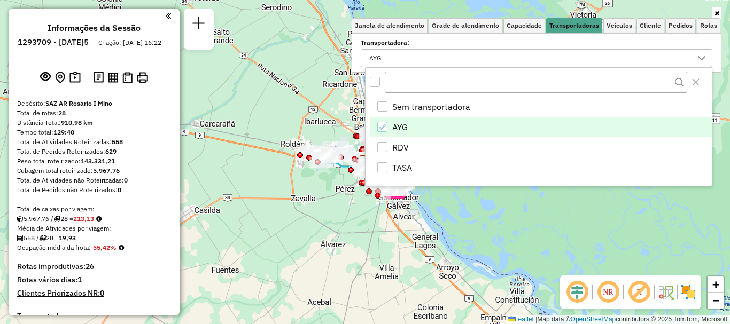
click at [489, 234] on div "Janela de atendimento Grade de atendimento Capacidade Transportadoras Veículos …" at bounding box center [365, 162] width 730 height 324
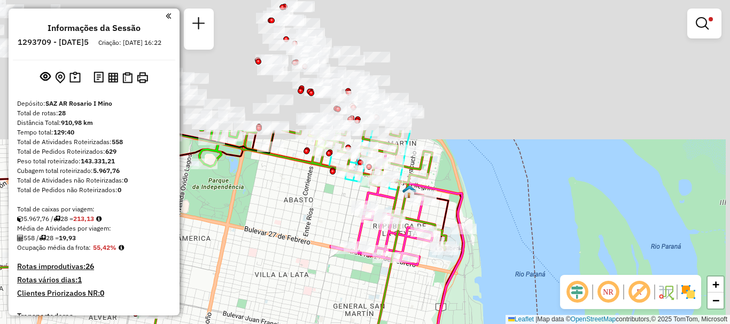
drag, startPoint x: 357, startPoint y: 288, endPoint x: 351, endPoint y: 306, distance: 19.6
click at [351, 306] on div "Limpar filtros Janela de atendimento Grade de atendimento Capacidade Transporta…" at bounding box center [365, 162] width 730 height 324
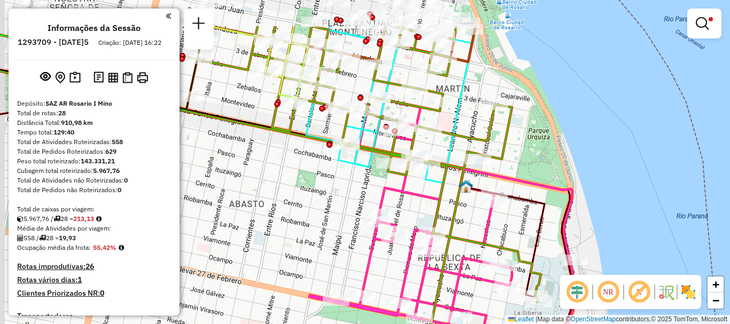
click at [429, 211] on div "Limpar filtros Janela de atendimento Grade de atendimento Capacidade Transporta…" at bounding box center [365, 162] width 730 height 324
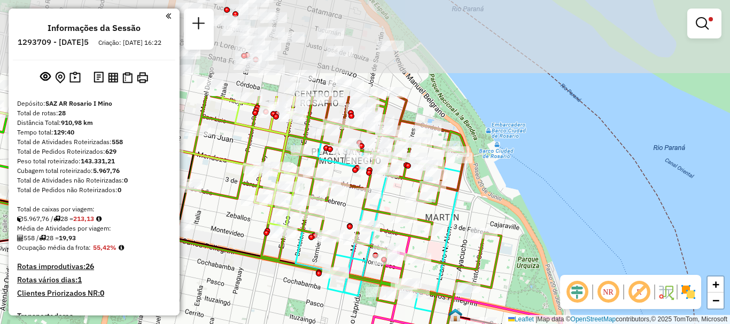
drag, startPoint x: 424, startPoint y: 241, endPoint x: 422, endPoint y: 306, distance: 64.7
click at [422, 306] on icon at bounding box center [379, 227] width 166 height 170
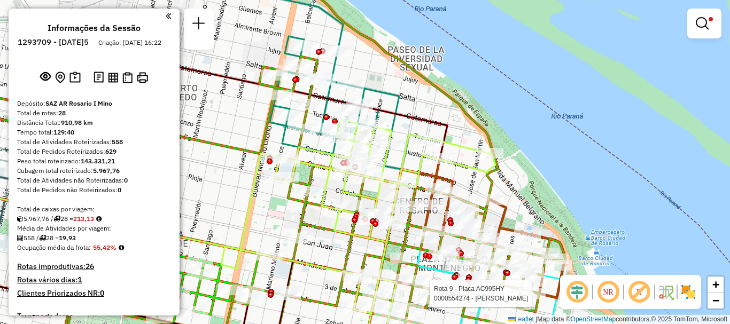
drag, startPoint x: 416, startPoint y: 199, endPoint x: 459, endPoint y: 127, distance: 83.4
click at [458, 128] on icon at bounding box center [358, 227] width 274 height 215
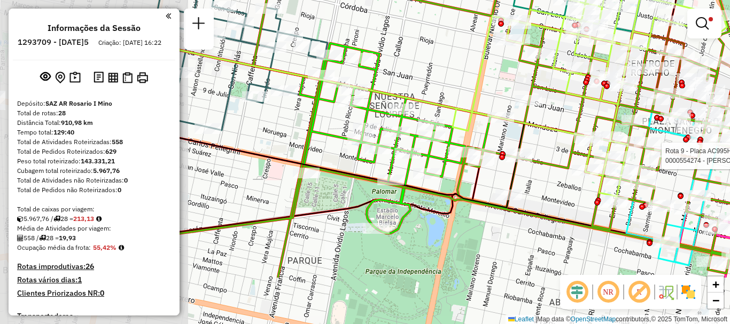
drag, startPoint x: 449, startPoint y: 183, endPoint x: 618, endPoint y: 110, distance: 184.8
click at [618, 110] on icon at bounding box center [590, 89] width 274 height 215
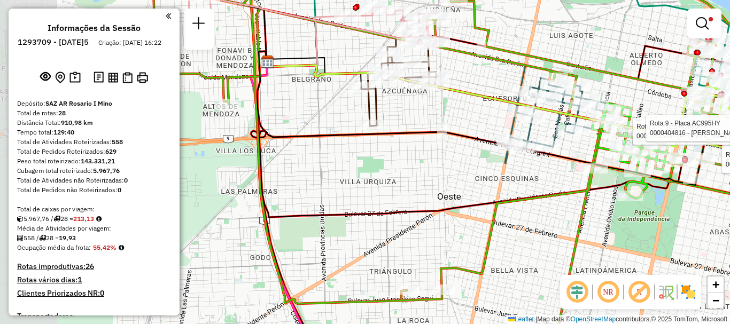
drag, startPoint x: 439, startPoint y: 175, endPoint x: 569, endPoint y: 177, distance: 130.5
click at [569, 177] on div "Rota 9 - Placa AC995HY 0000554274 - [PERSON_NAME] Rota 9 - Placa AC995HY 000047…" at bounding box center [365, 162] width 730 height 324
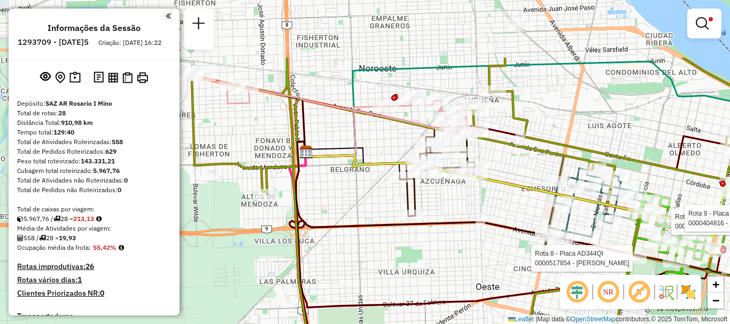
drag, startPoint x: 405, startPoint y: 91, endPoint x: 444, endPoint y: 181, distance: 98.2
click at [444, 181] on div "Rota 9 - Placa AC995HY 0000554274 - [PERSON_NAME] Rota 9 - Placa AC995HY 000047…" at bounding box center [365, 162] width 730 height 324
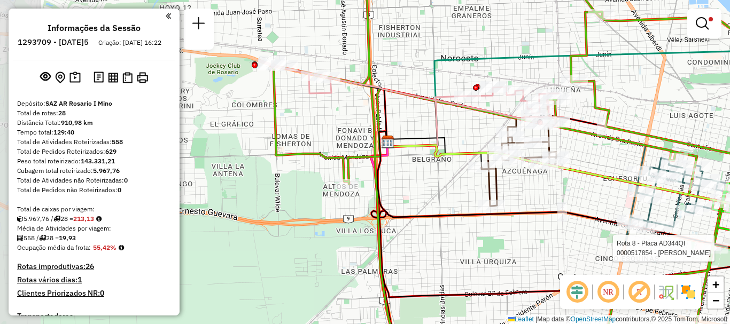
drag, startPoint x: 375, startPoint y: 181, endPoint x: 458, endPoint y: 171, distance: 82.9
click at [458, 171] on div "Rota 9 - Placa AC995HY 0000554274 - [PERSON_NAME] Rota 9 - Placa AC995HY 000047…" at bounding box center [365, 162] width 730 height 324
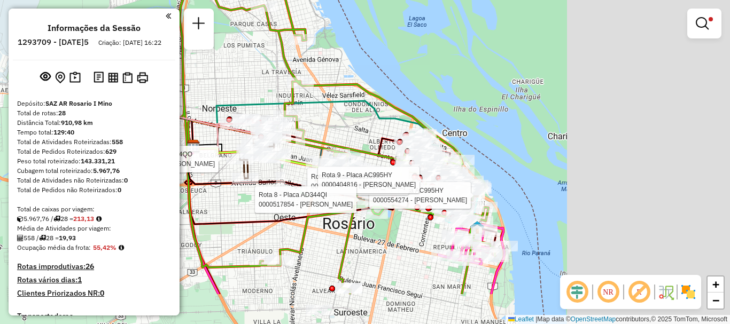
drag, startPoint x: 377, startPoint y: 228, endPoint x: 214, endPoint y: 197, distance: 166.6
click at [214, 197] on icon at bounding box center [315, 116] width 361 height 358
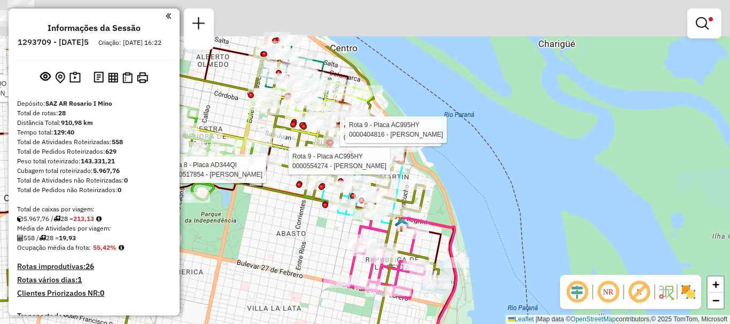
drag, startPoint x: 358, startPoint y: 296, endPoint x: 353, endPoint y: 319, distance: 22.9
click at [353, 319] on div "Rota 9 - Placa AC995HY 0000554274 - [PERSON_NAME] Rota 9 - Placa AC995HY 000047…" at bounding box center [365, 162] width 730 height 324
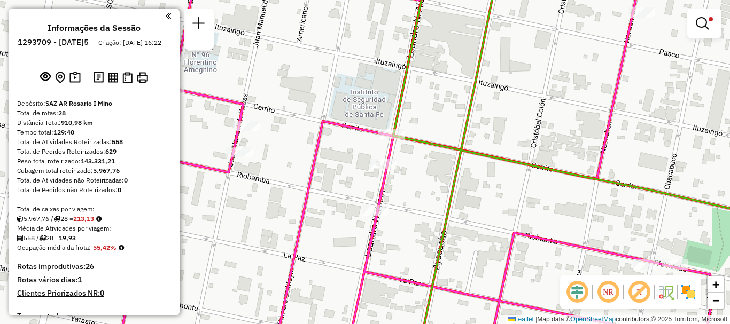
drag, startPoint x: 449, startPoint y: 151, endPoint x: 450, endPoint y: 180, distance: 28.9
click at [451, 180] on icon at bounding box center [599, 190] width 412 height 389
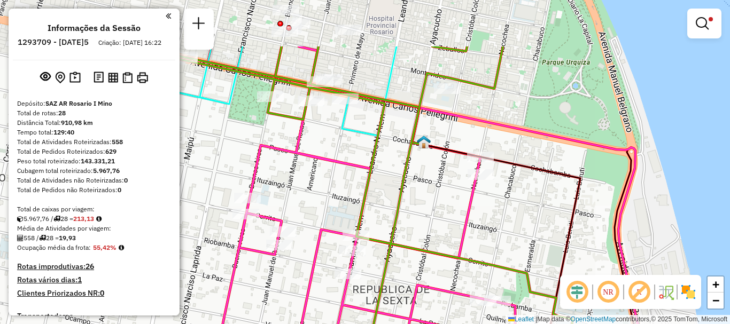
drag, startPoint x: 445, startPoint y: 216, endPoint x: 428, endPoint y: 244, distance: 32.6
click at [428, 244] on div "Rota 9 - Placa AC995HY 0000554274 - [PERSON_NAME] Rota 9 - Placa AC995HY 000047…" at bounding box center [365, 162] width 730 height 324
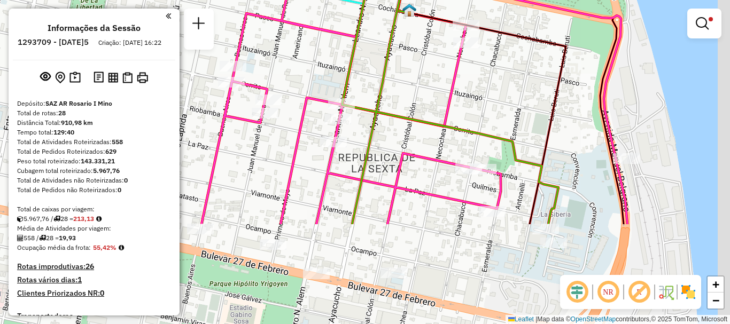
drag, startPoint x: 434, startPoint y: 258, endPoint x: 403, endPoint y: 52, distance: 208.1
click at [404, 56] on div "Rota 9 - Placa AC995HY 0000554274 - [PERSON_NAME] Rota 9 - Placa AC995HY 000047…" at bounding box center [365, 162] width 730 height 324
